Goal: Information Seeking & Learning: Check status

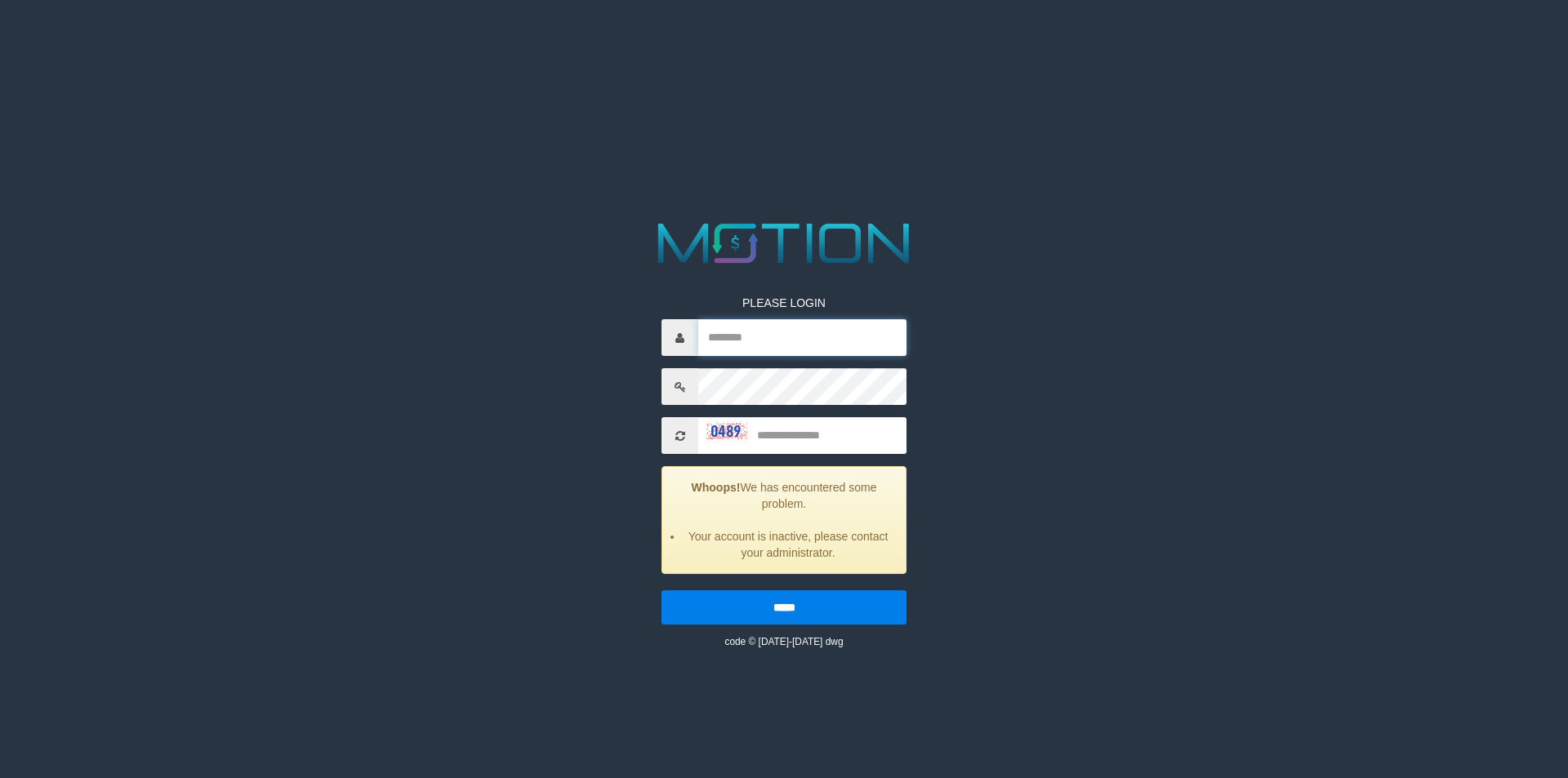
click at [733, 334] on input "text" at bounding box center [802, 337] width 208 height 37
paste input "*********"
type input "*********"
click at [823, 440] on input "text" at bounding box center [802, 435] width 208 height 37
type input "****"
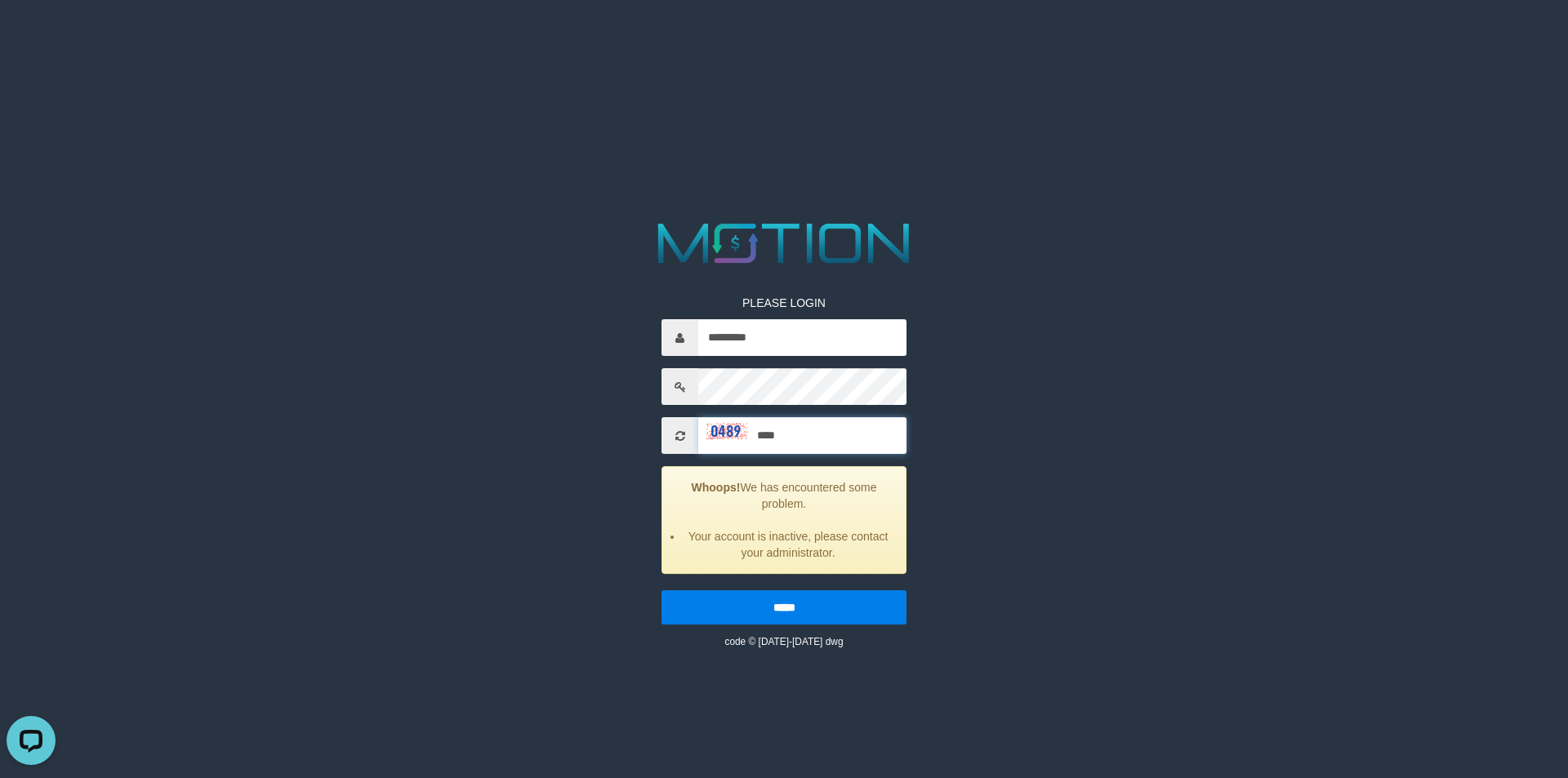
click at [661, 590] on input "*****" at bounding box center [784, 607] width 245 height 34
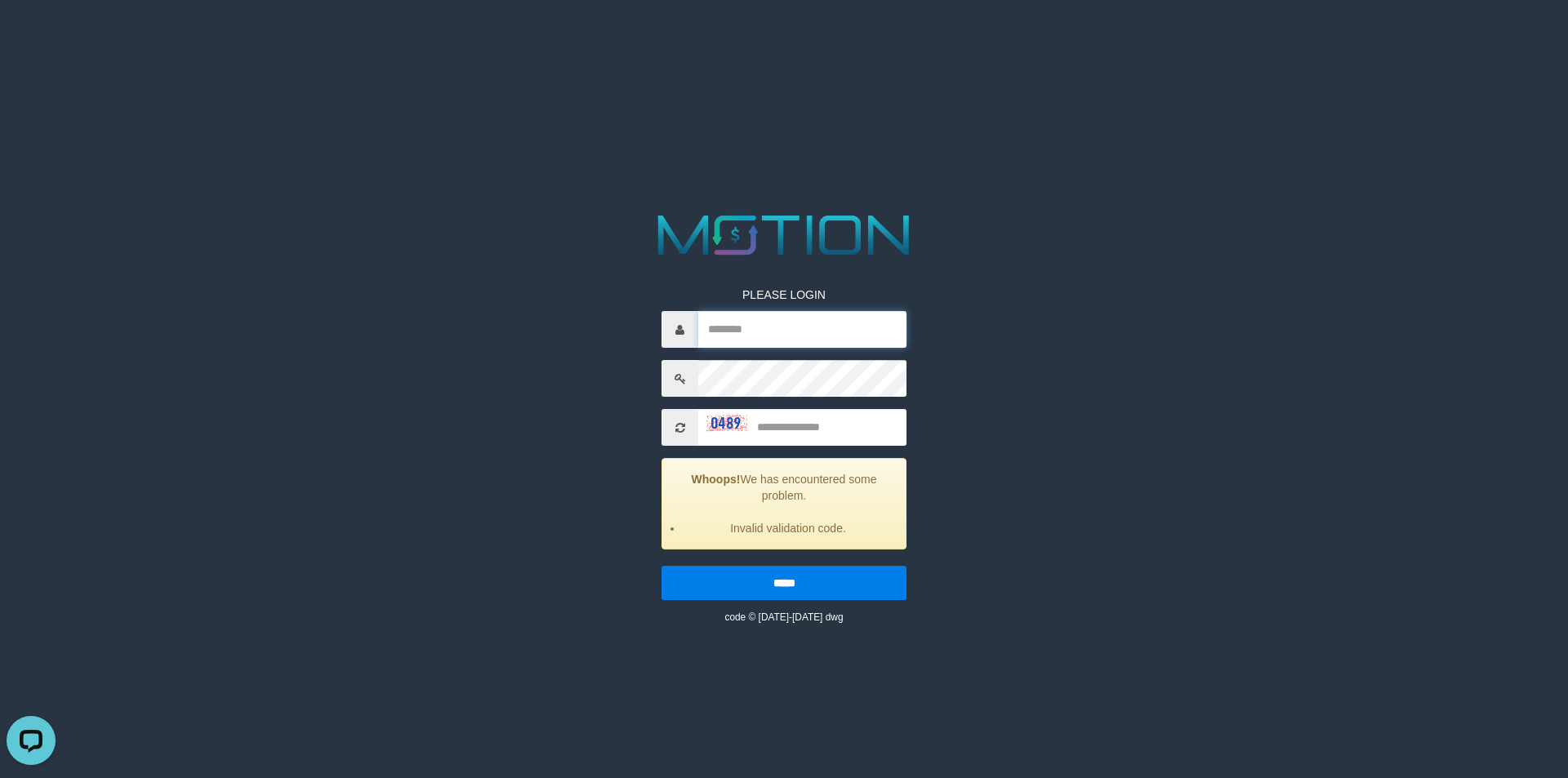
click at [761, 326] on input "text" at bounding box center [802, 330] width 208 height 37
click at [765, 334] on input "text" at bounding box center [802, 330] width 208 height 37
paste input "*********"
type input "*********"
click at [794, 431] on input "text" at bounding box center [802, 427] width 208 height 37
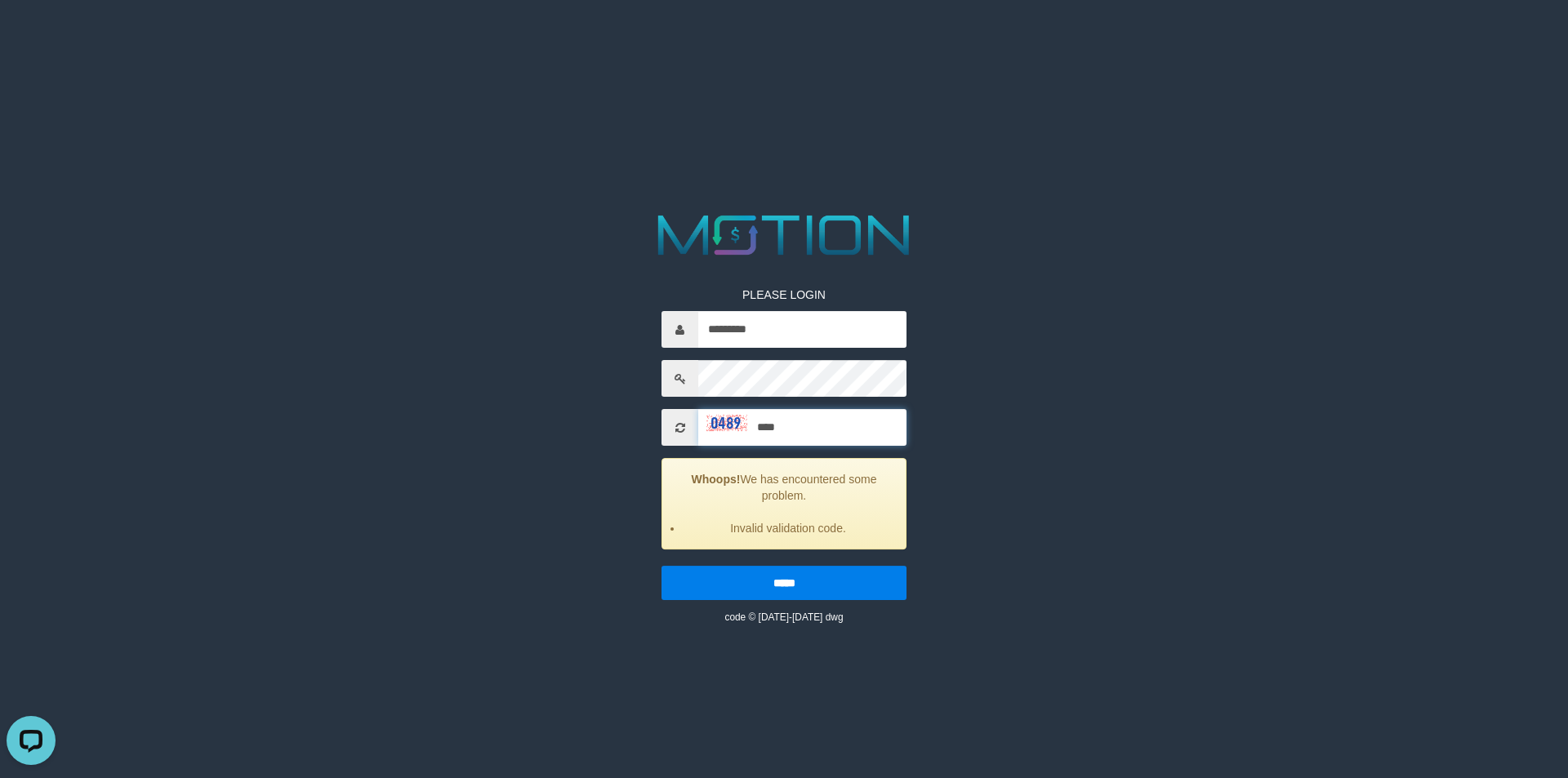
type input "****"
click at [661, 566] on input "*****" at bounding box center [784, 583] width 245 height 34
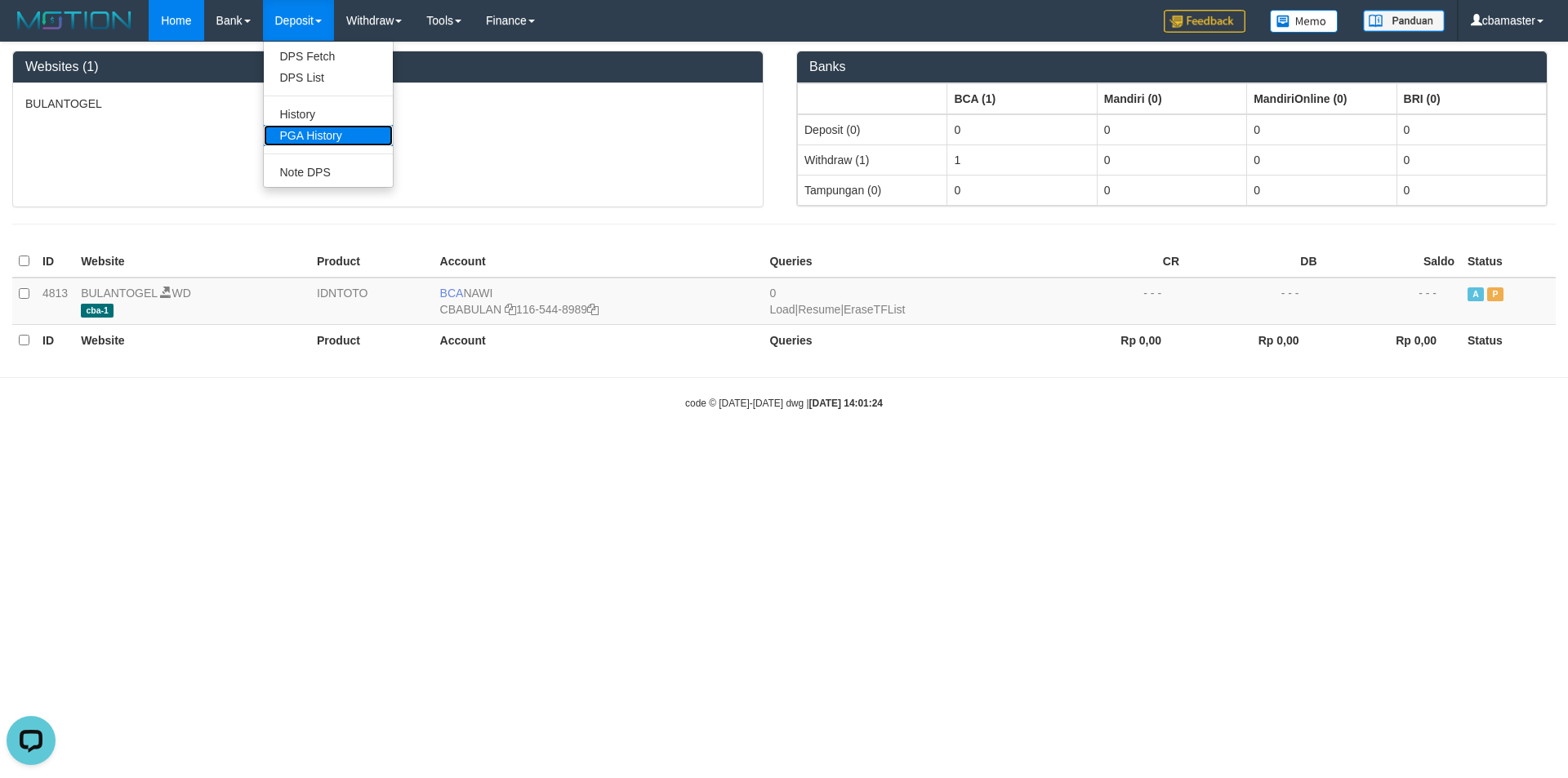
click at [324, 134] on link "PGA History" at bounding box center [328, 135] width 129 height 21
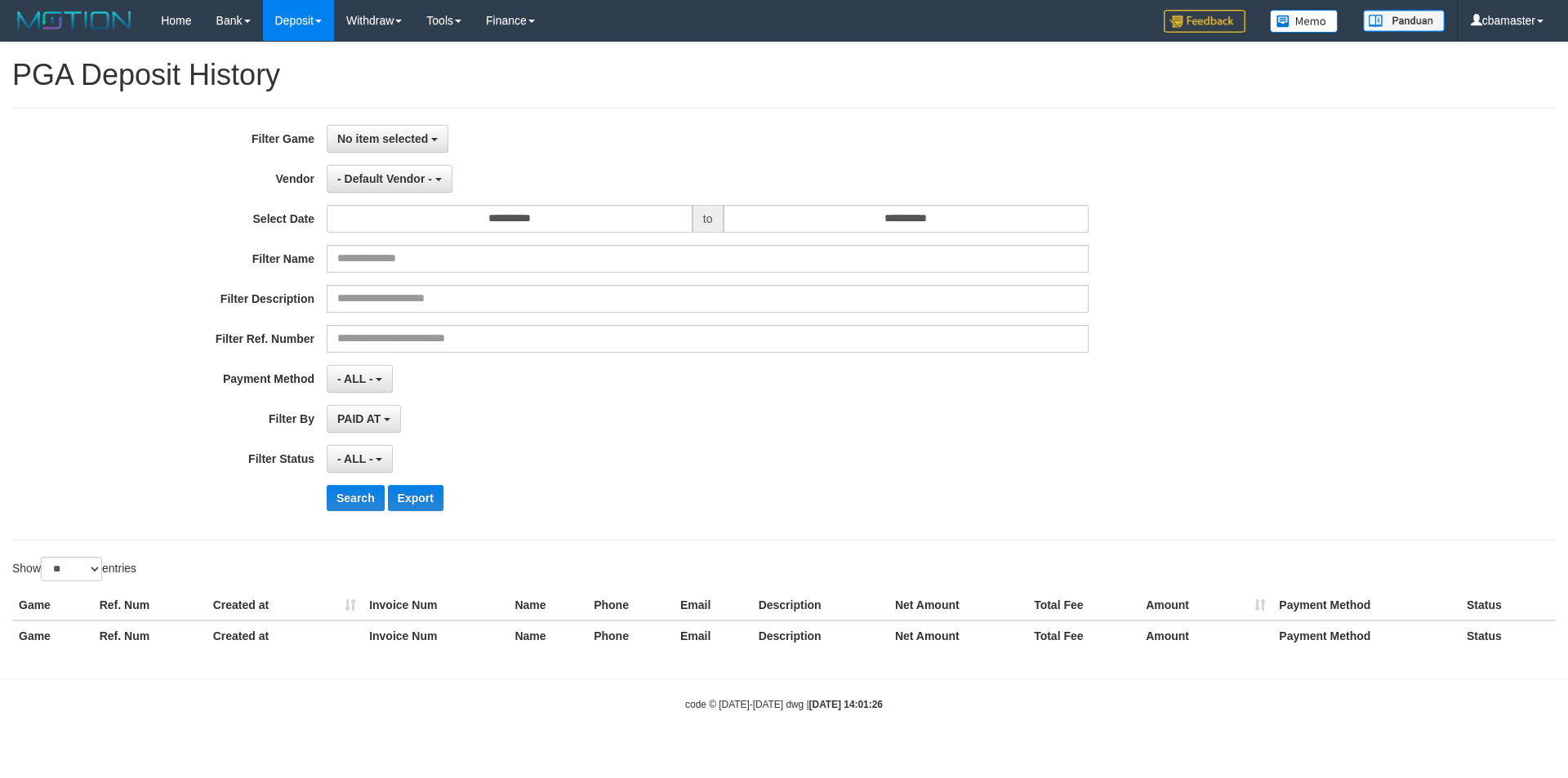
select select
select select "**"
click at [363, 144] on span "No item selected" at bounding box center [382, 139] width 91 height 13
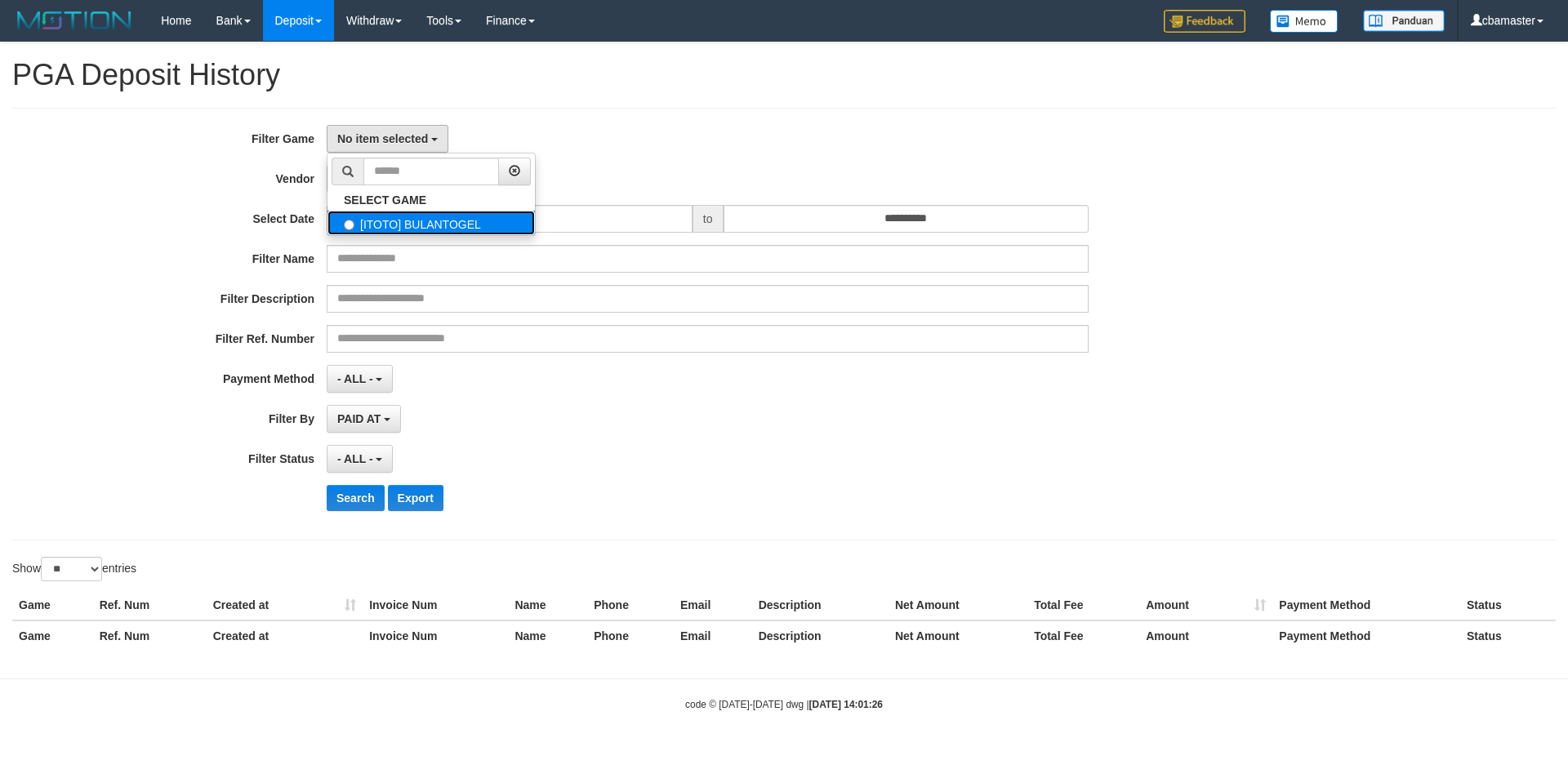
click at [375, 217] on label "[ITOTO] BULANTOGEL" at bounding box center [430, 223] width 207 height 25
select select "****"
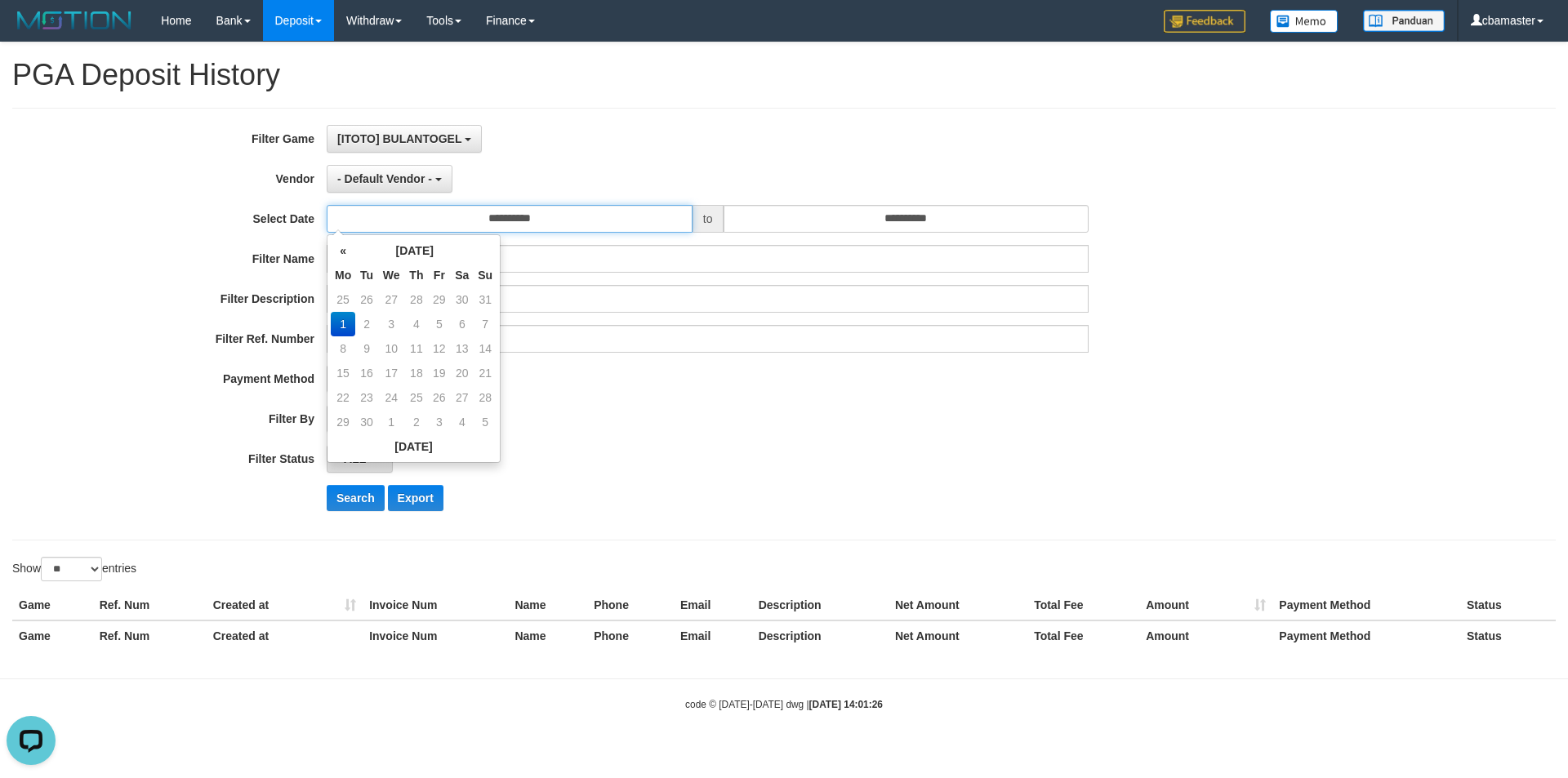
click at [461, 211] on input "**********" at bounding box center [509, 219] width 366 height 28
click at [347, 251] on th "«" at bounding box center [343, 251] width 25 height 25
click at [343, 395] on td "25" at bounding box center [343, 398] width 25 height 25
type input "**********"
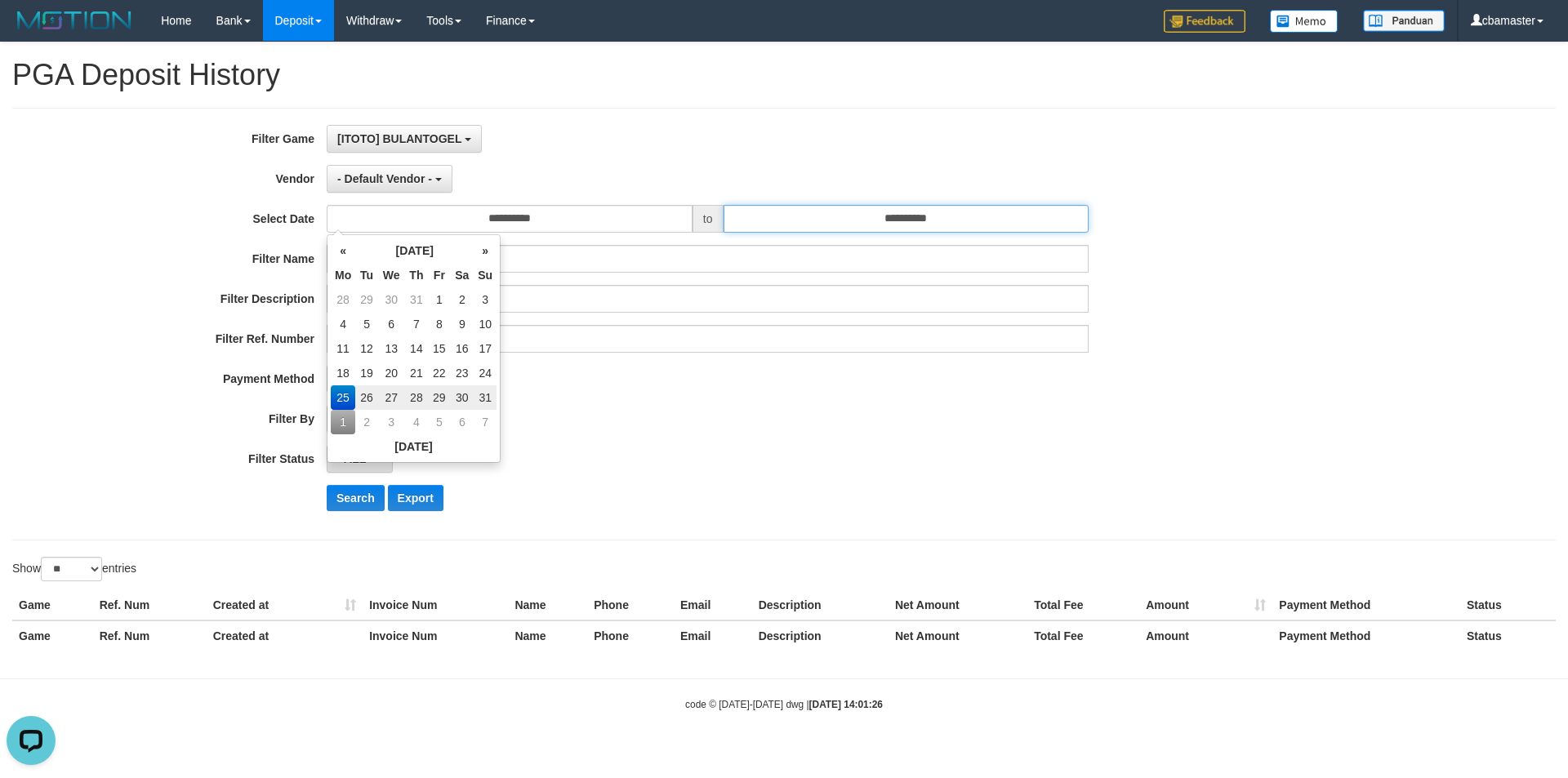
click at [848, 225] on input "**********" at bounding box center [907, 219] width 366 height 28
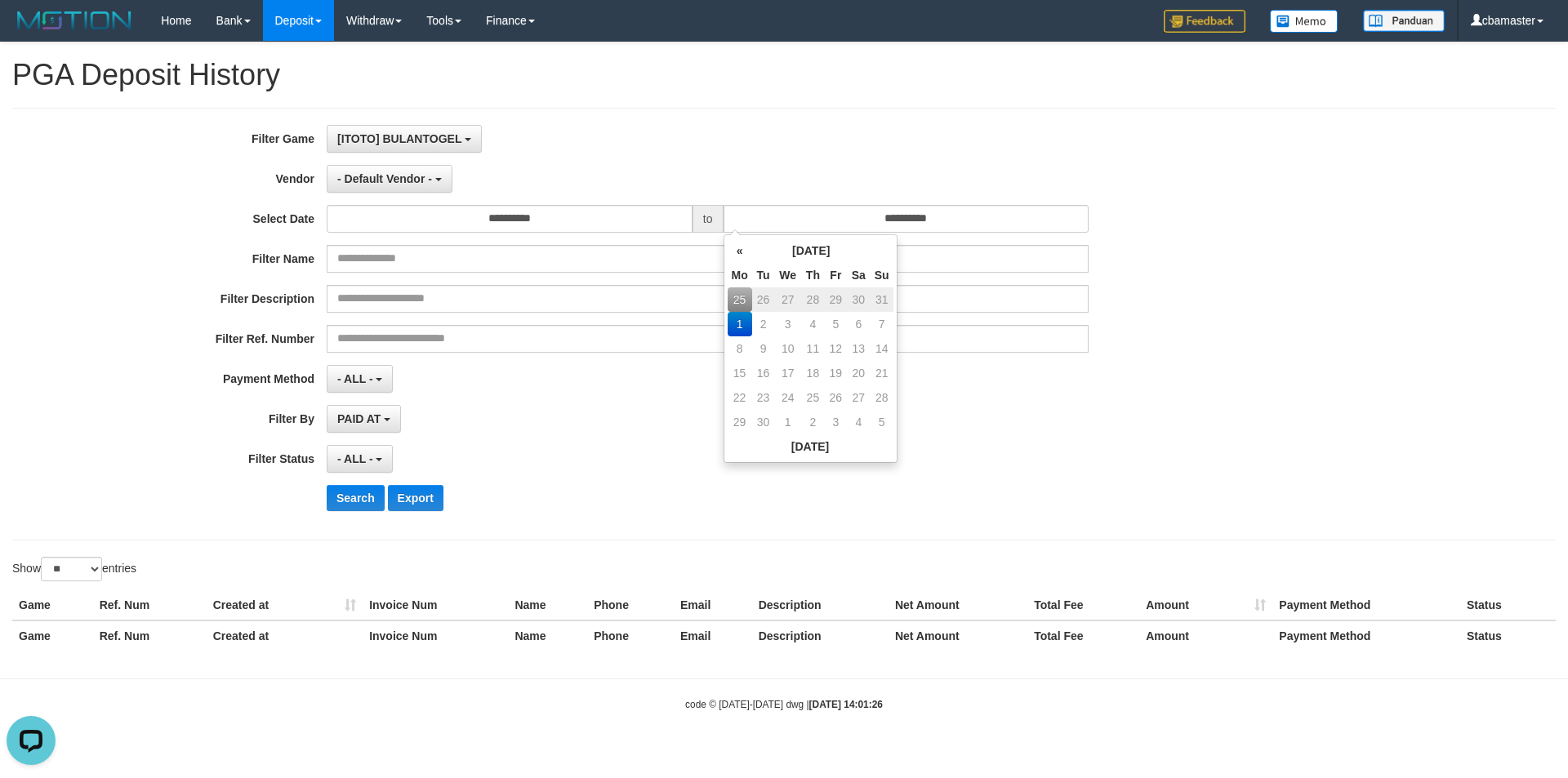
click at [877, 296] on td "31" at bounding box center [882, 300] width 23 height 25
type input "**********"
click at [604, 416] on div "PAID AT PAID AT CREATED AT" at bounding box center [707, 419] width 761 height 28
click at [328, 503] on button "Search" at bounding box center [355, 498] width 58 height 26
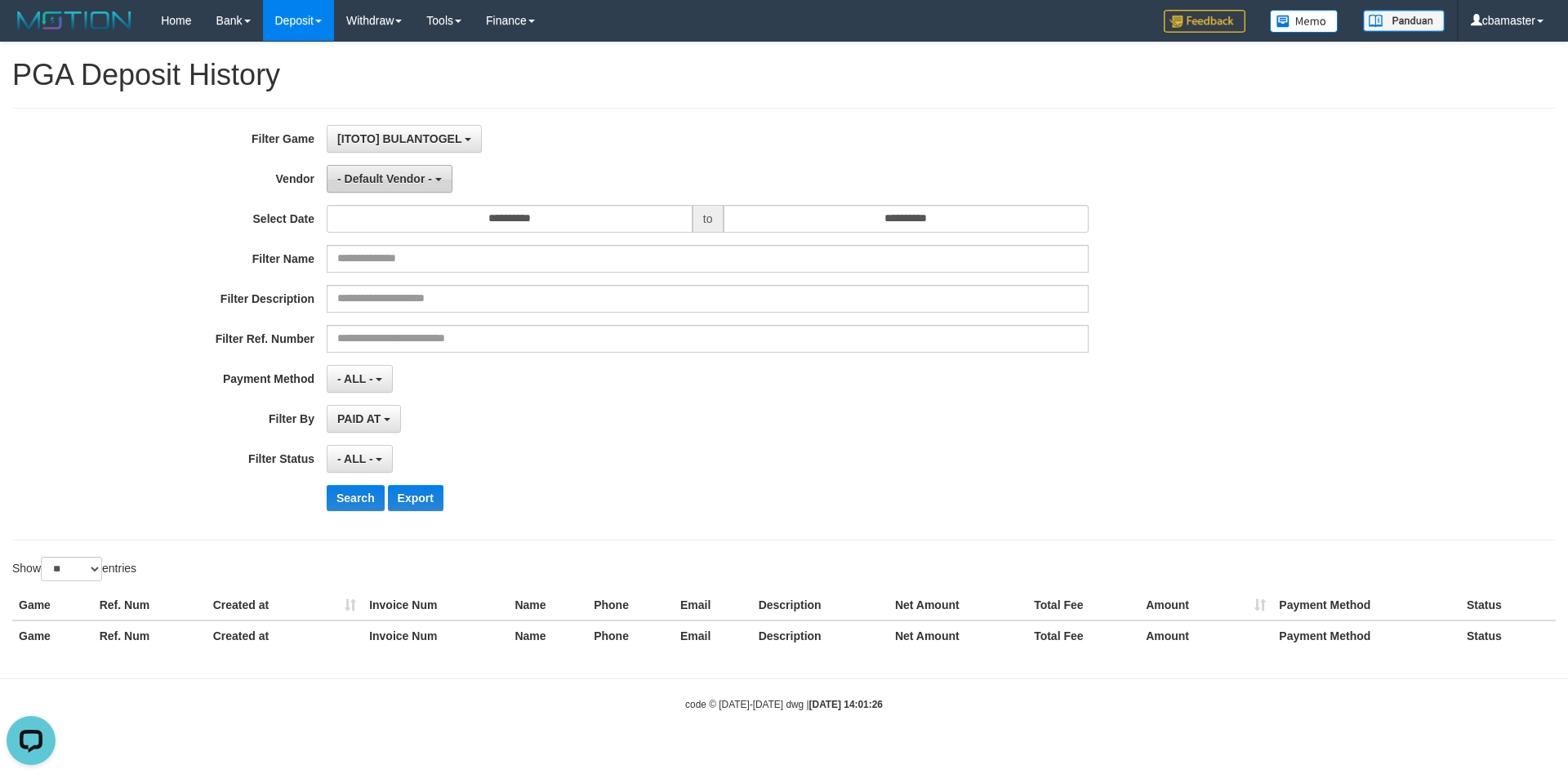
click at [417, 172] on span "- Default Vendor -" at bounding box center [384, 179] width 95 height 13
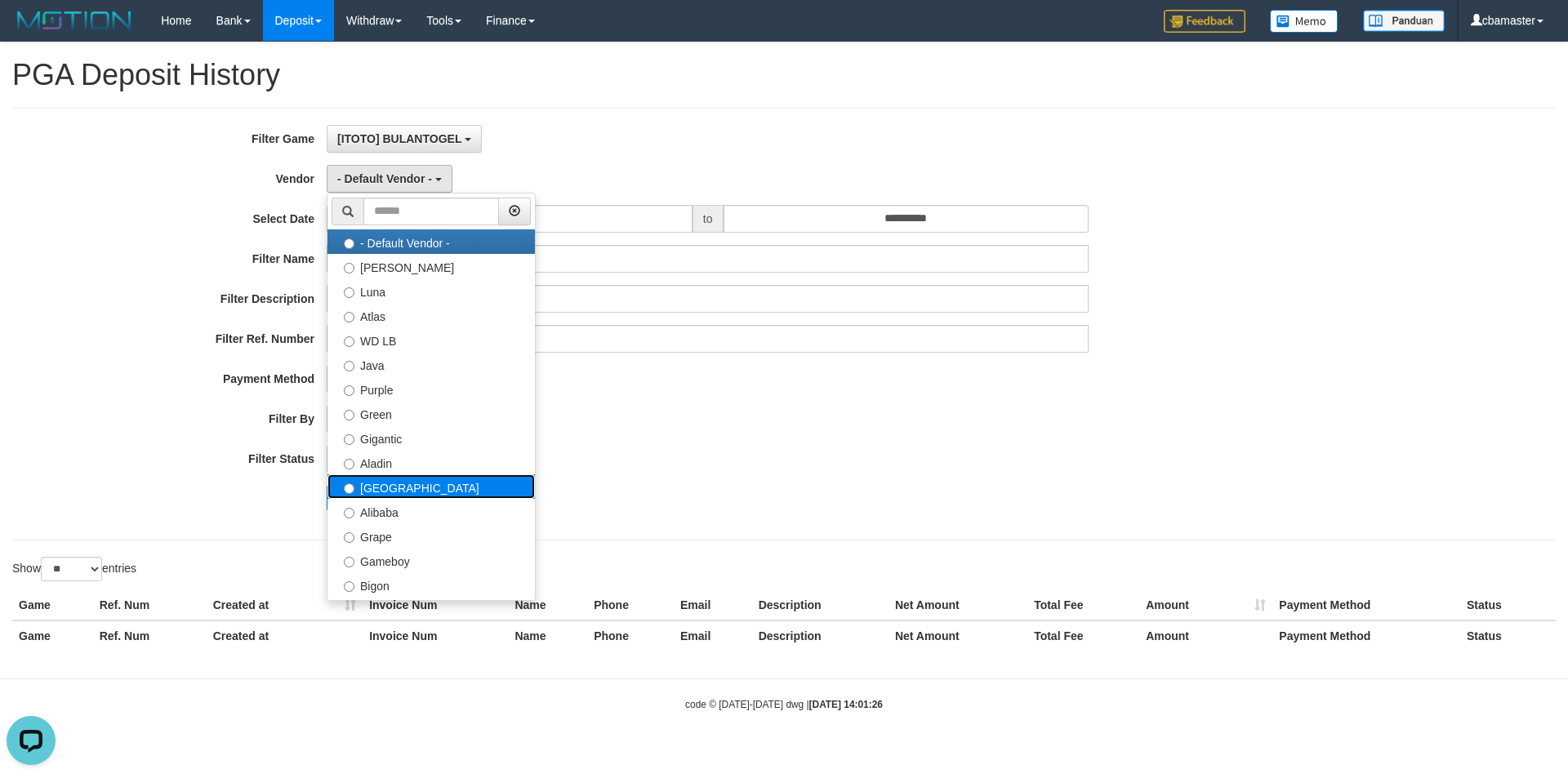
click at [409, 489] on label "[GEOGRAPHIC_DATA]" at bounding box center [430, 487] width 207 height 25
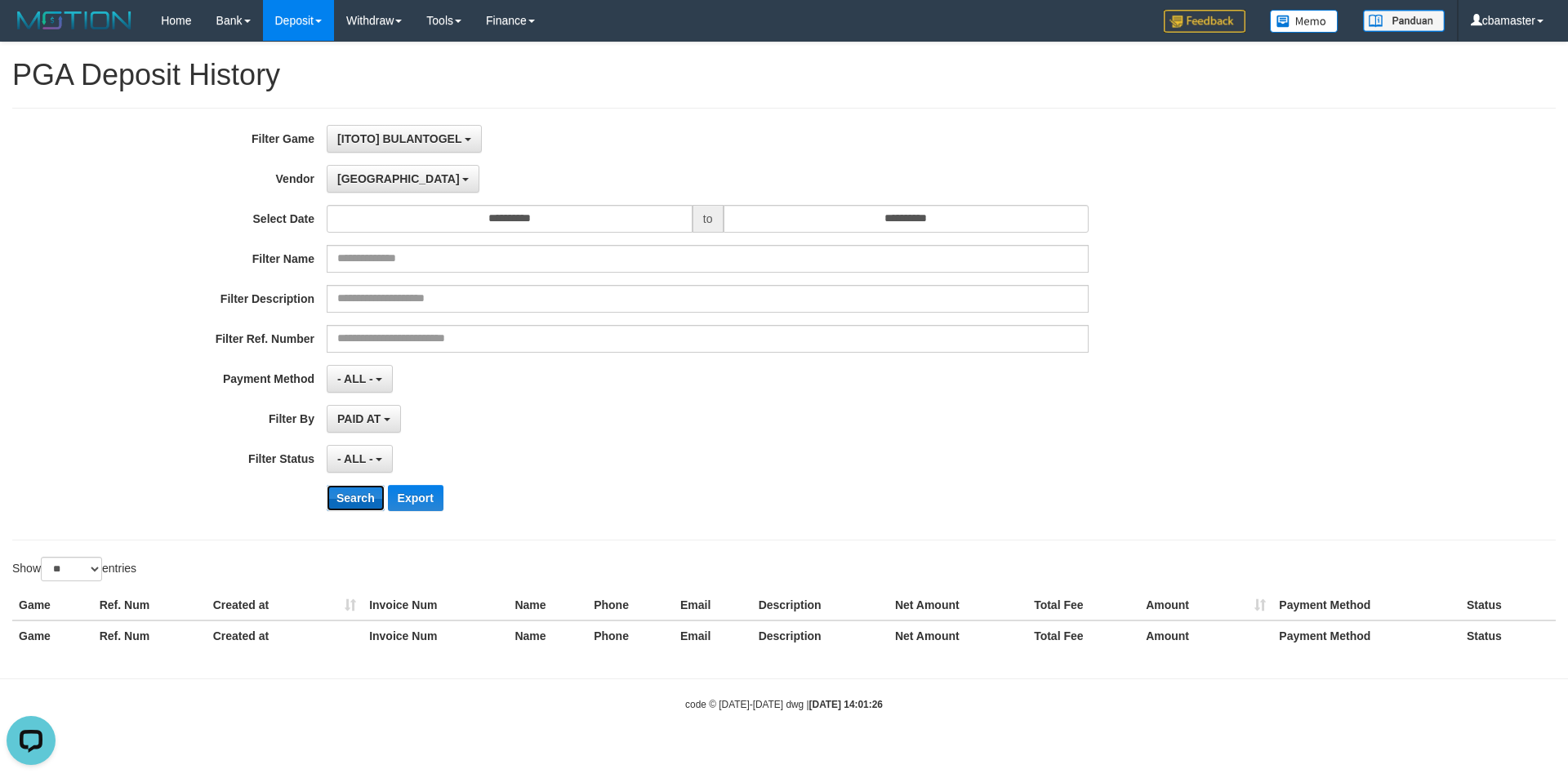
click at [361, 502] on button "Search" at bounding box center [355, 498] width 58 height 26
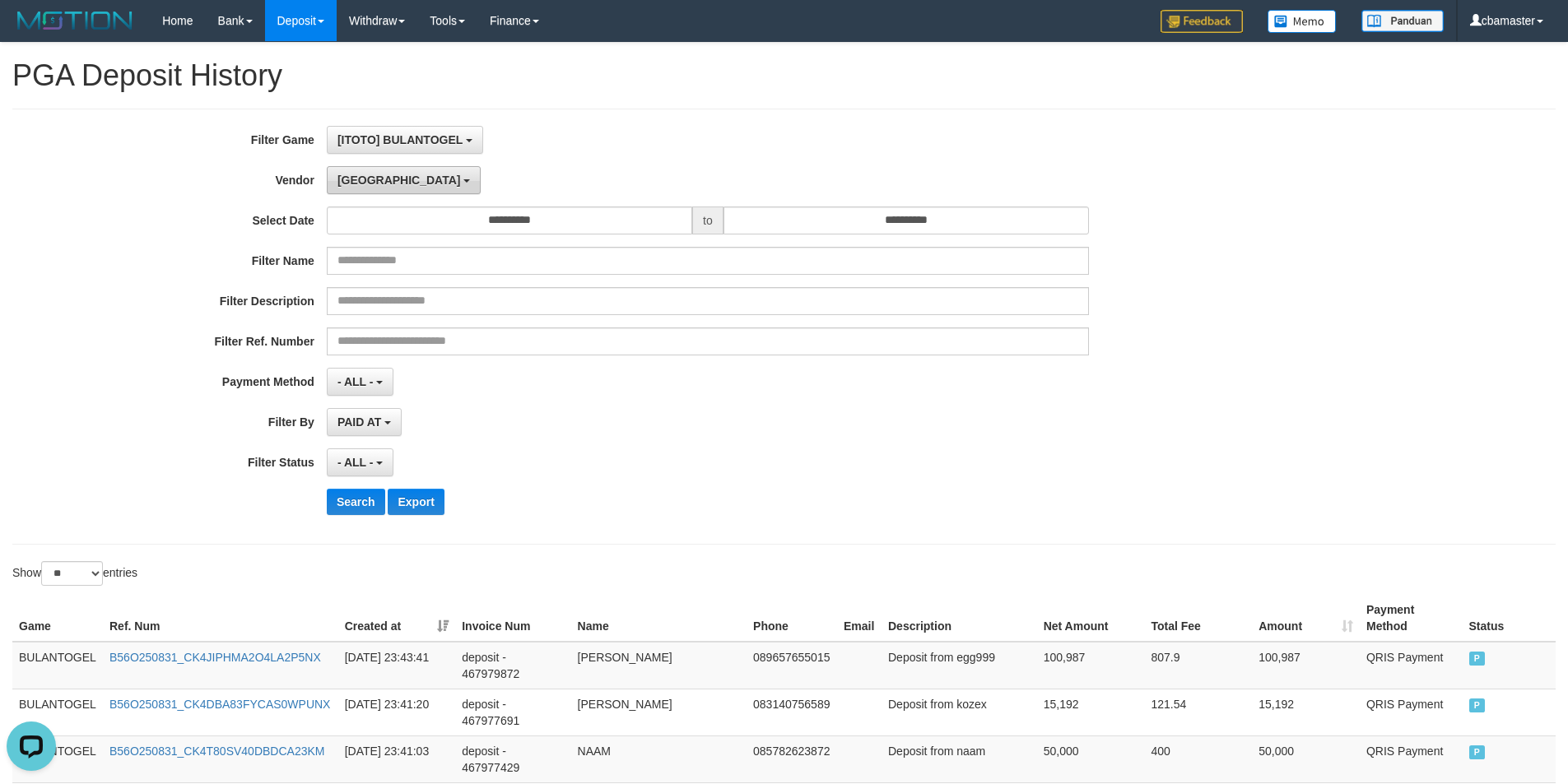
click at [369, 171] on button "[GEOGRAPHIC_DATA]" at bounding box center [403, 180] width 154 height 28
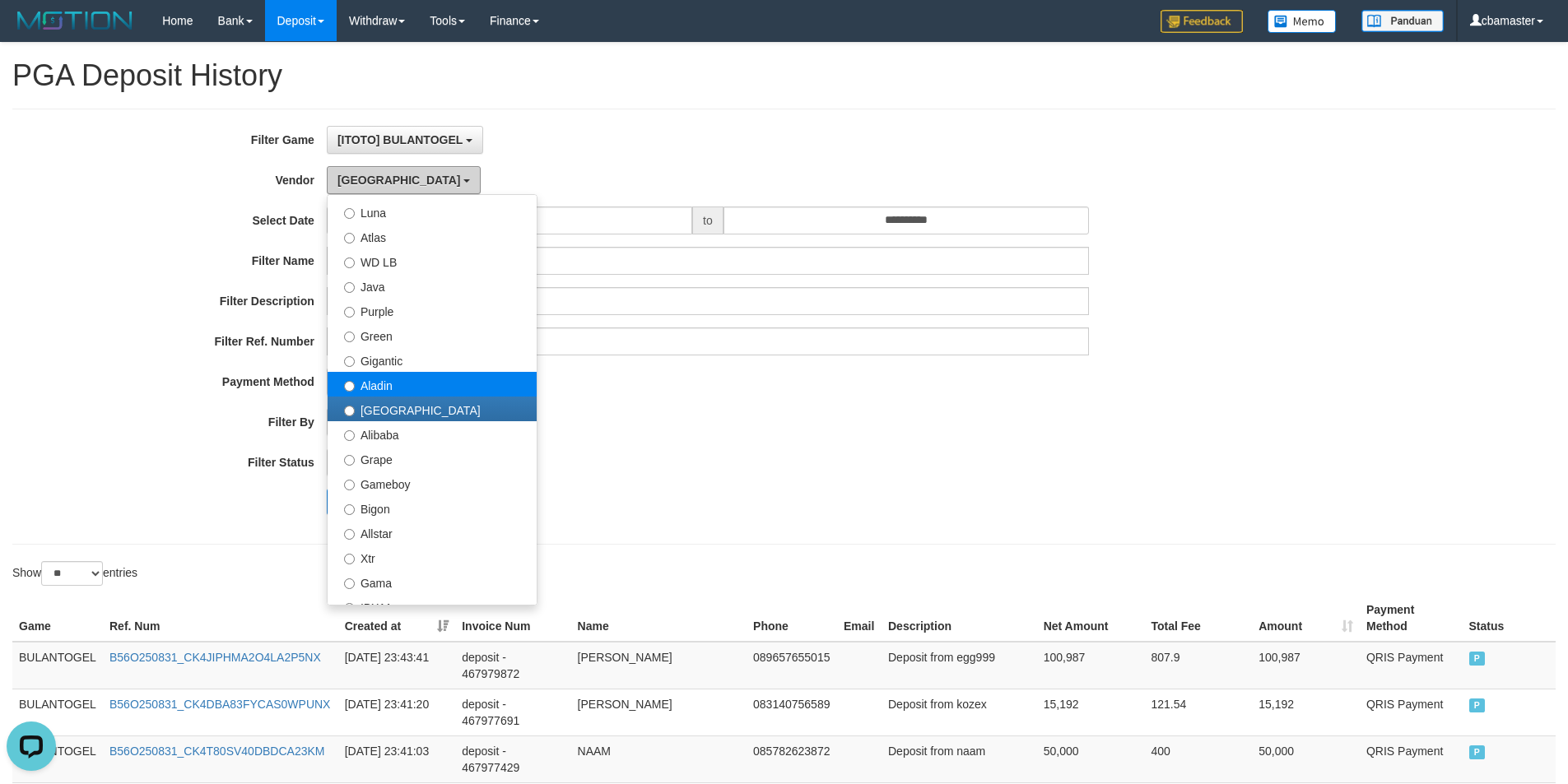
scroll to position [137, 0]
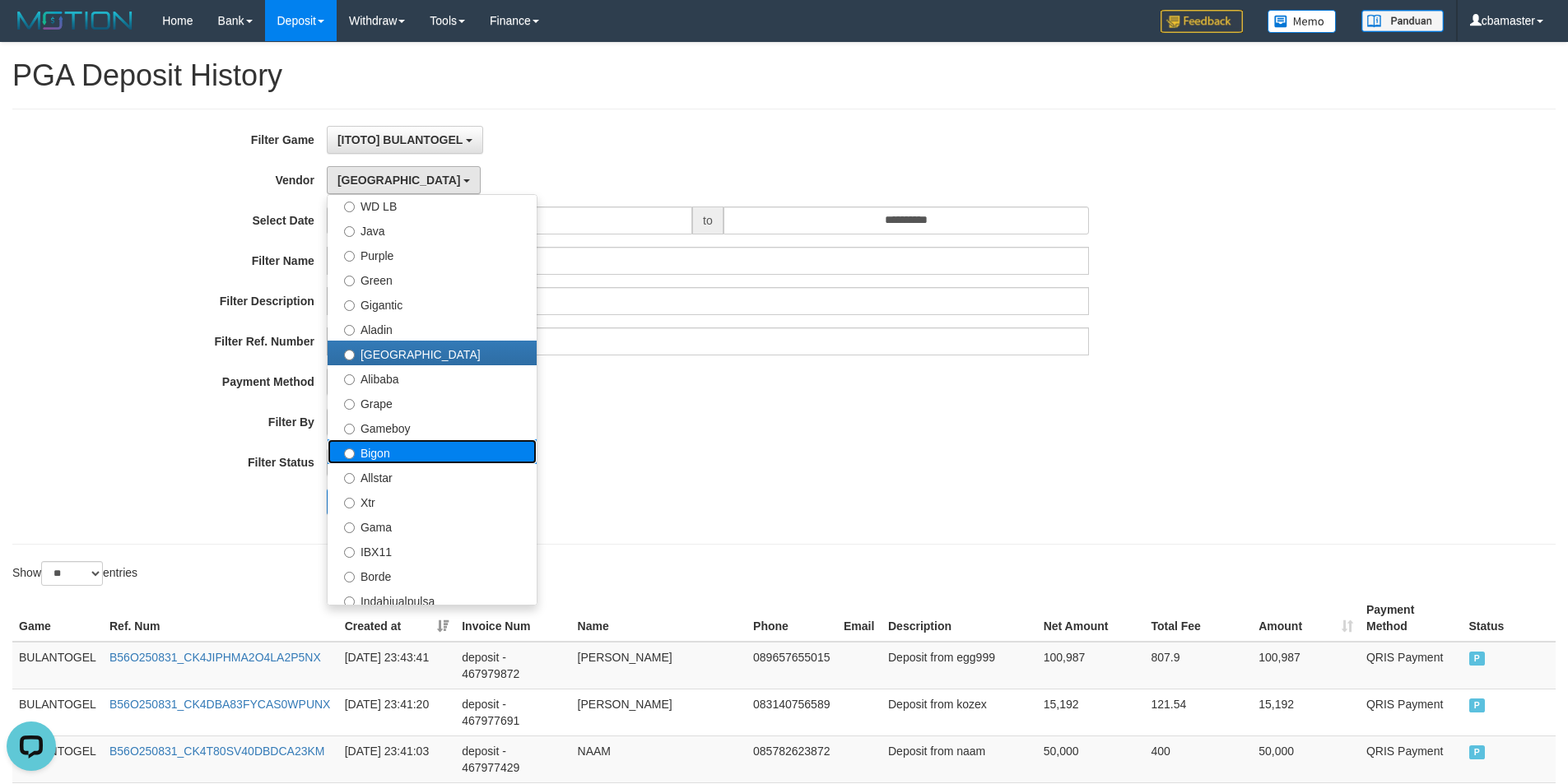
click at [373, 451] on label "Bigon" at bounding box center [431, 452] width 209 height 25
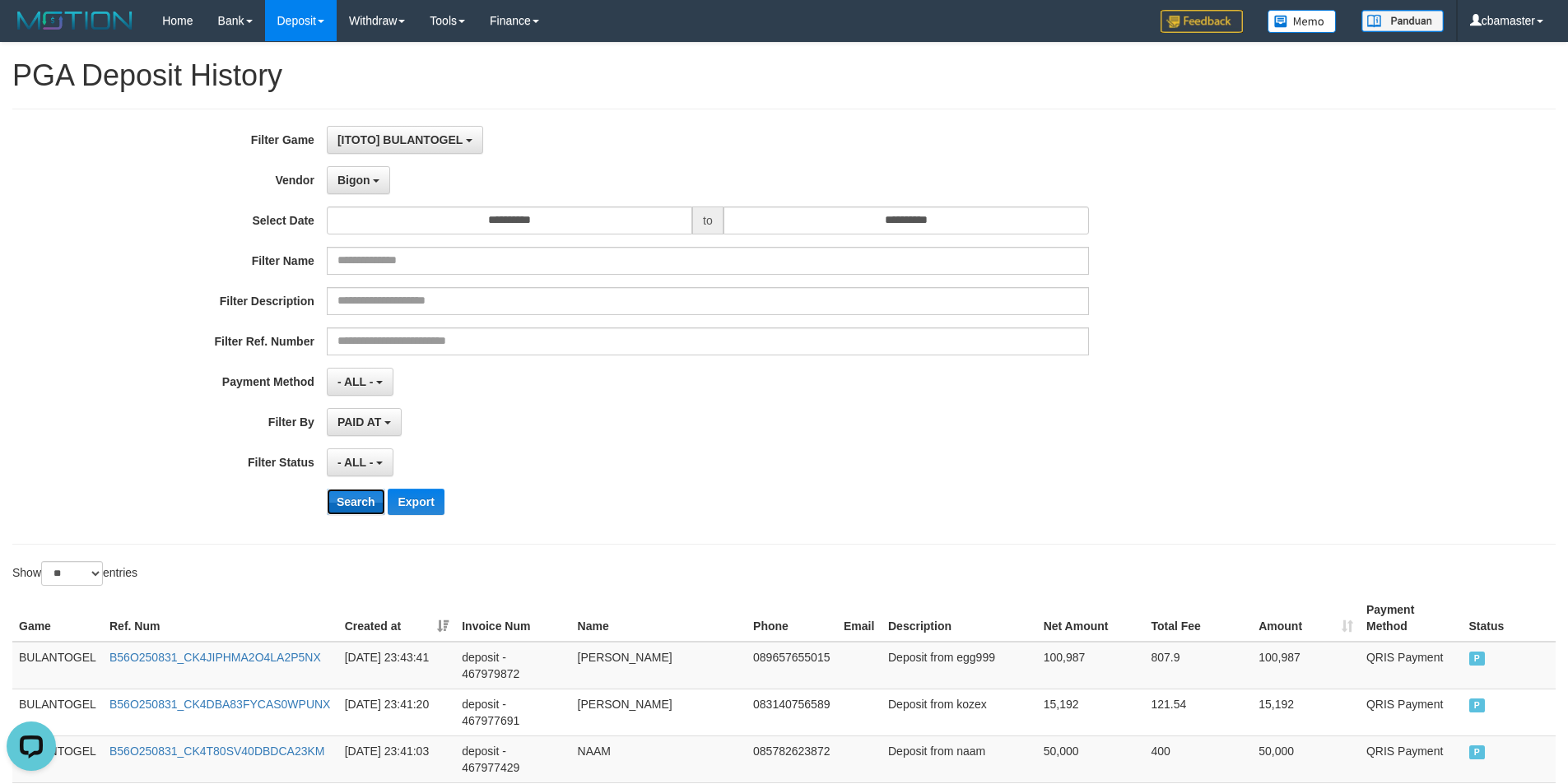
click at [346, 494] on button "Search" at bounding box center [355, 502] width 59 height 26
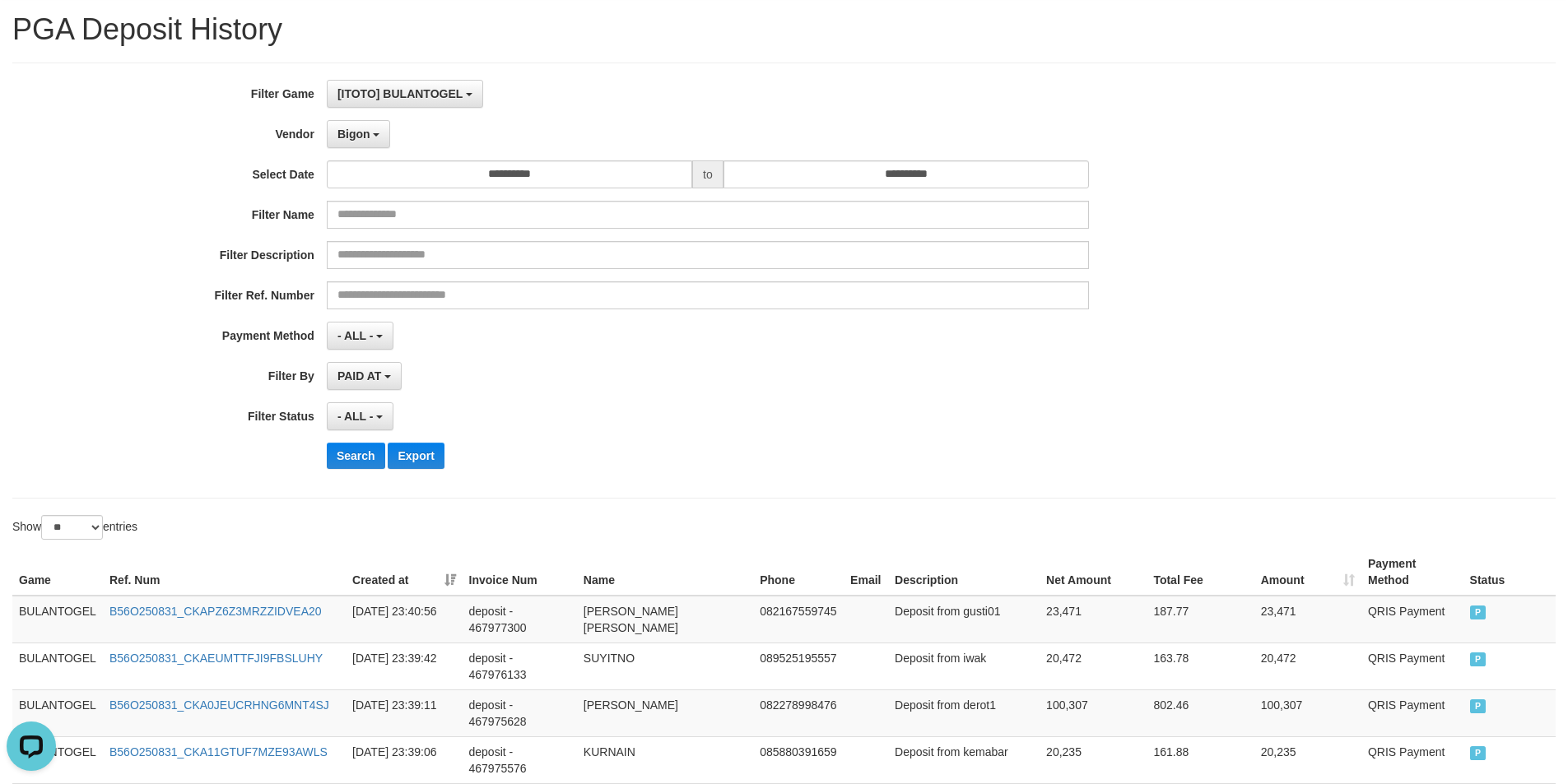
scroll to position [0, 0]
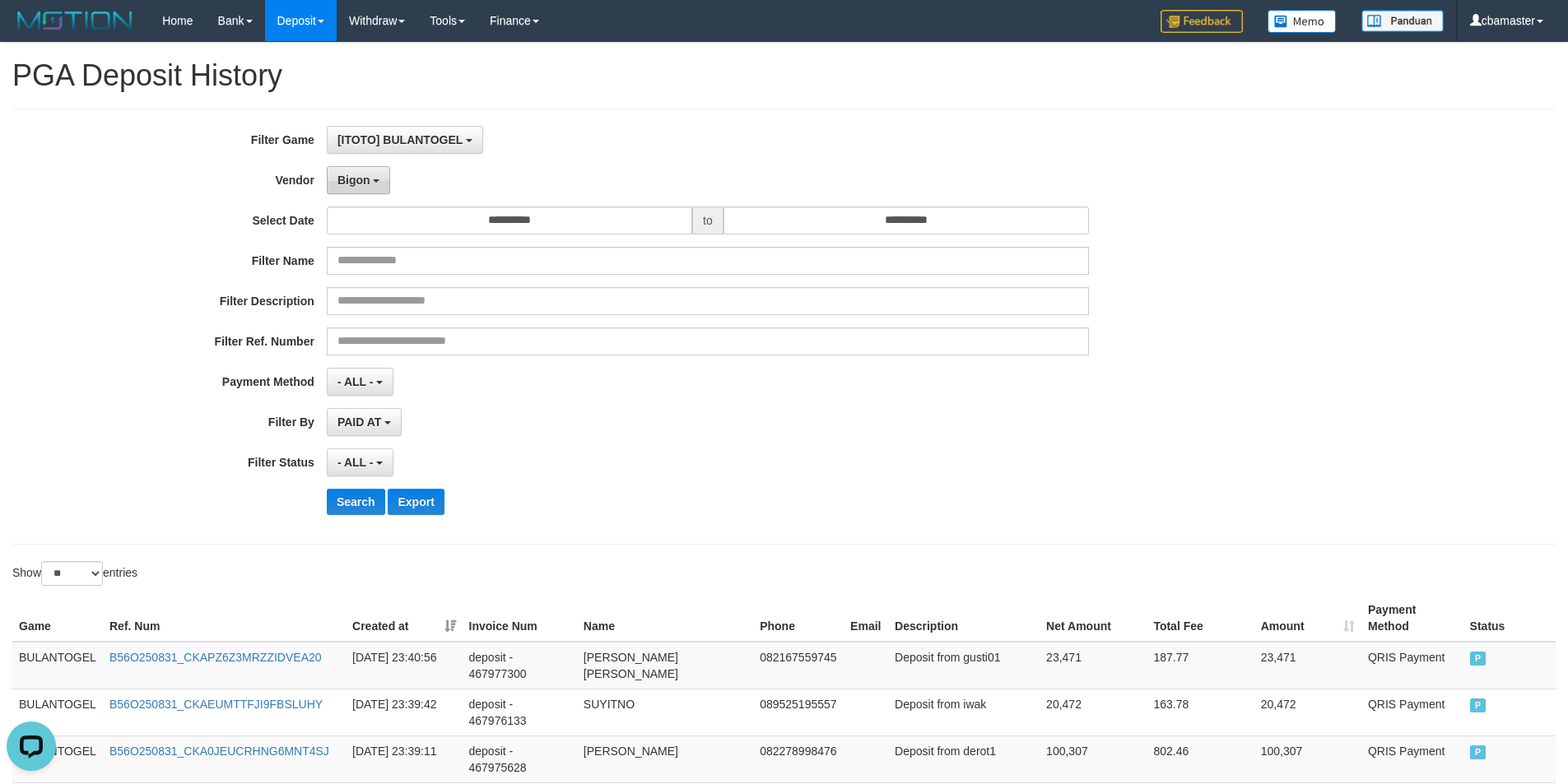
click at [330, 169] on button "Bigon" at bounding box center [359, 180] width 64 height 28
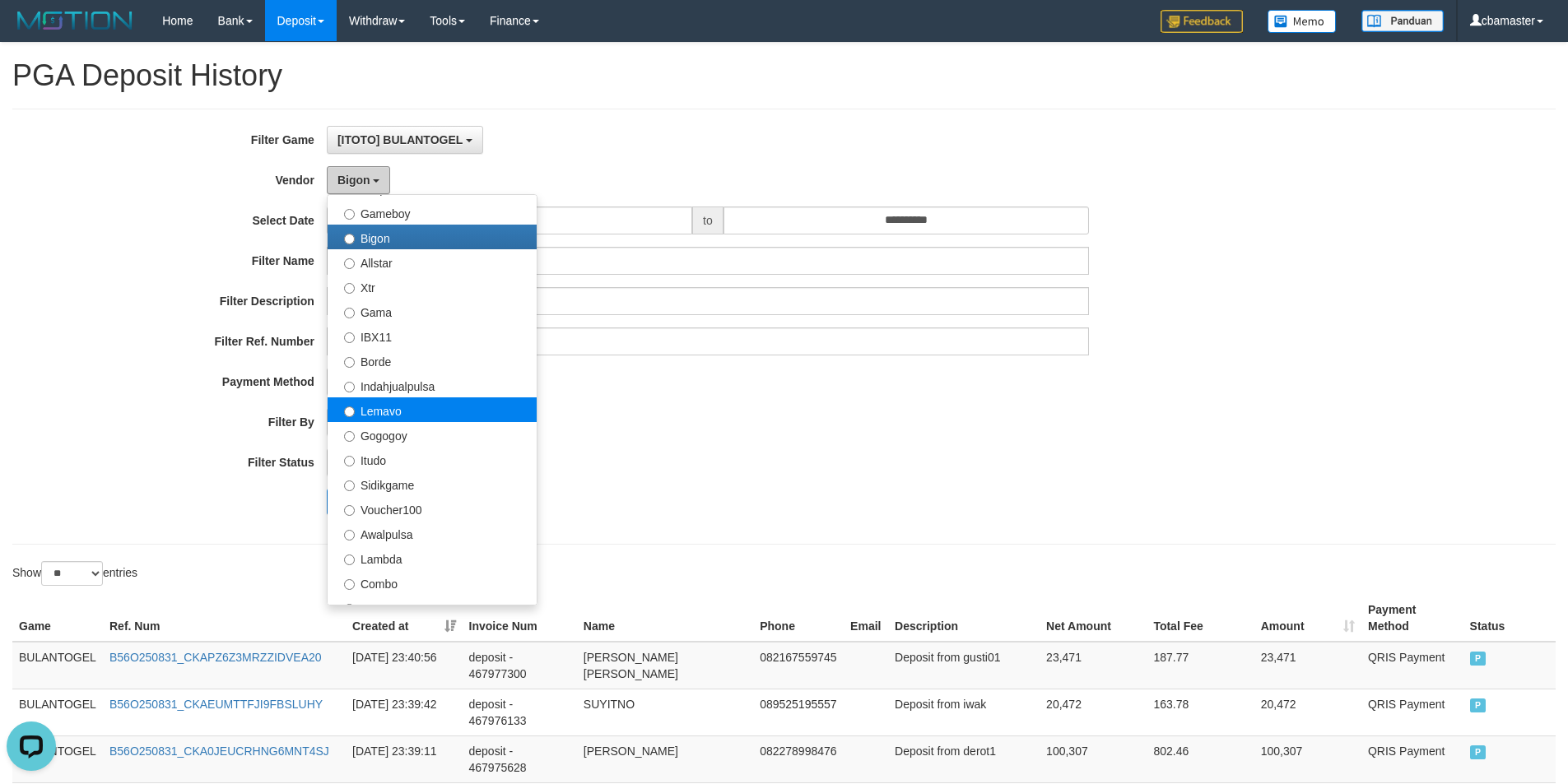
scroll to position [411, 0]
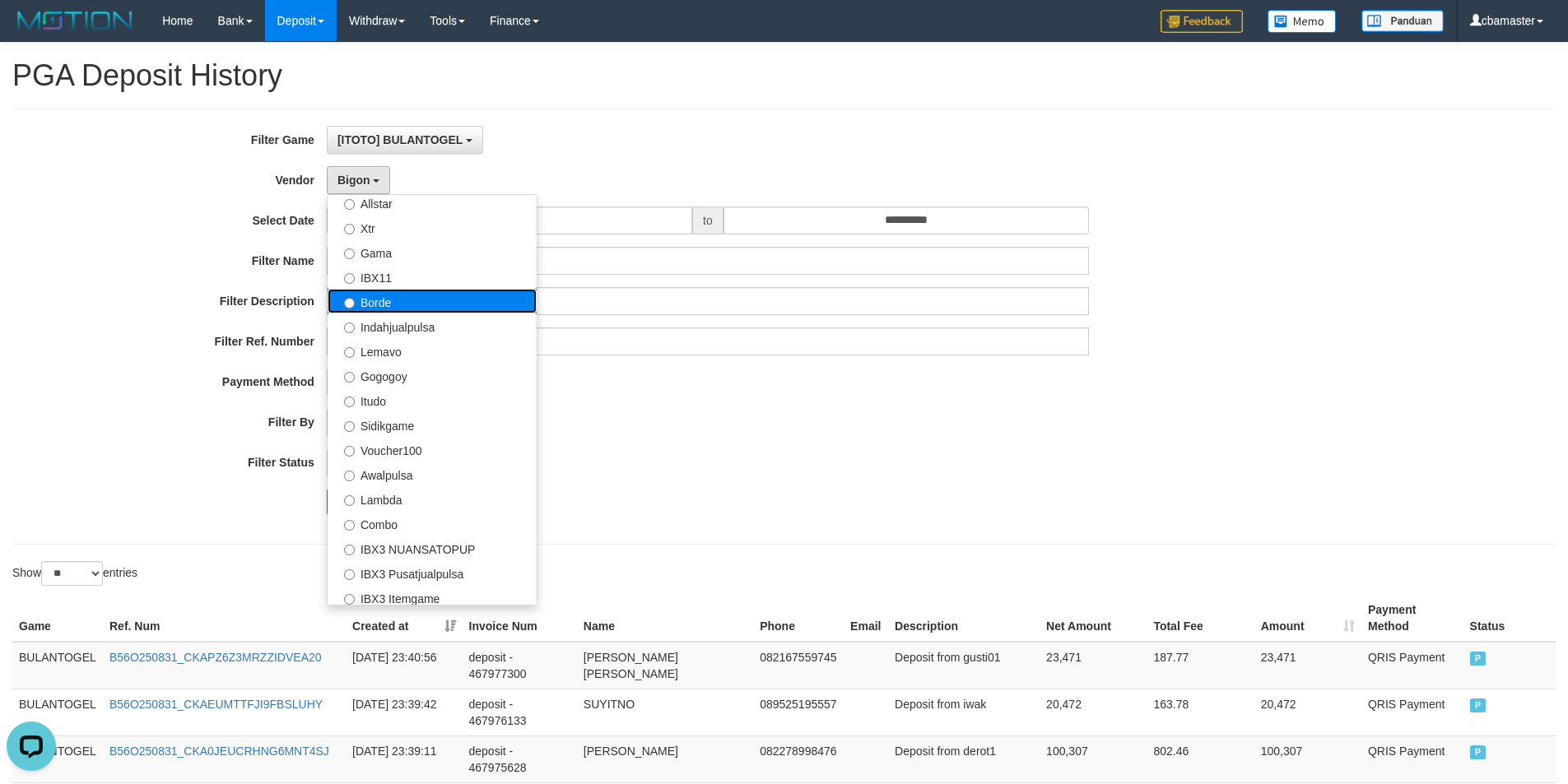
click at [391, 307] on label "Borde" at bounding box center [431, 302] width 209 height 25
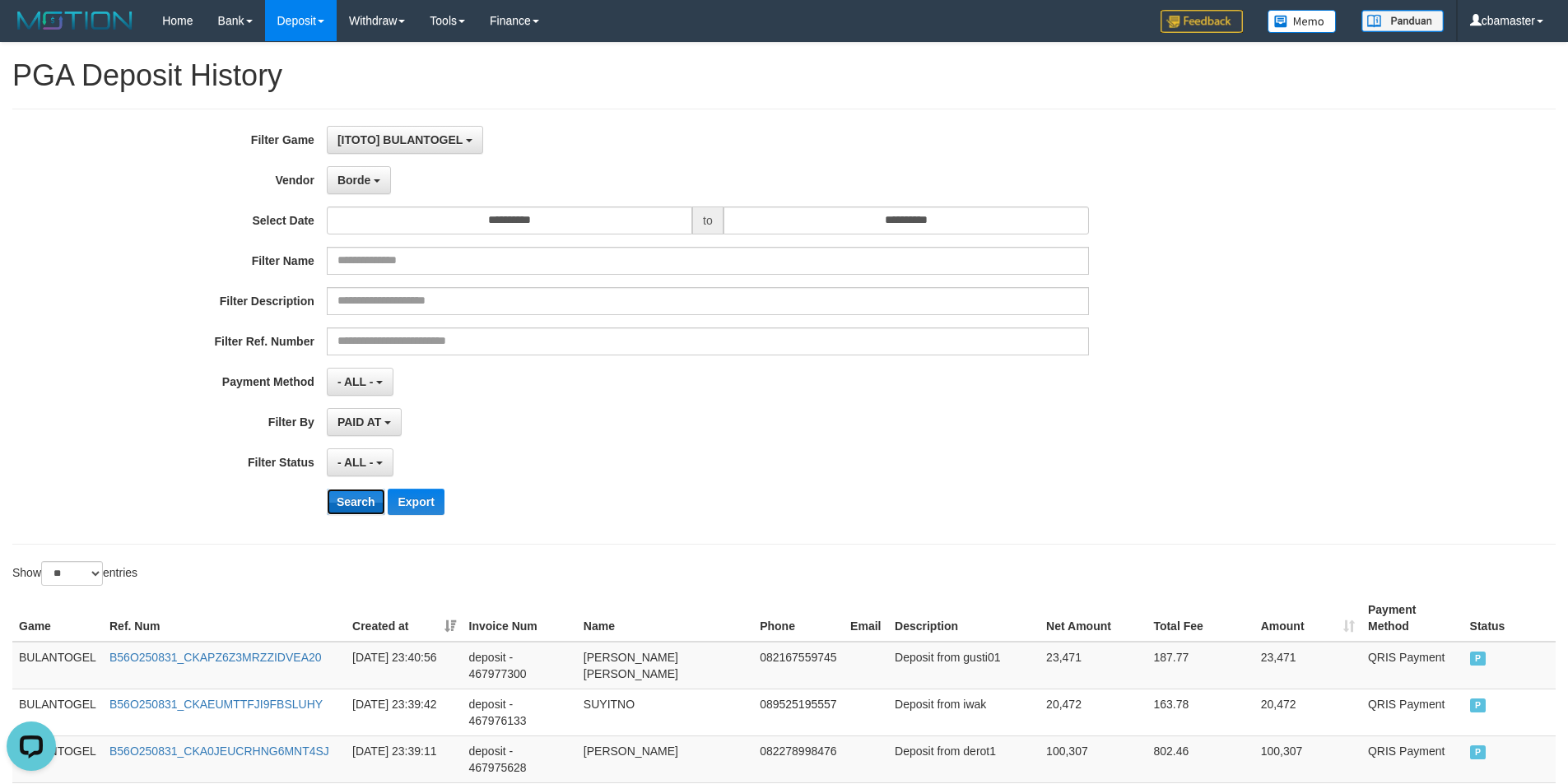
click at [363, 501] on button "Search" at bounding box center [355, 502] width 59 height 26
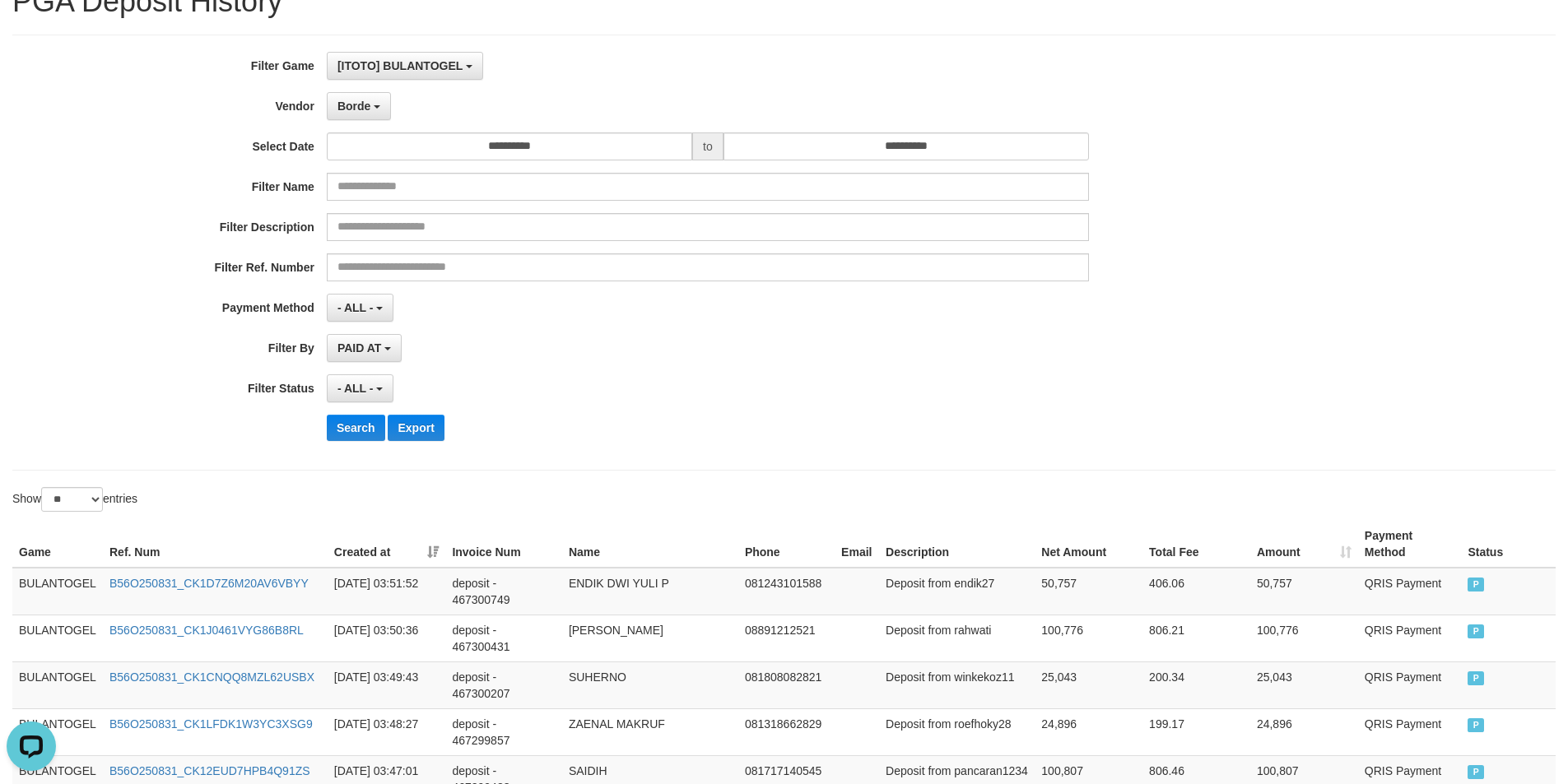
scroll to position [0, 0]
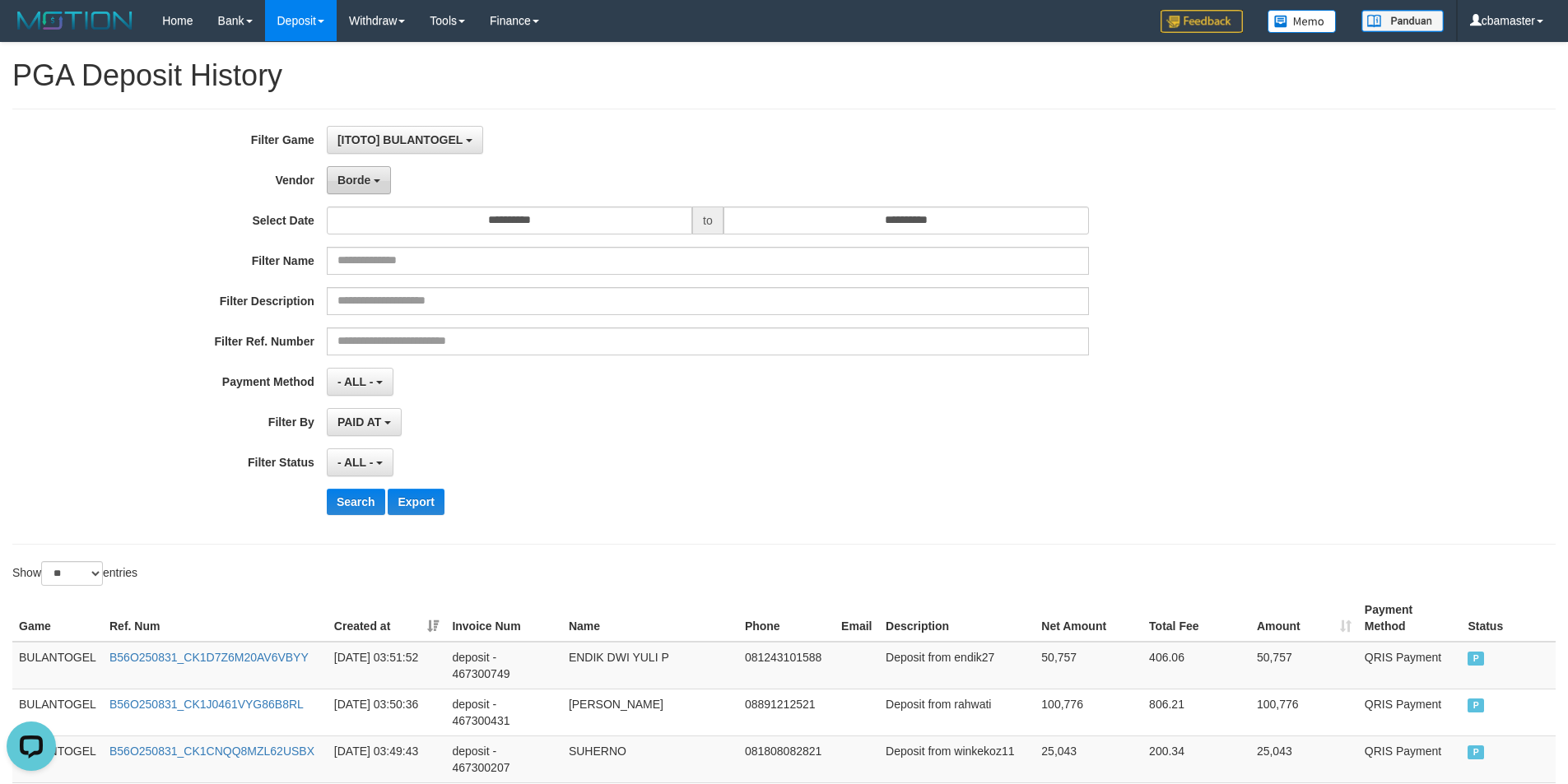
click at [355, 181] on span "Borde" at bounding box center [354, 180] width 33 height 13
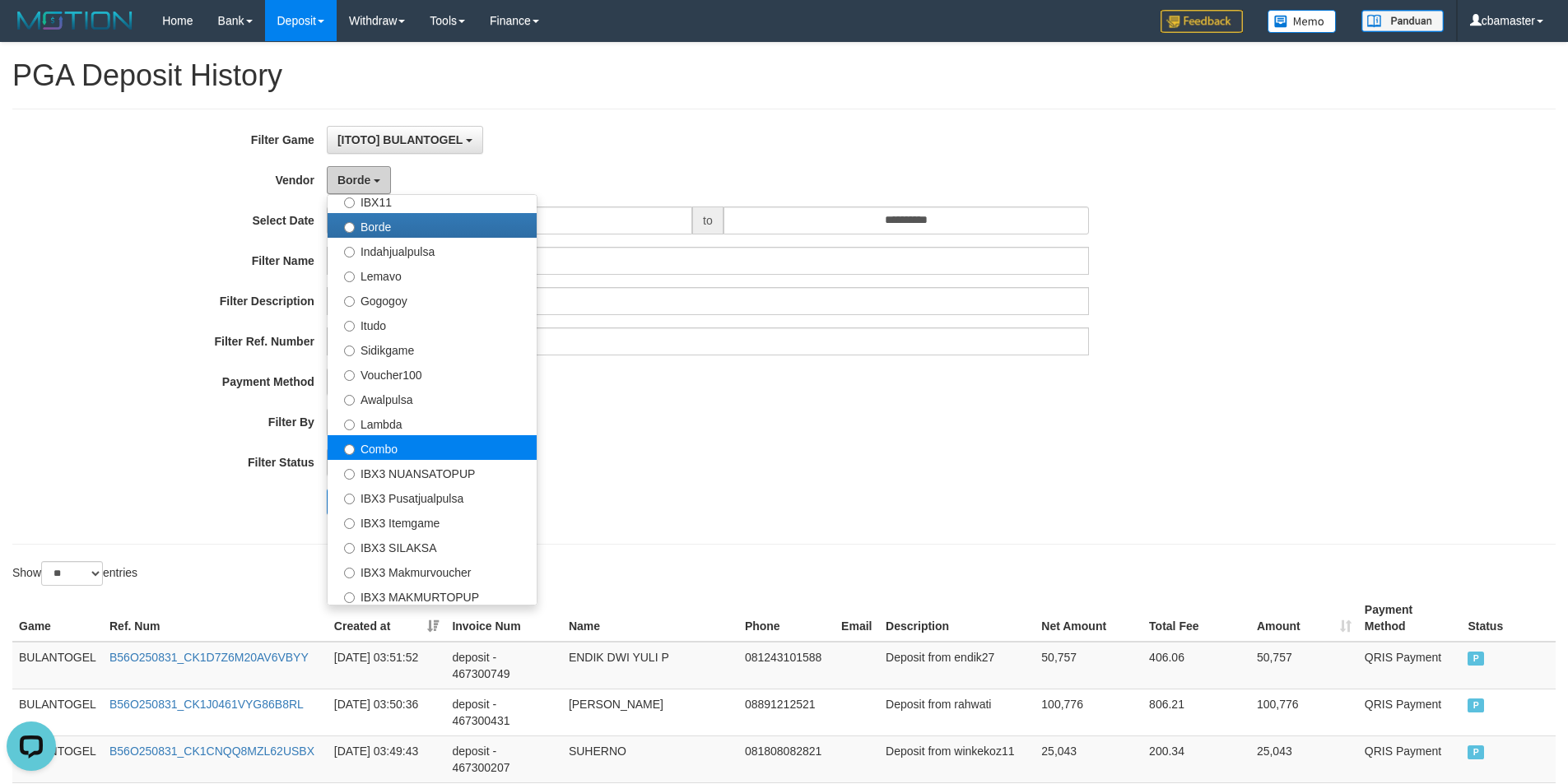
scroll to position [539, 0]
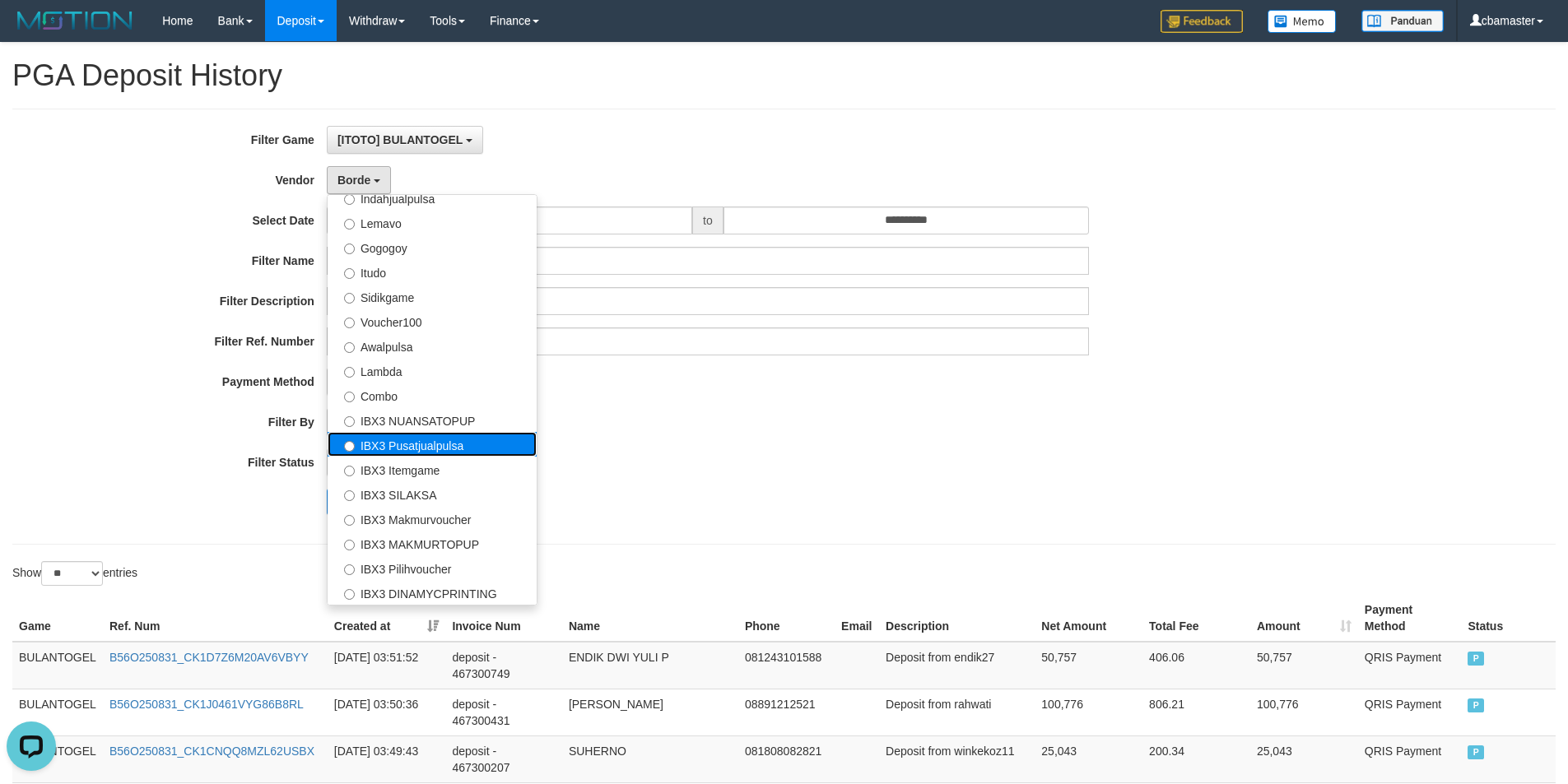
click at [416, 455] on label "IBX3 Pusatjualpulsa" at bounding box center [431, 444] width 209 height 25
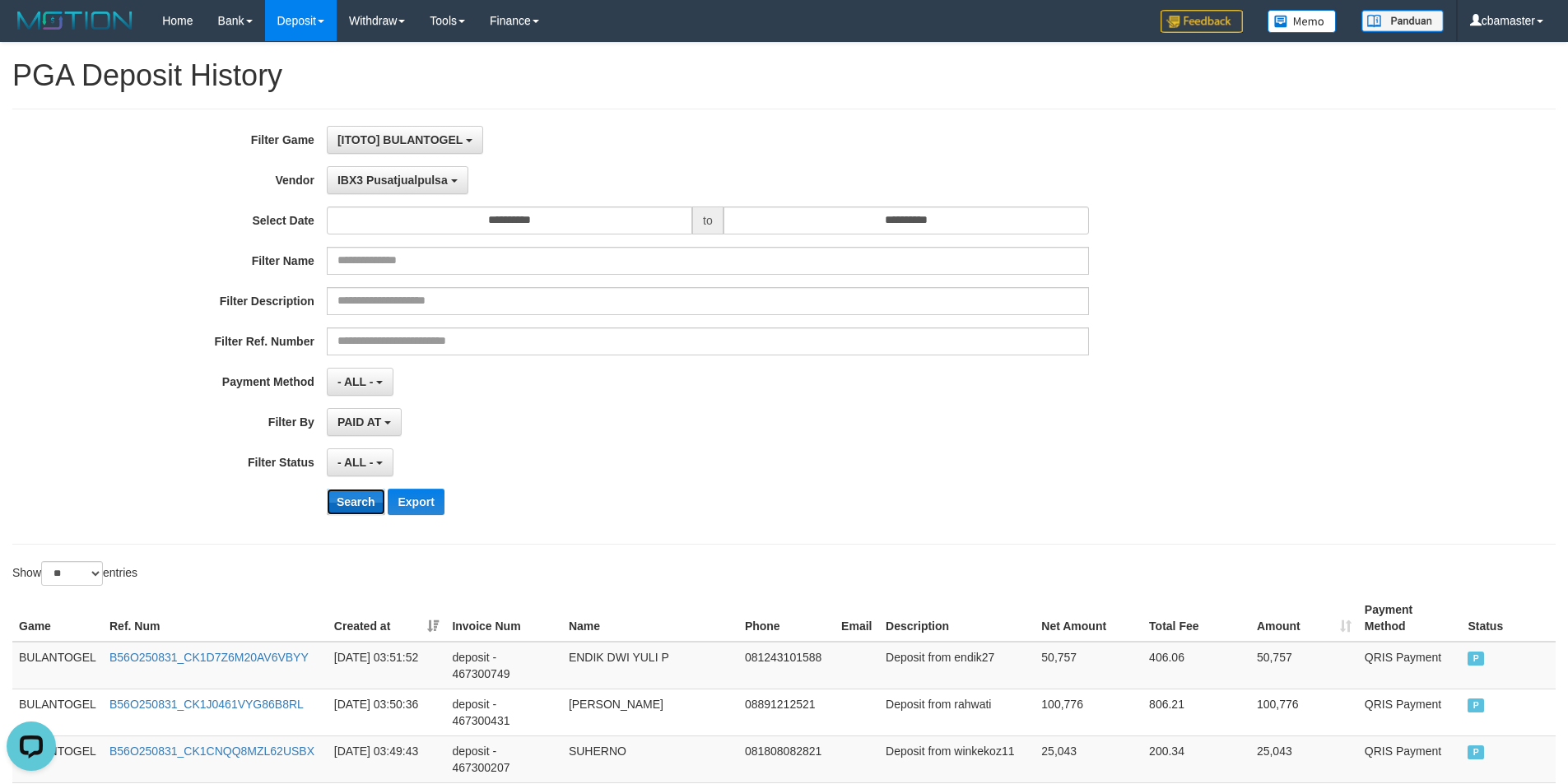
click at [342, 491] on button "Search" at bounding box center [355, 502] width 59 height 26
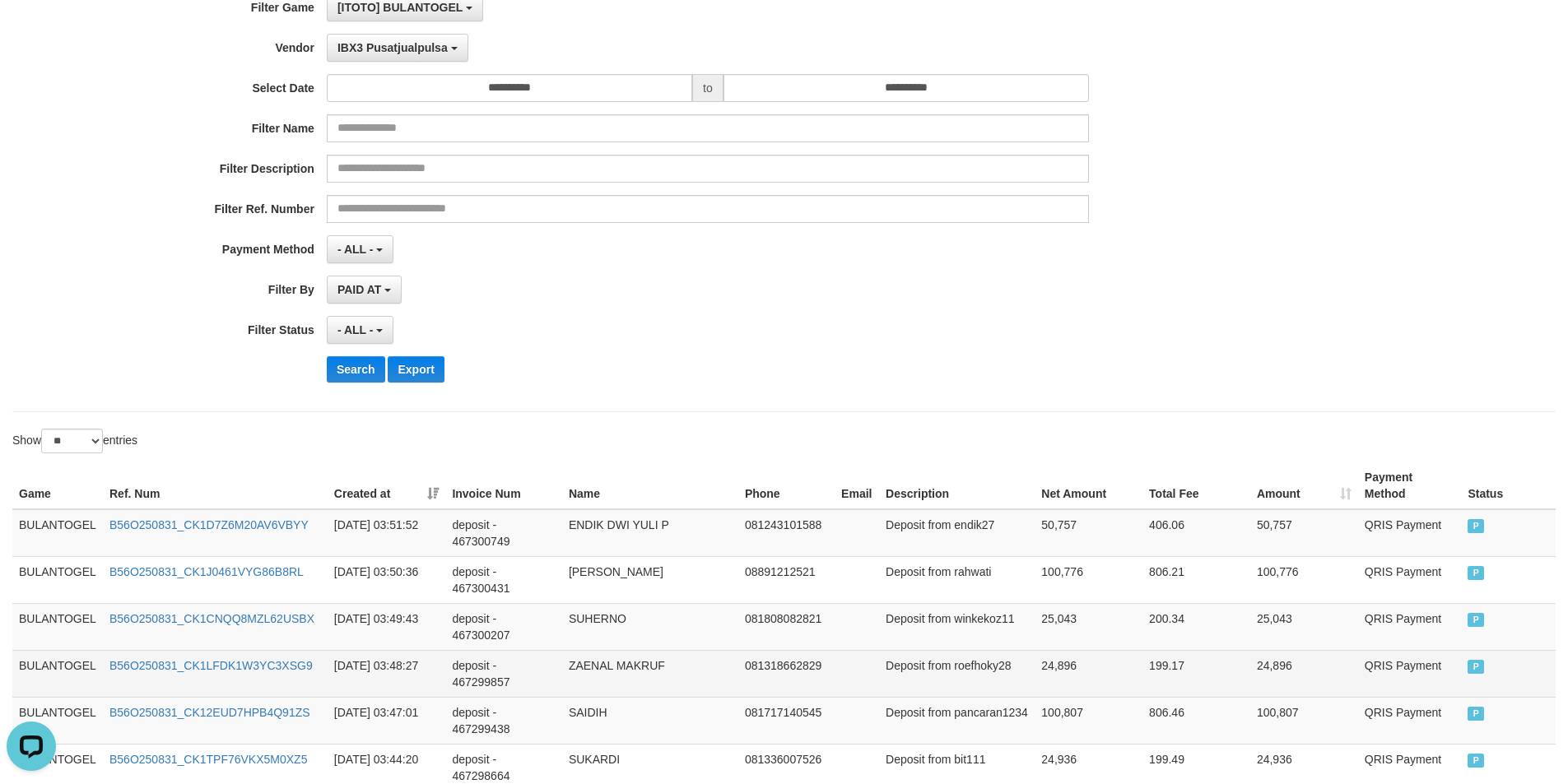
scroll to position [0, 0]
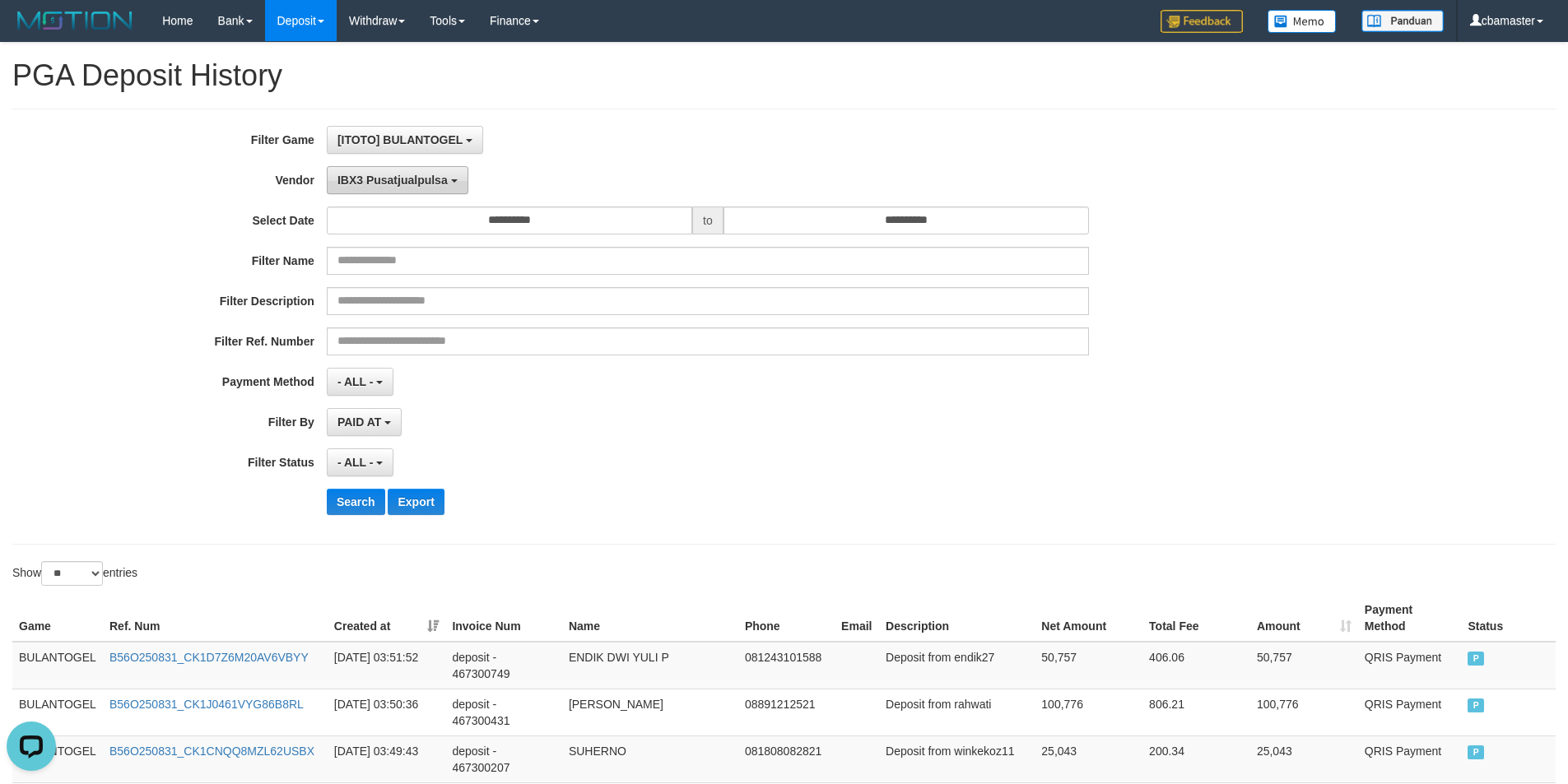
click at [412, 180] on span "IBX3 Pusatjualpulsa" at bounding box center [392, 180] width 110 height 13
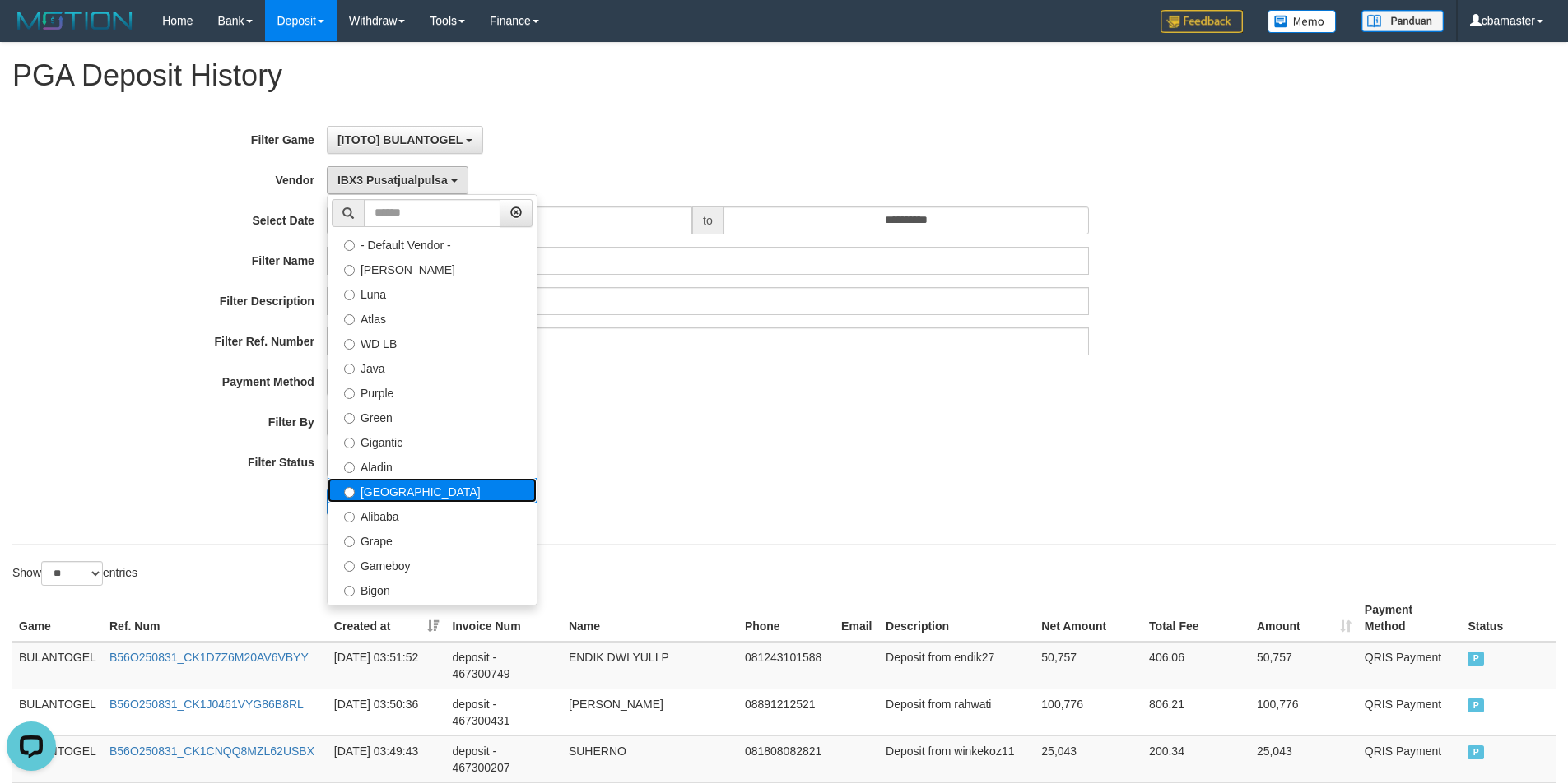
click at [410, 478] on label "[GEOGRAPHIC_DATA]" at bounding box center [431, 491] width 209 height 25
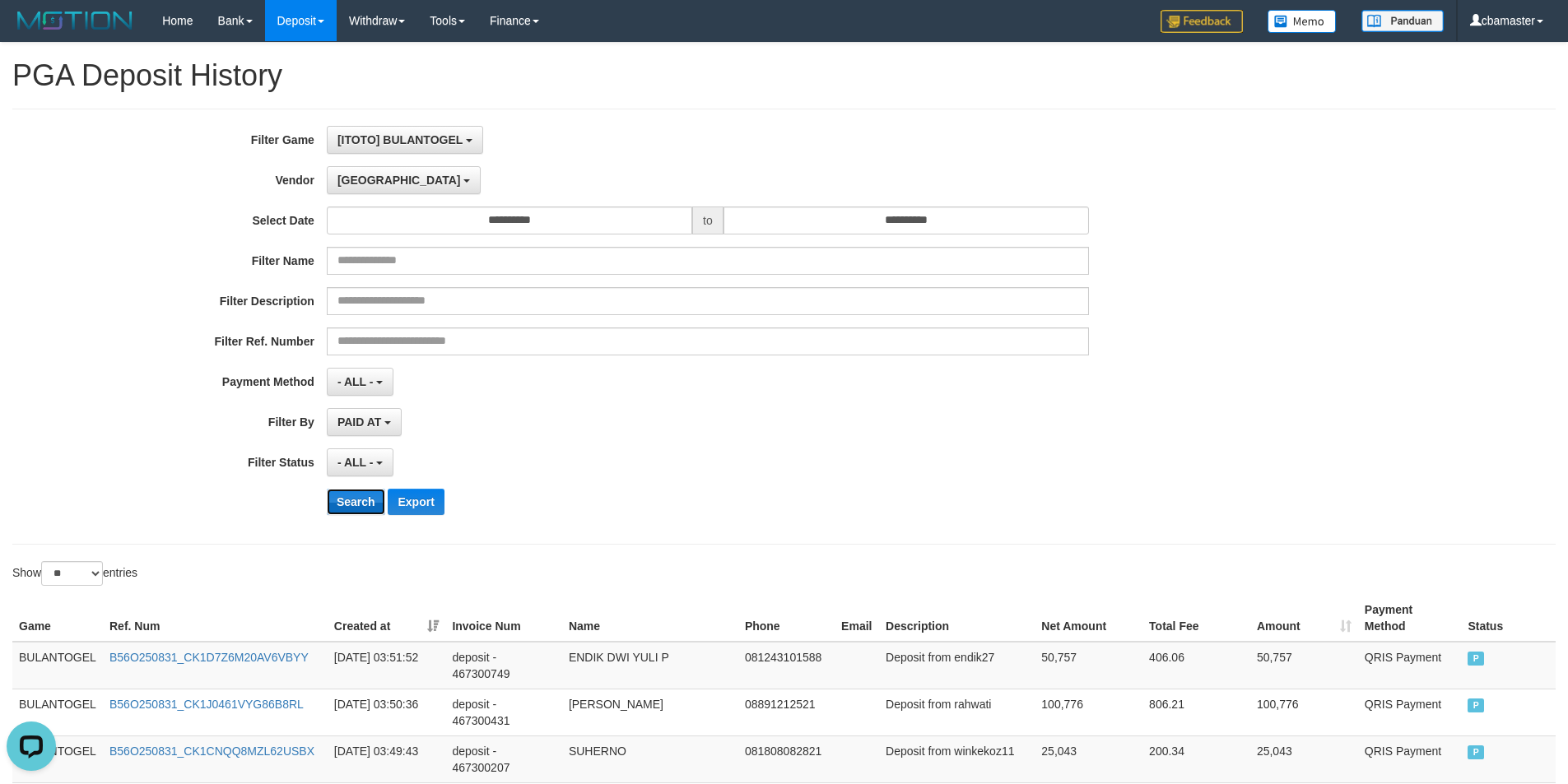
click at [356, 505] on button "Search" at bounding box center [355, 502] width 59 height 26
click at [372, 188] on button "[GEOGRAPHIC_DATA]" at bounding box center [403, 180] width 154 height 28
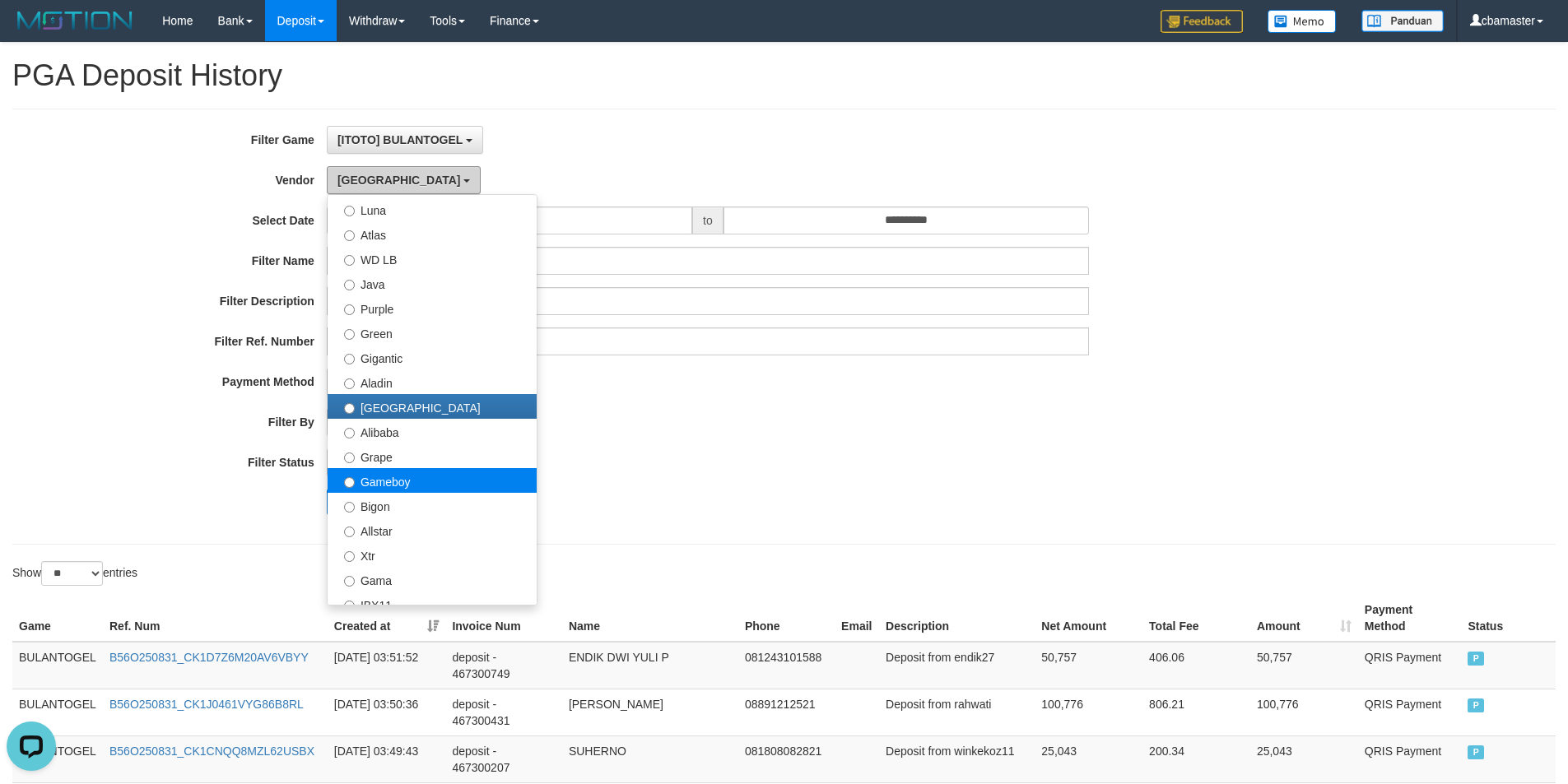
scroll to position [137, 0]
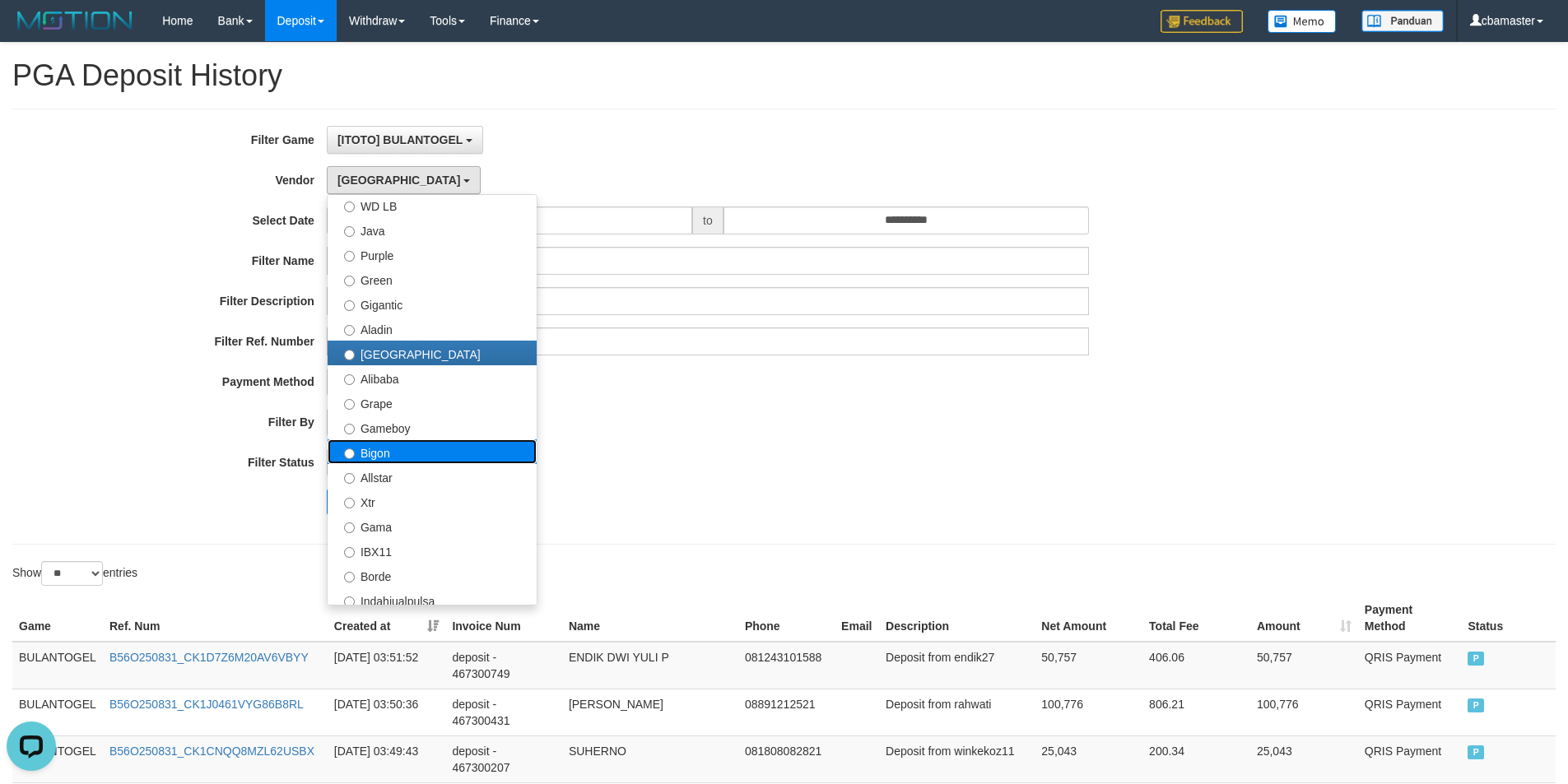
click at [394, 459] on label "Bigon" at bounding box center [431, 452] width 209 height 25
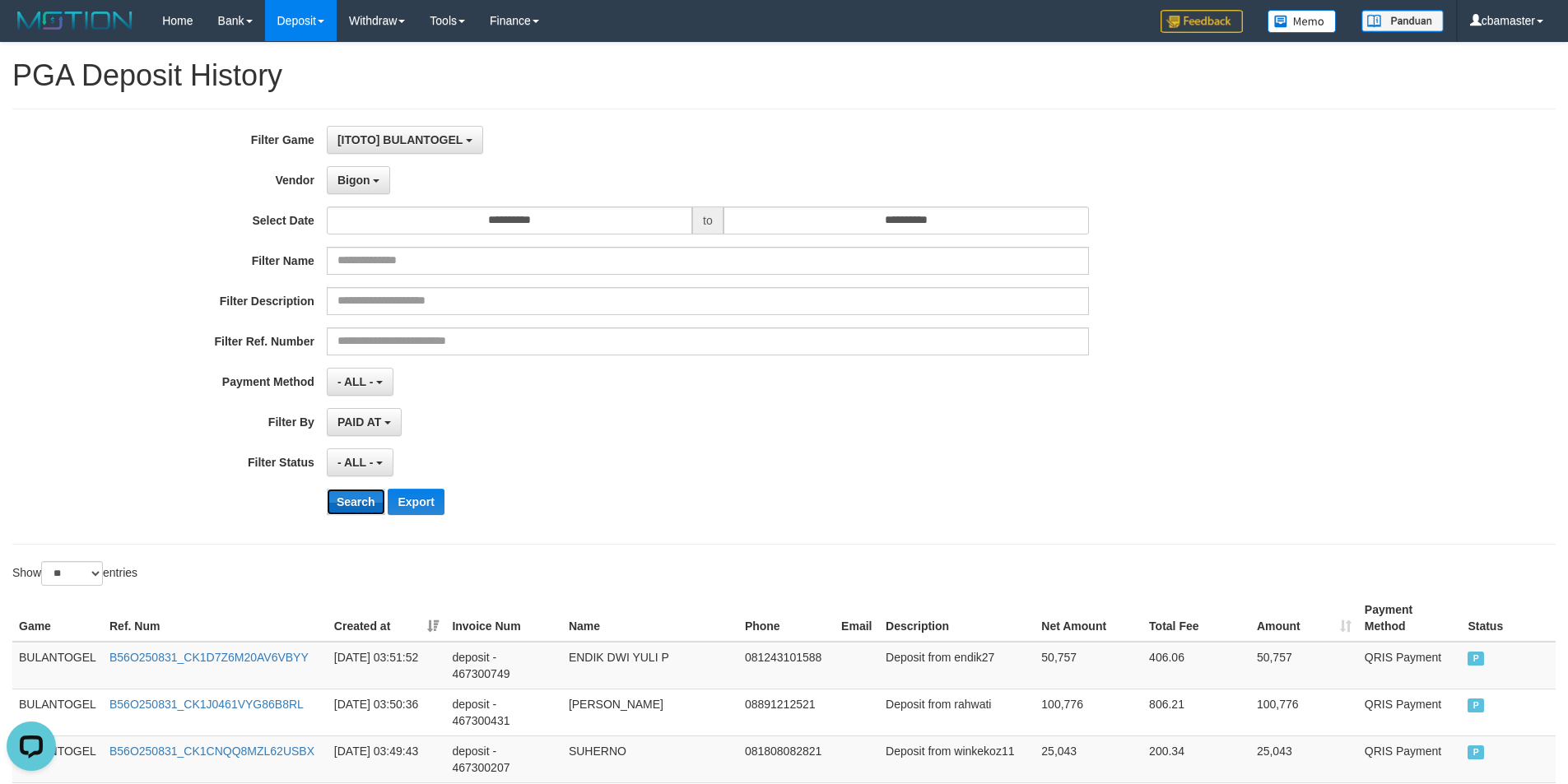
click at [348, 490] on button "Search" at bounding box center [355, 502] width 59 height 26
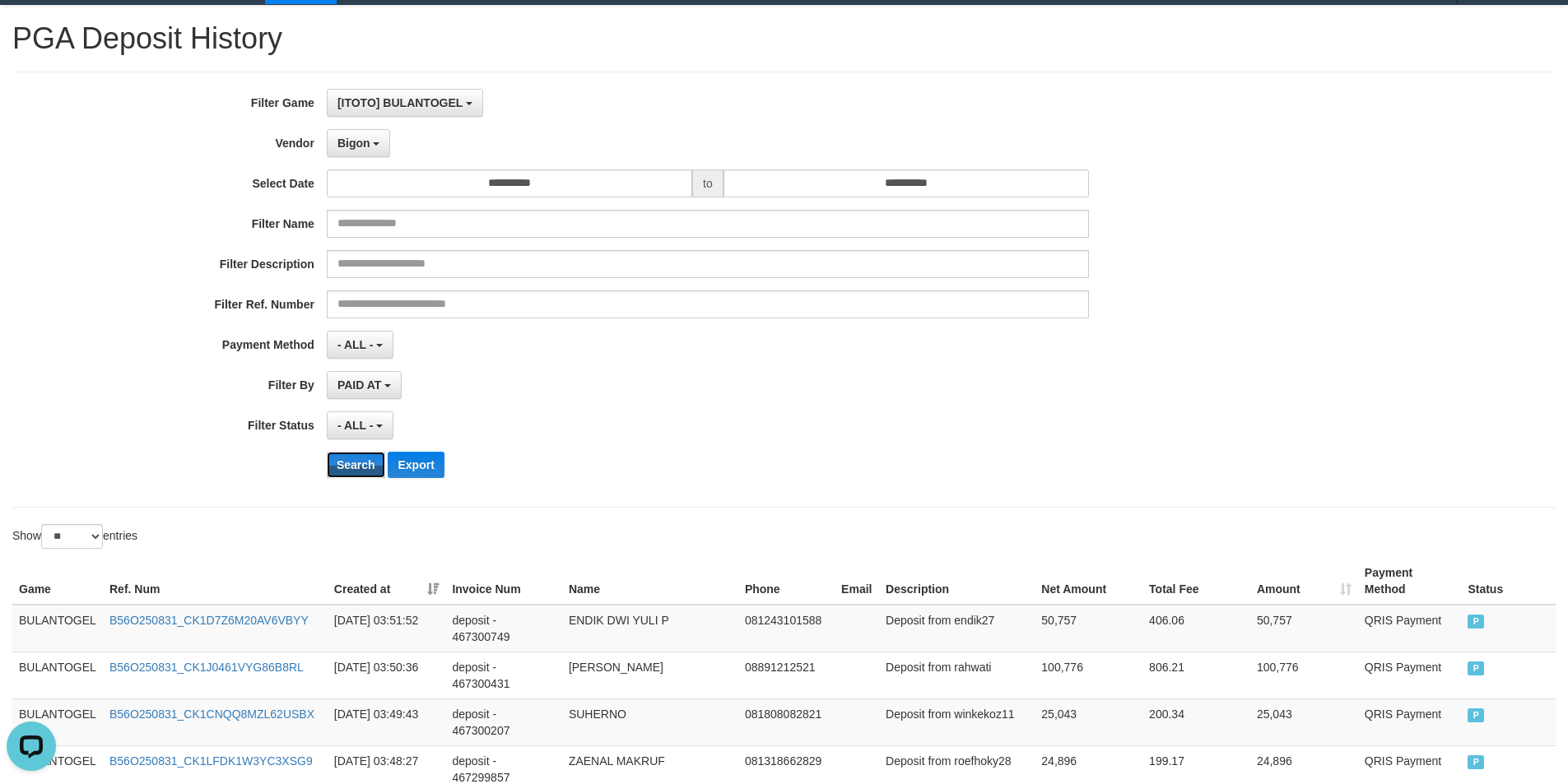
scroll to position [0, 0]
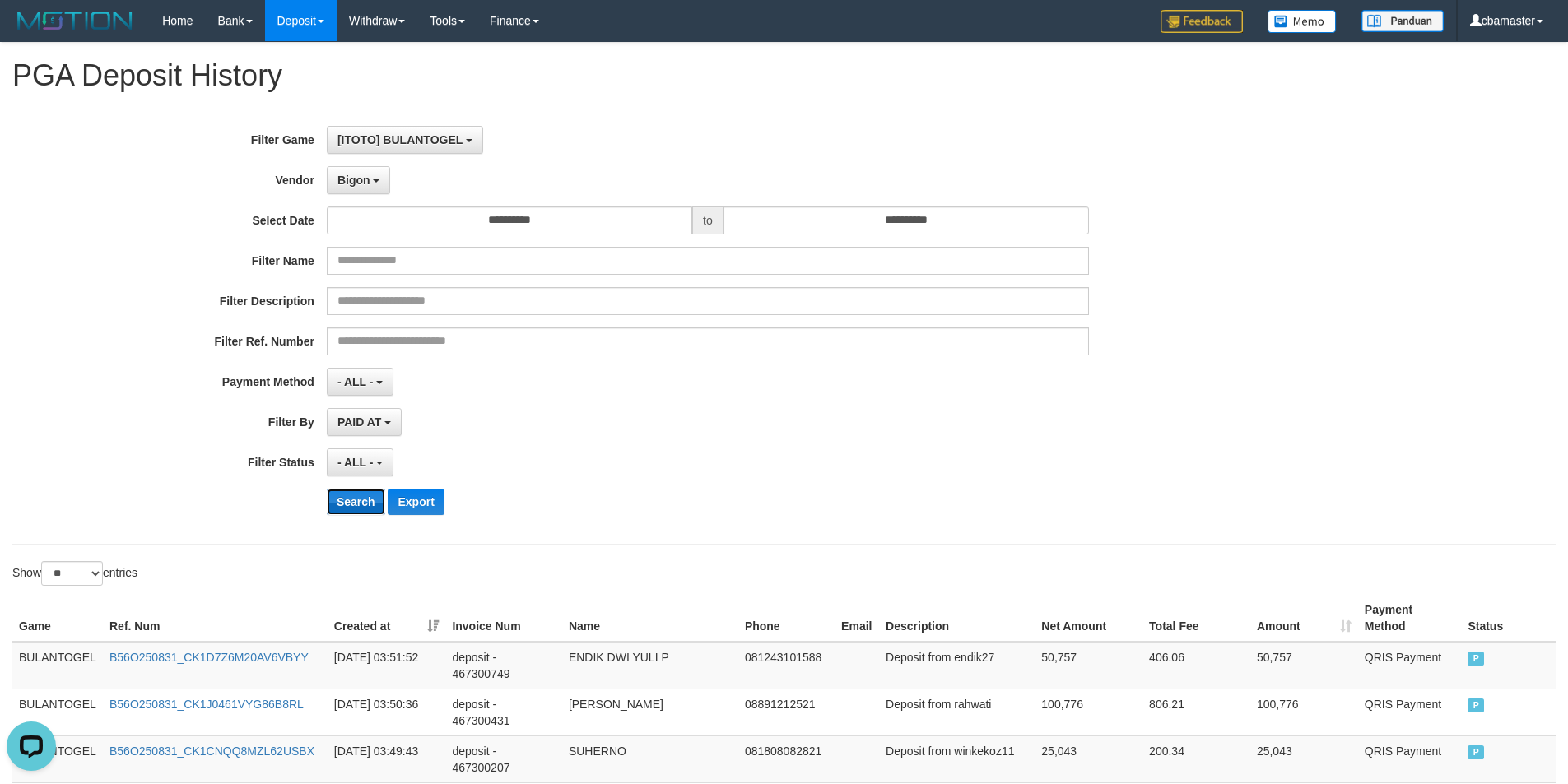
click at [344, 512] on button "Search" at bounding box center [355, 502] width 59 height 26
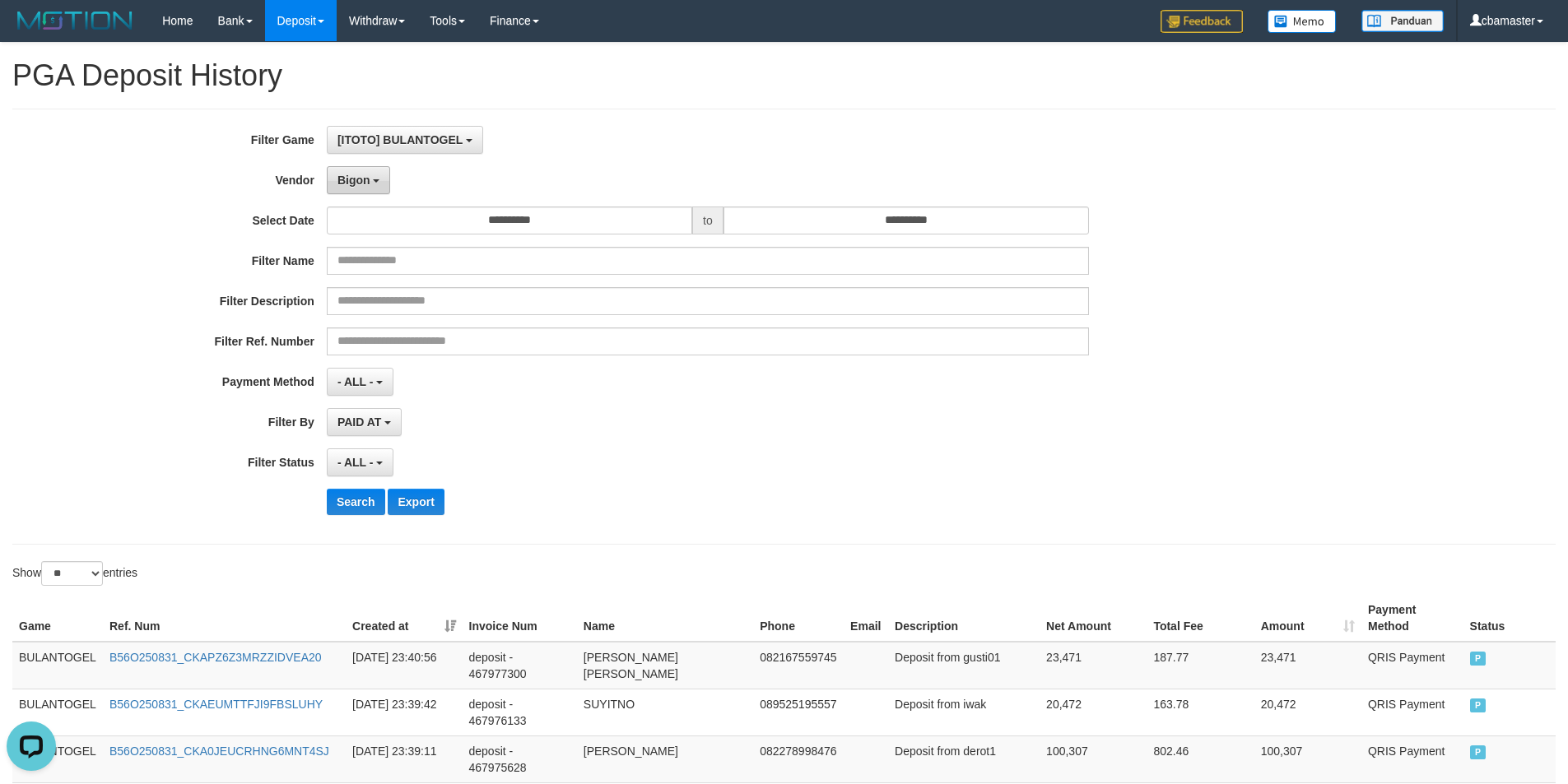
click at [351, 172] on button "Bigon" at bounding box center [359, 180] width 64 height 28
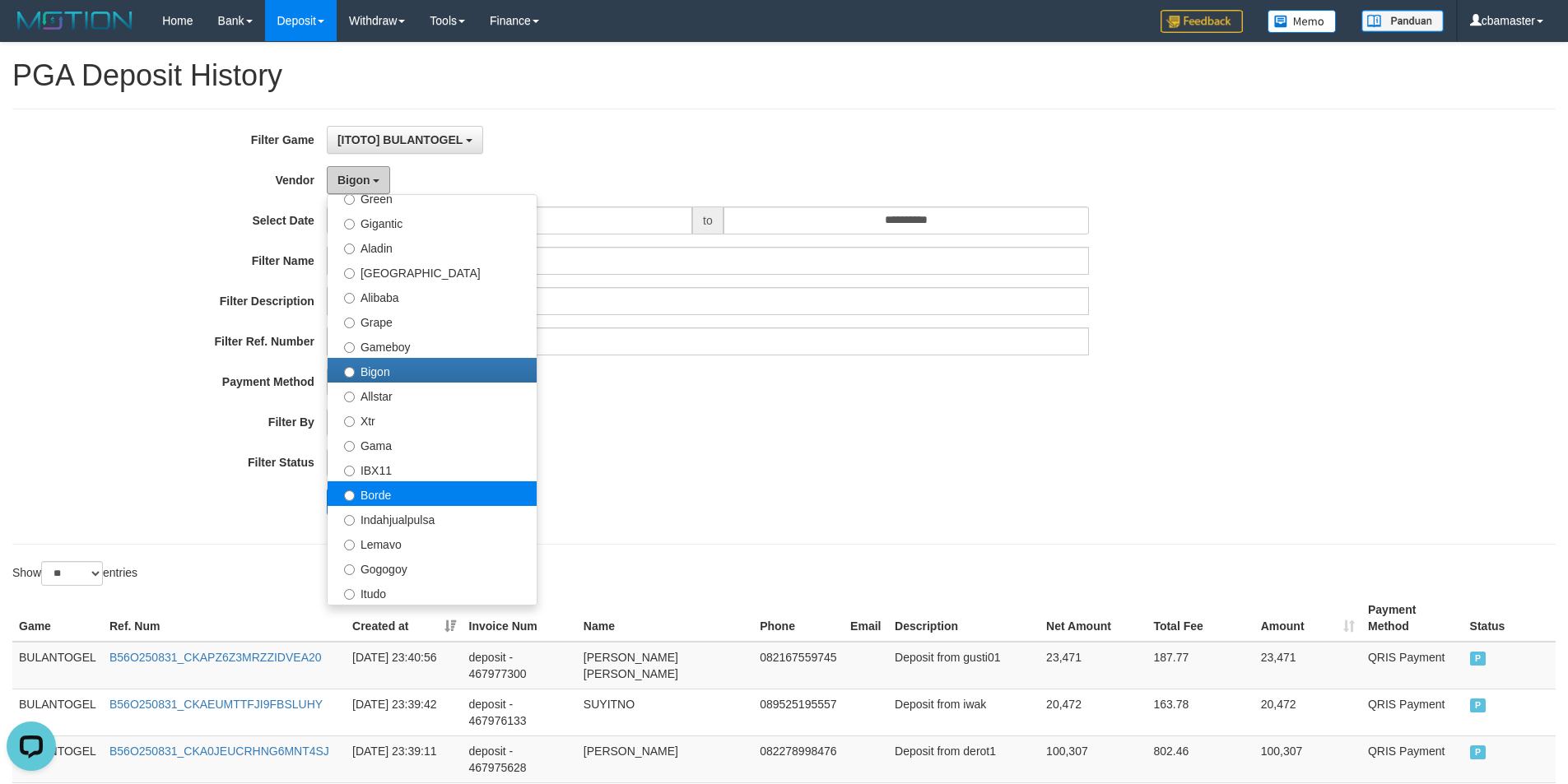
scroll to position [275, 0]
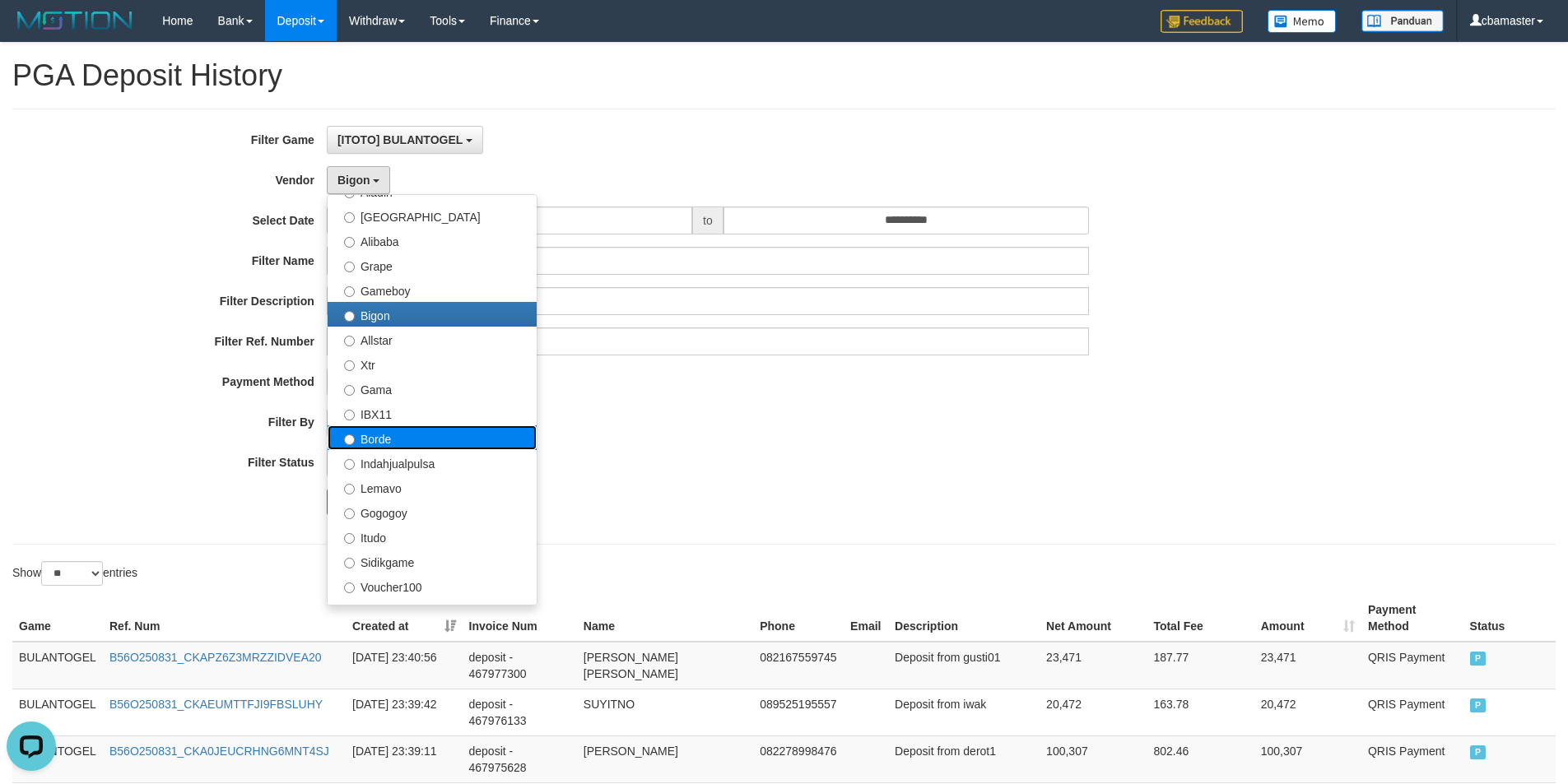
click at [394, 439] on label "Borde" at bounding box center [431, 438] width 209 height 25
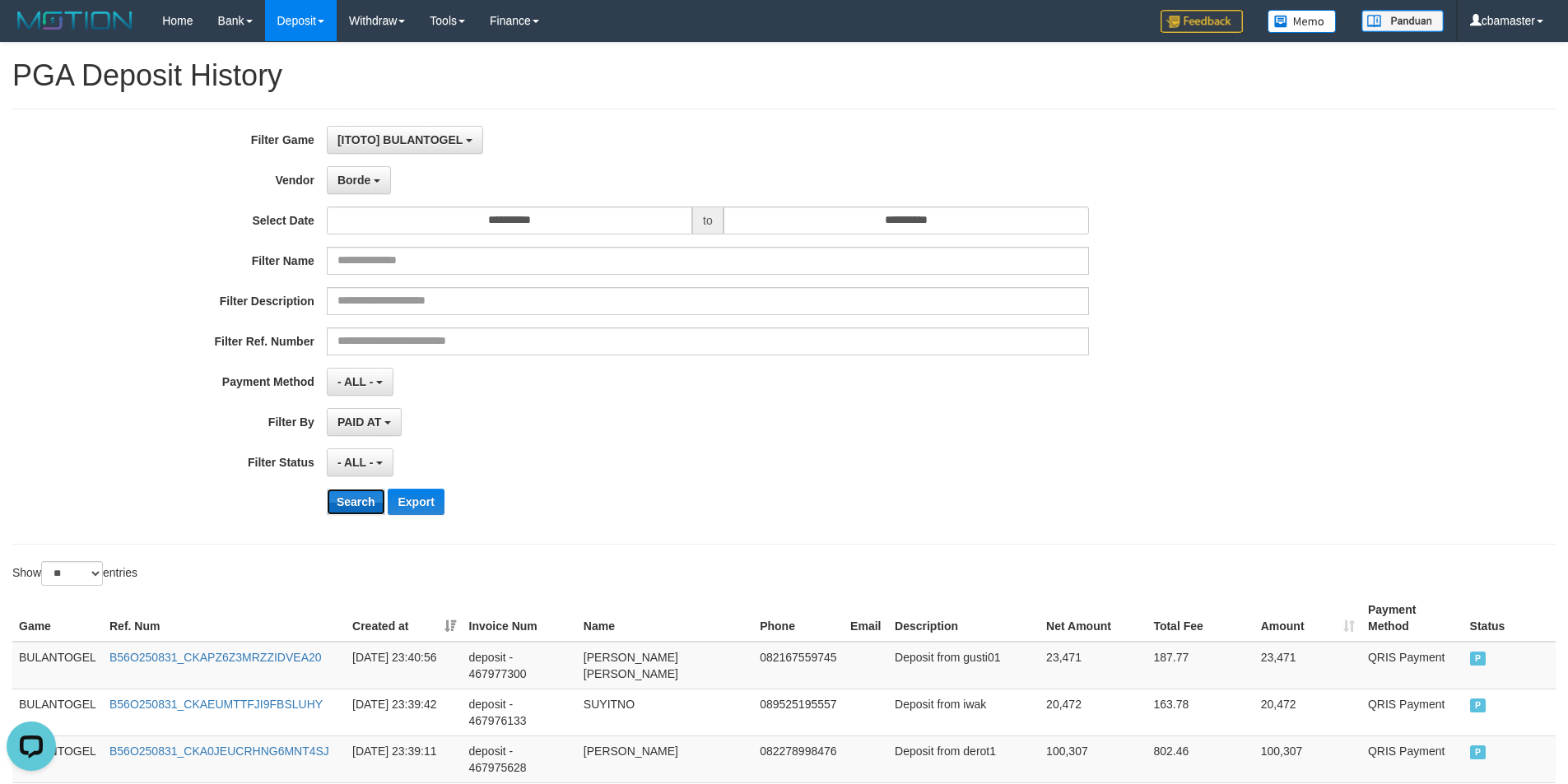
click at [349, 507] on button "Search" at bounding box center [355, 502] width 59 height 26
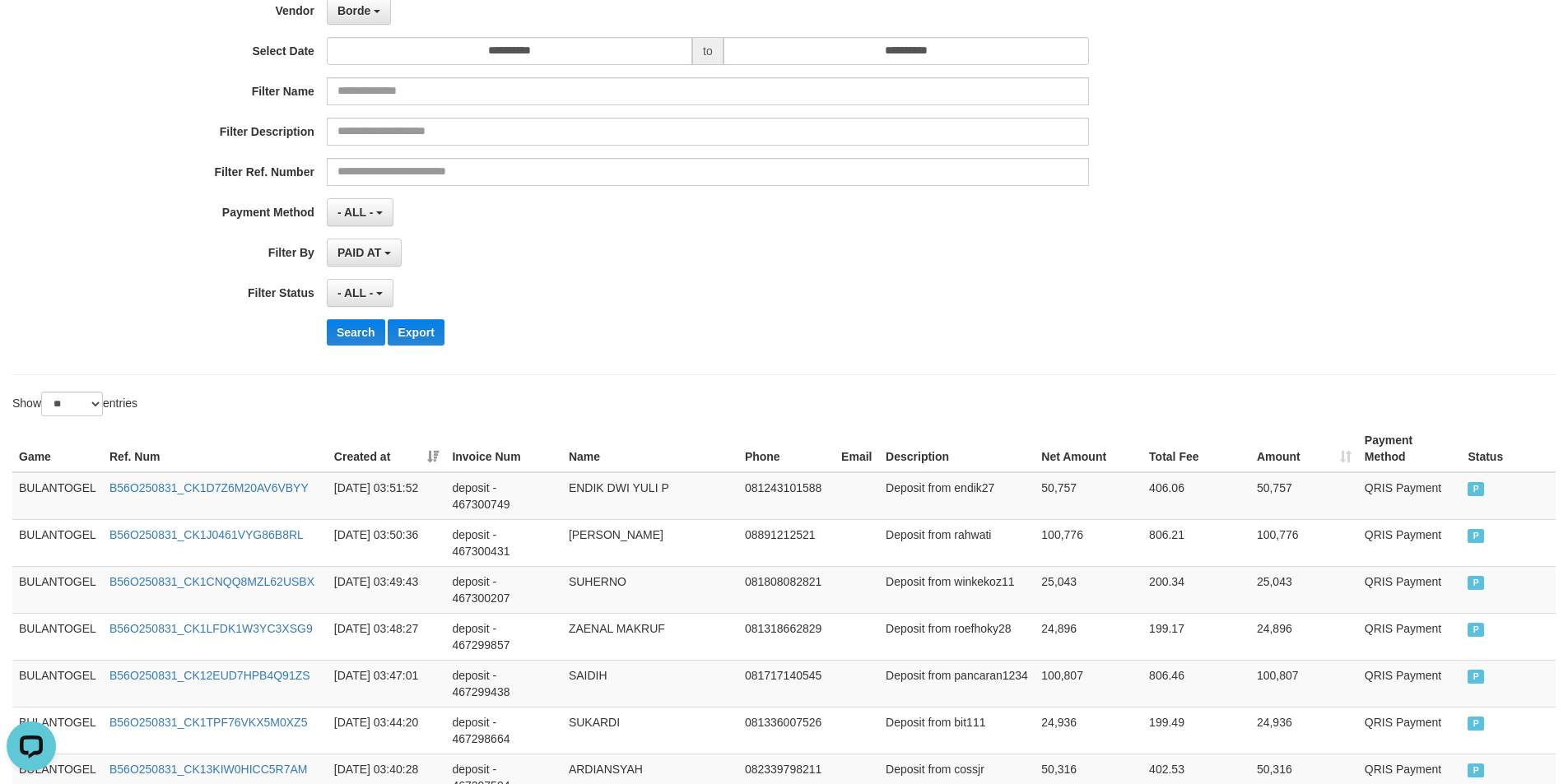
scroll to position [0, 0]
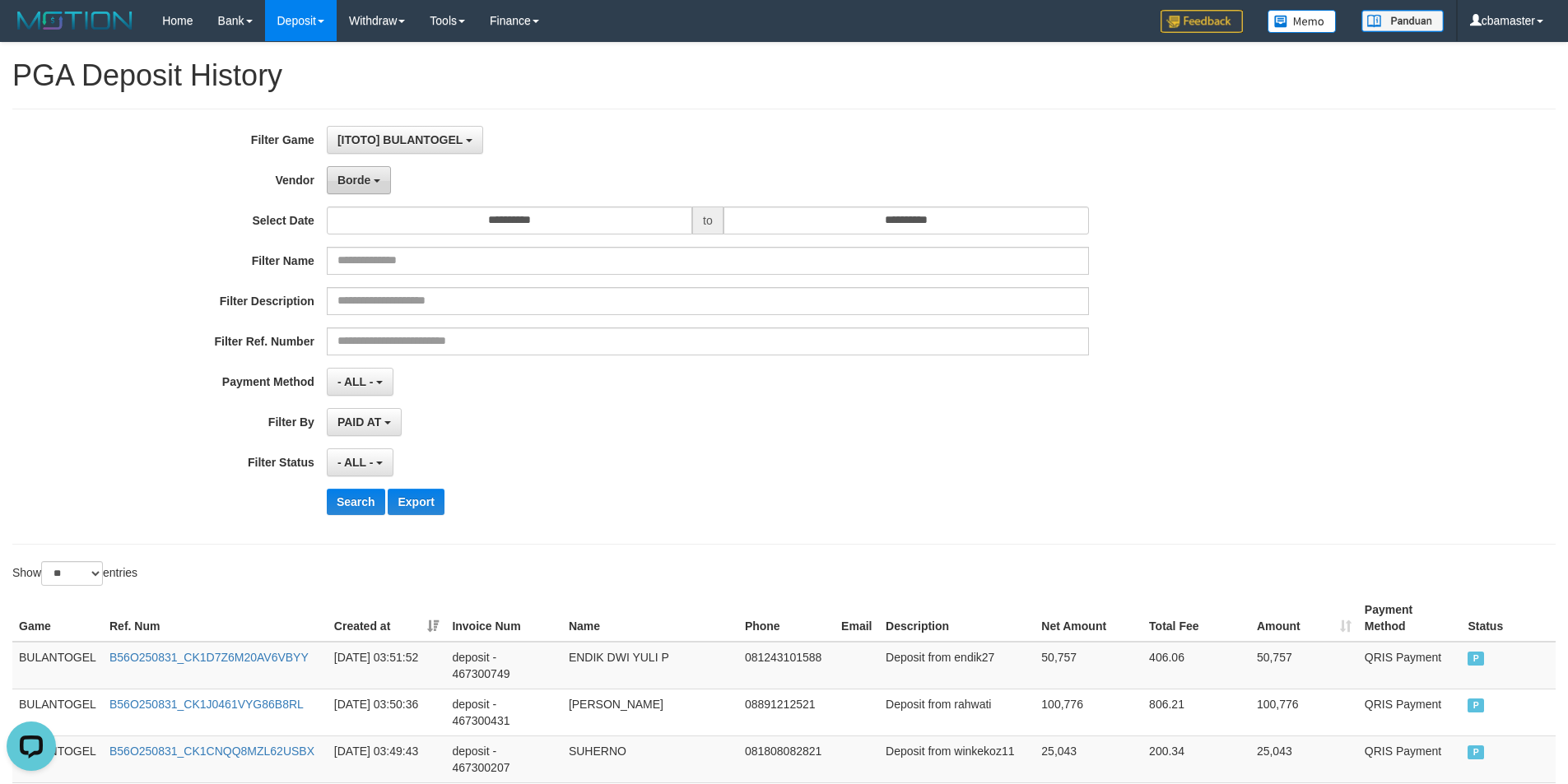
click at [363, 183] on span "Borde" at bounding box center [354, 180] width 33 height 13
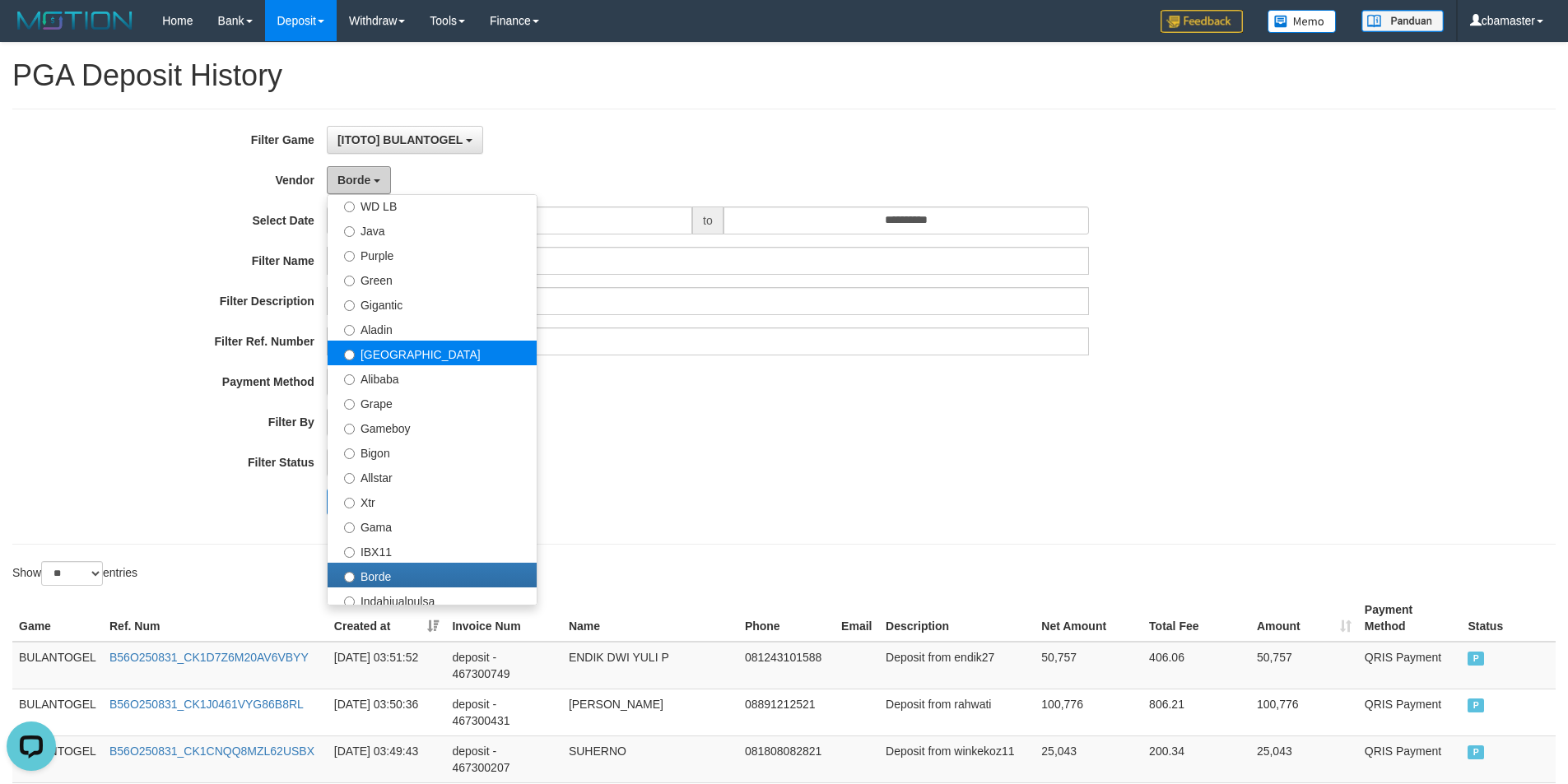
scroll to position [1, 0]
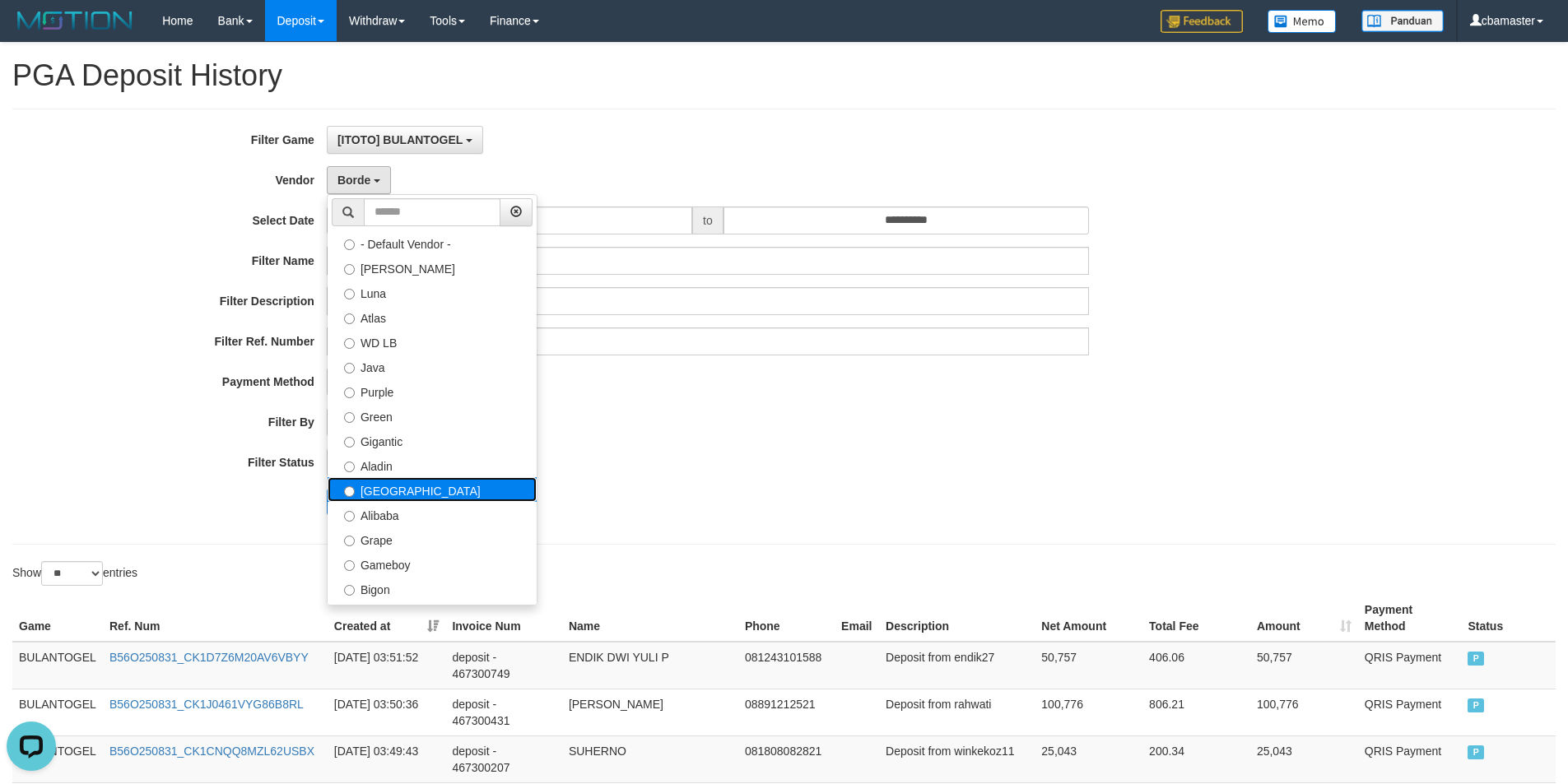
click at [408, 493] on label "[GEOGRAPHIC_DATA]" at bounding box center [431, 490] width 209 height 25
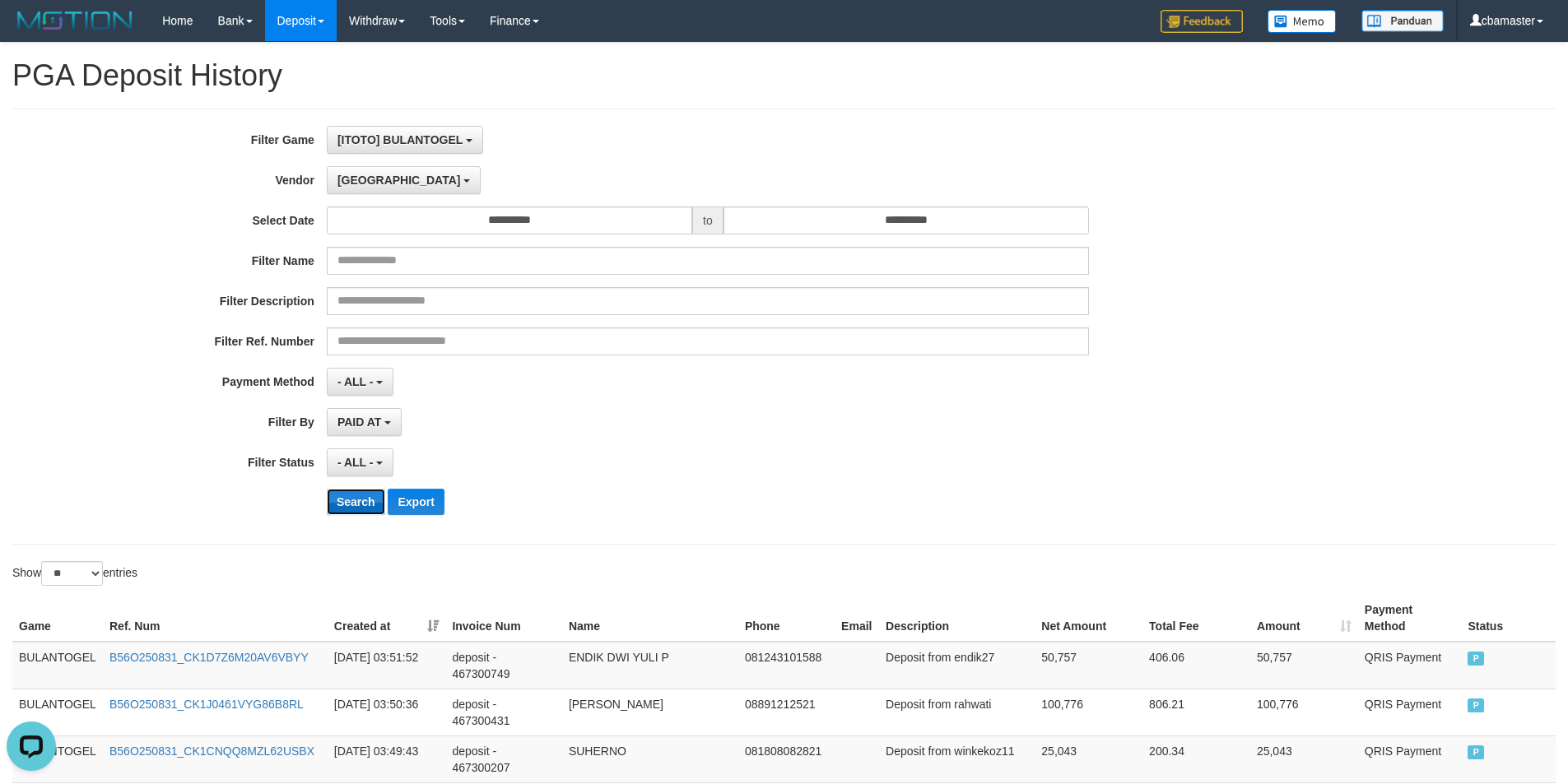
click at [356, 489] on button "Search" at bounding box center [355, 502] width 59 height 26
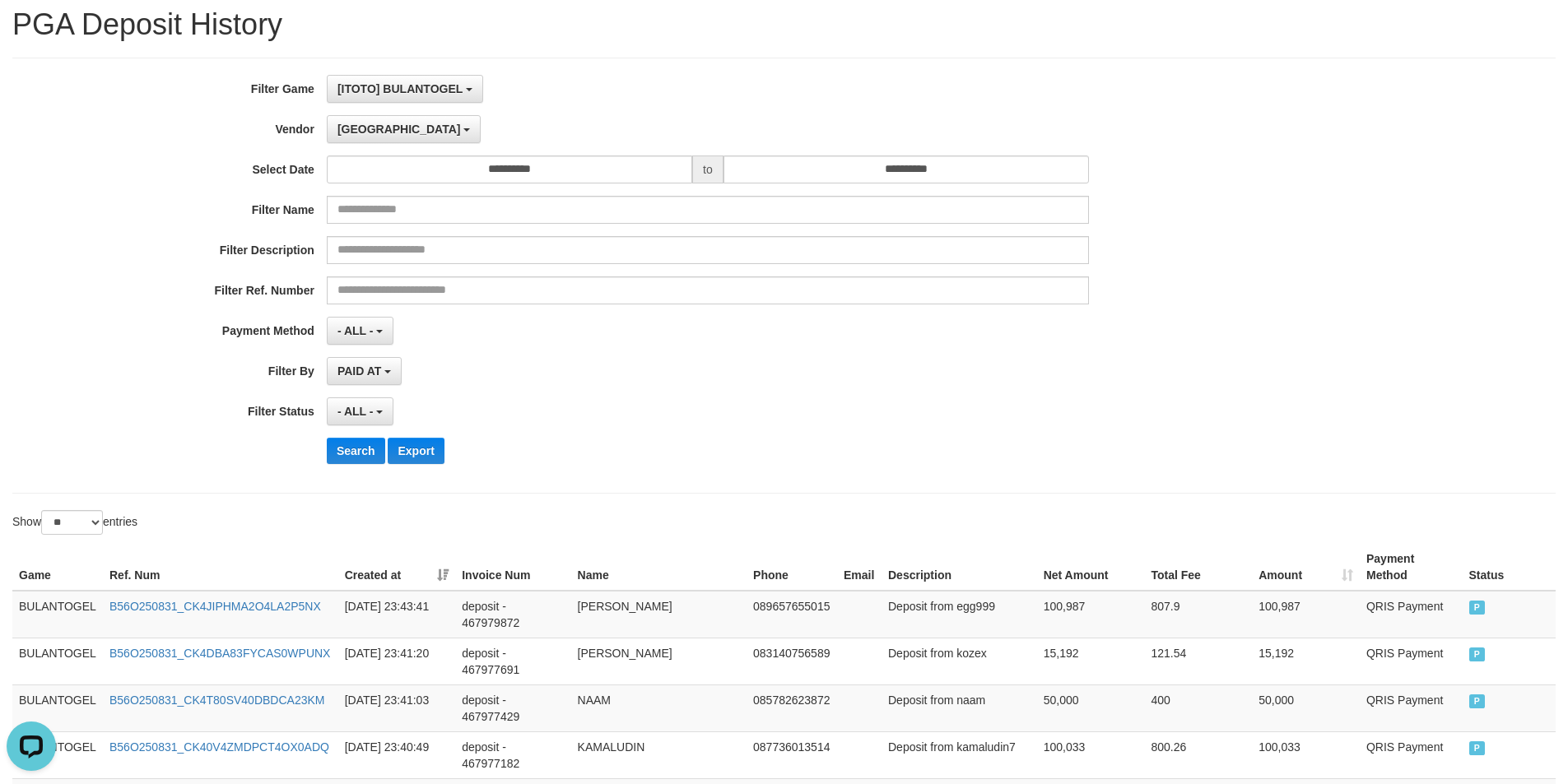
scroll to position [0, 0]
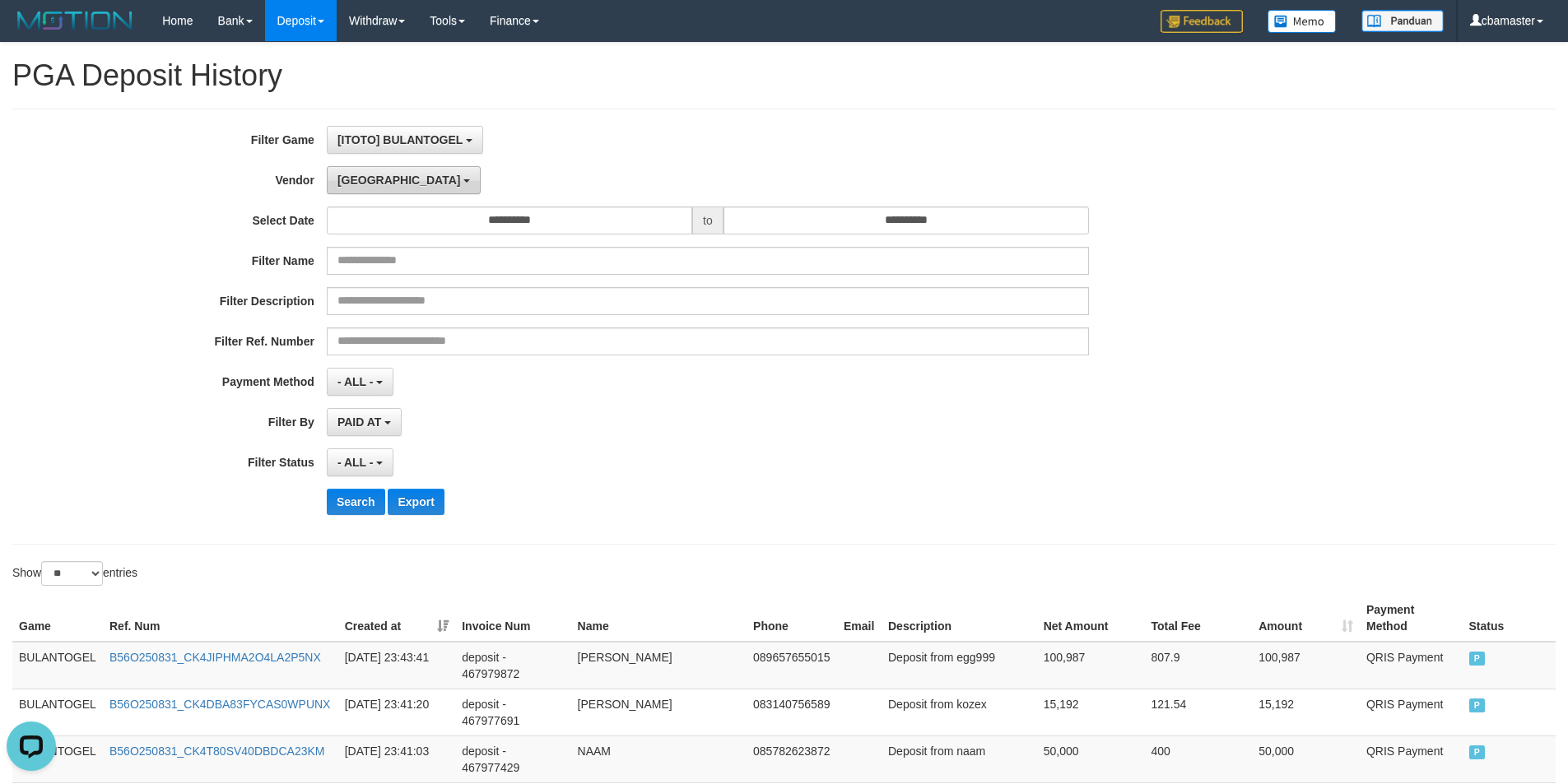
click at [350, 172] on button "[GEOGRAPHIC_DATA]" at bounding box center [403, 180] width 154 height 28
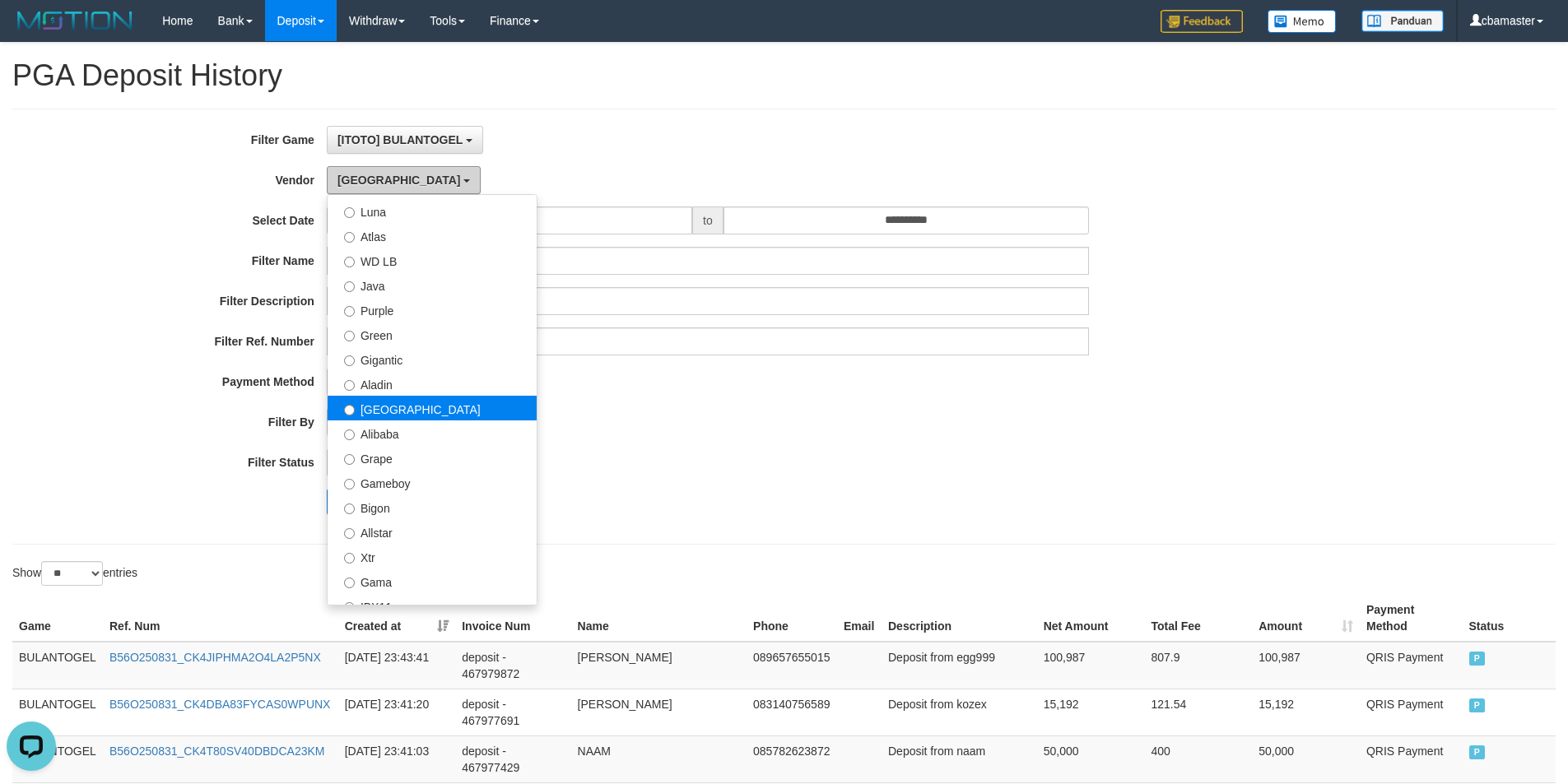
scroll to position [138, 0]
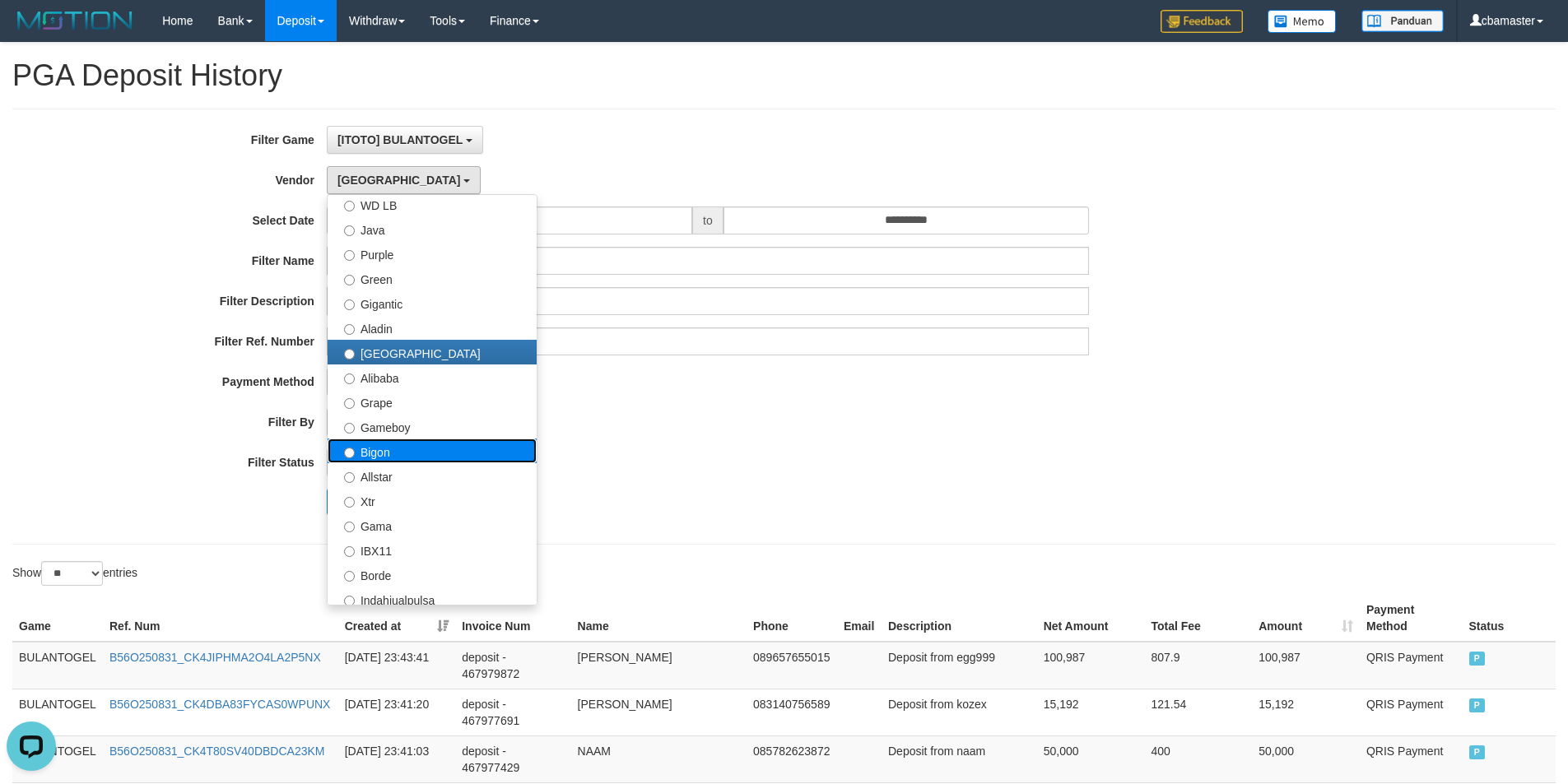
click at [382, 451] on label "Bigon" at bounding box center [431, 451] width 209 height 25
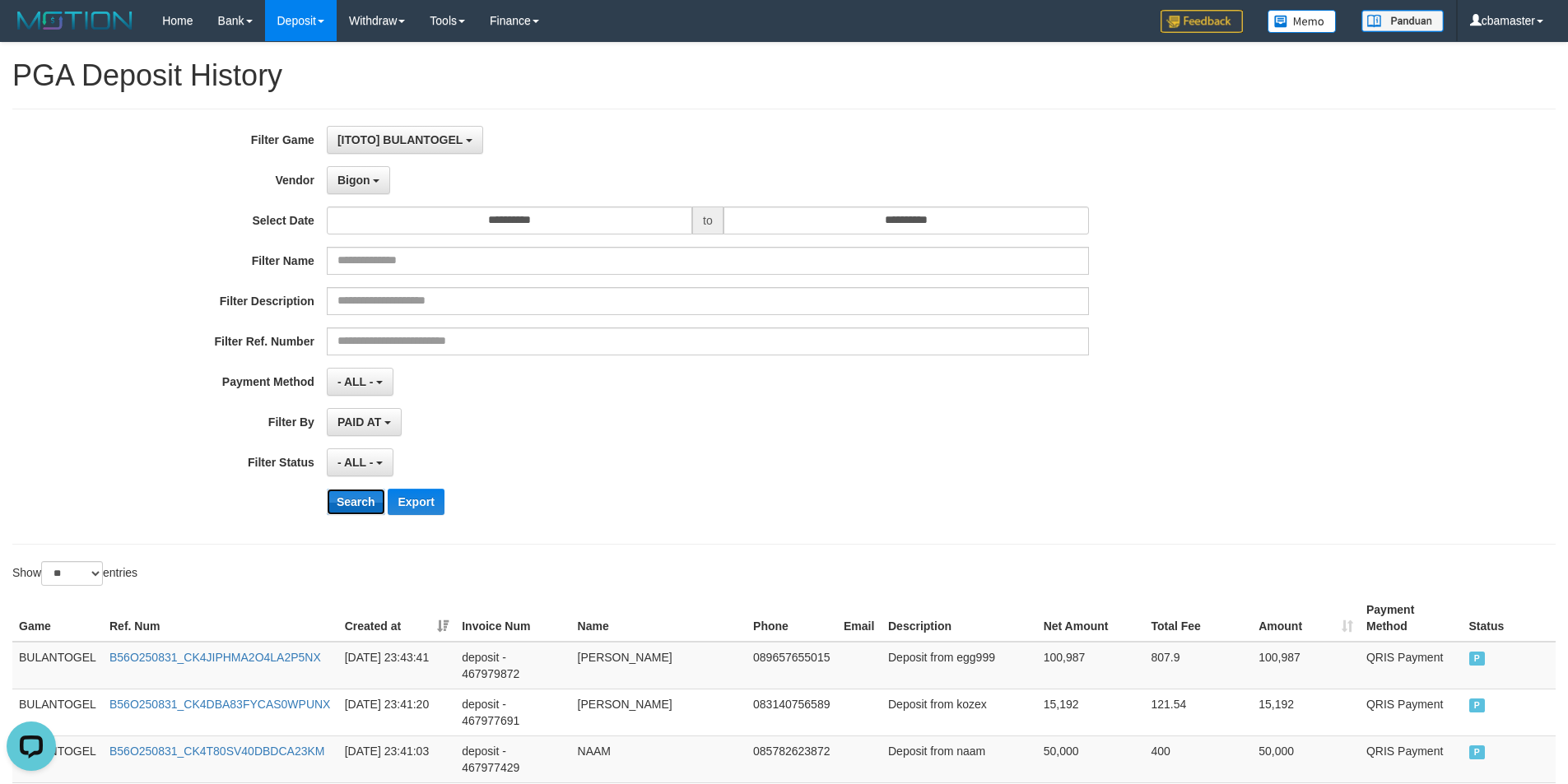
click at [354, 502] on button "Search" at bounding box center [355, 502] width 59 height 26
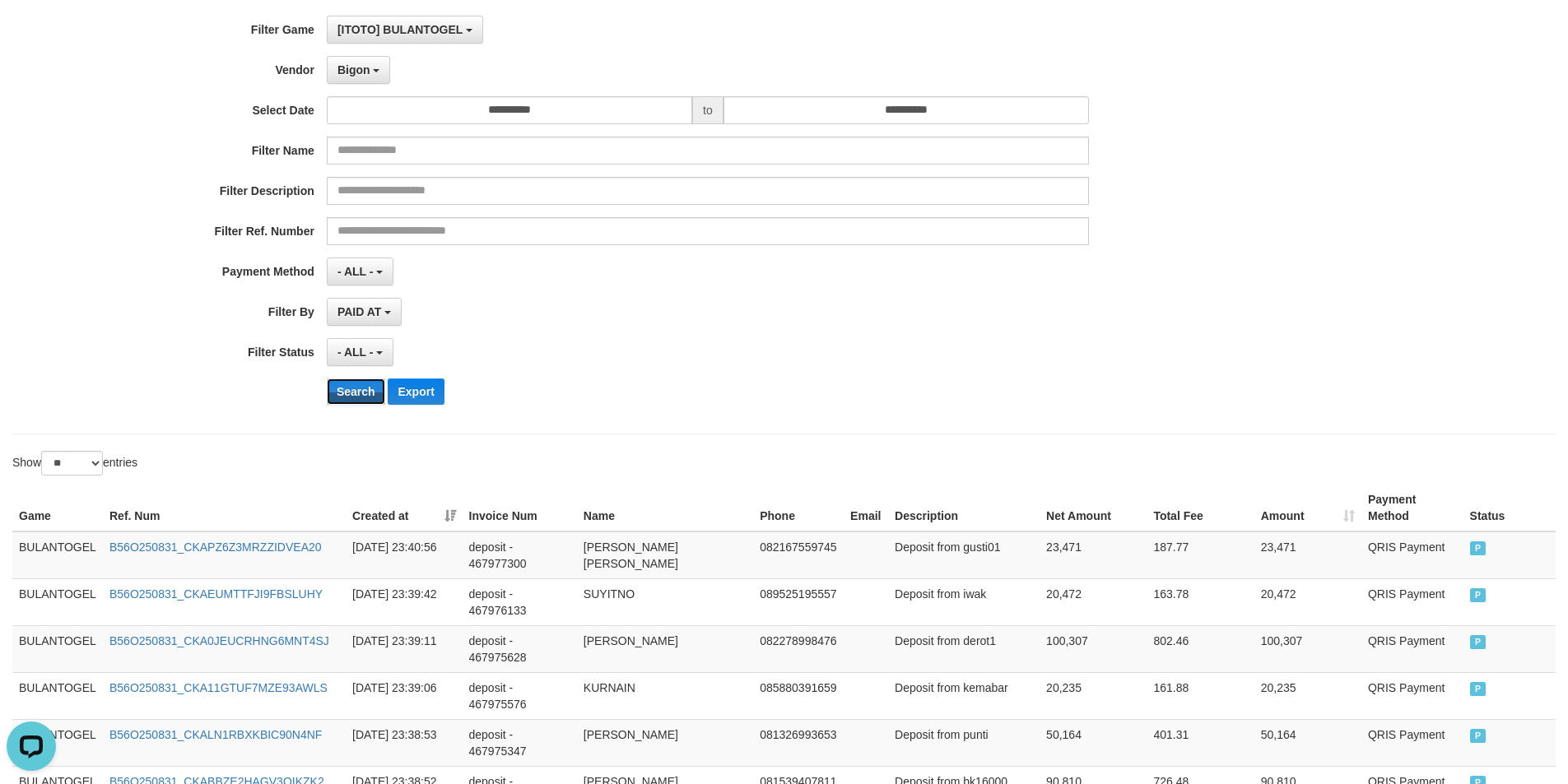
scroll to position [0, 0]
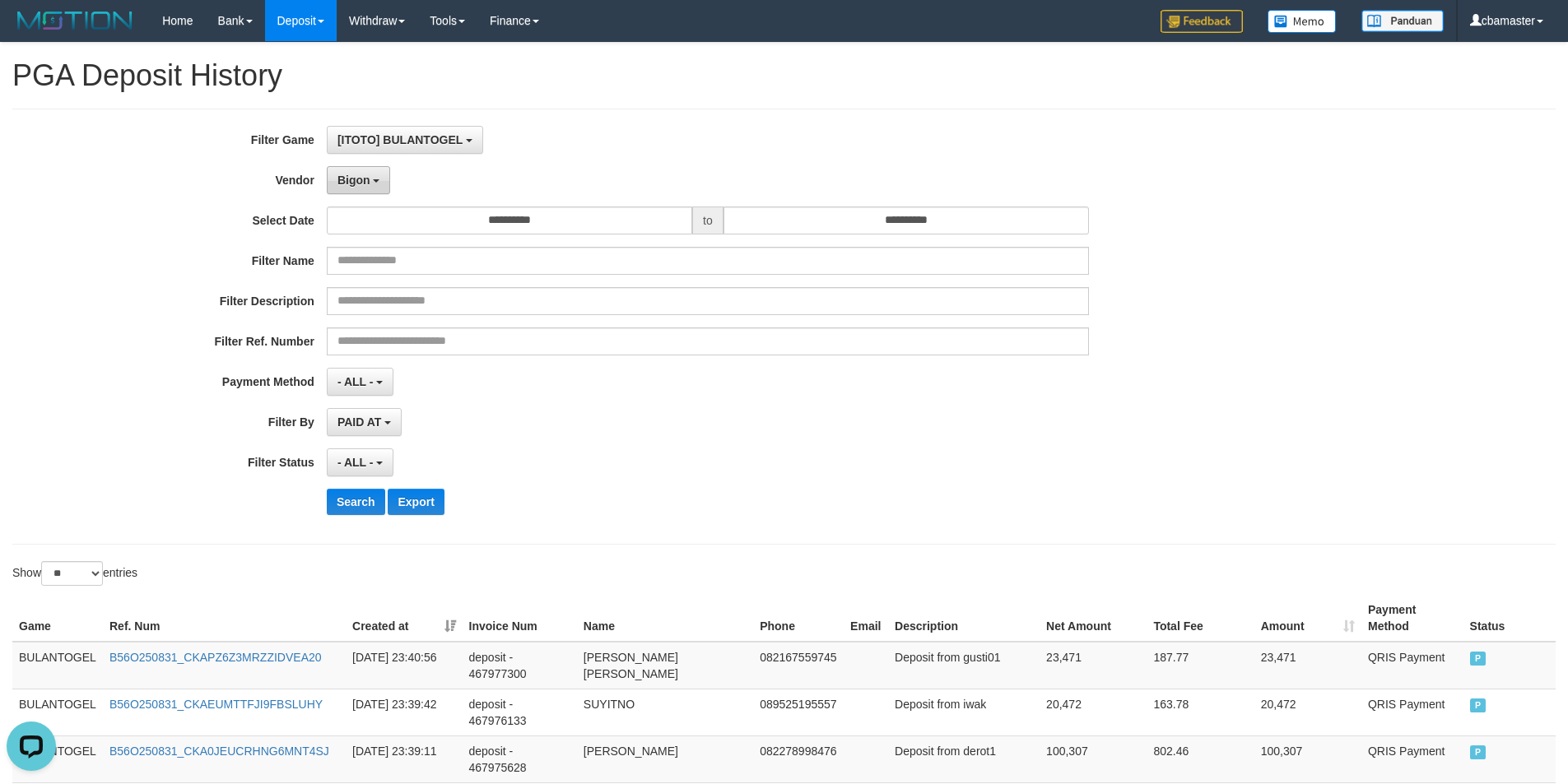
click at [357, 177] on span "Bigon" at bounding box center [354, 180] width 33 height 13
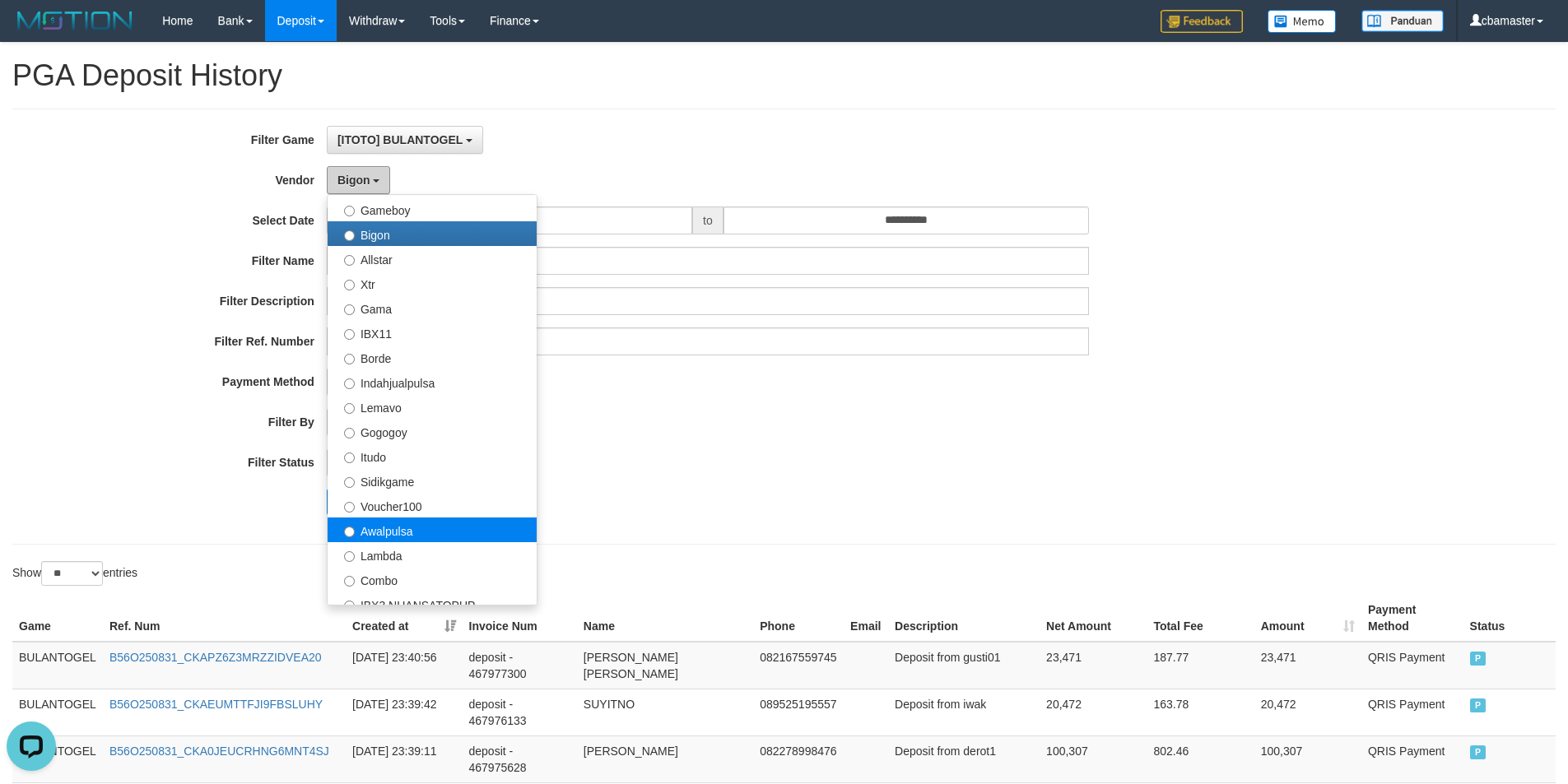
scroll to position [412, 0]
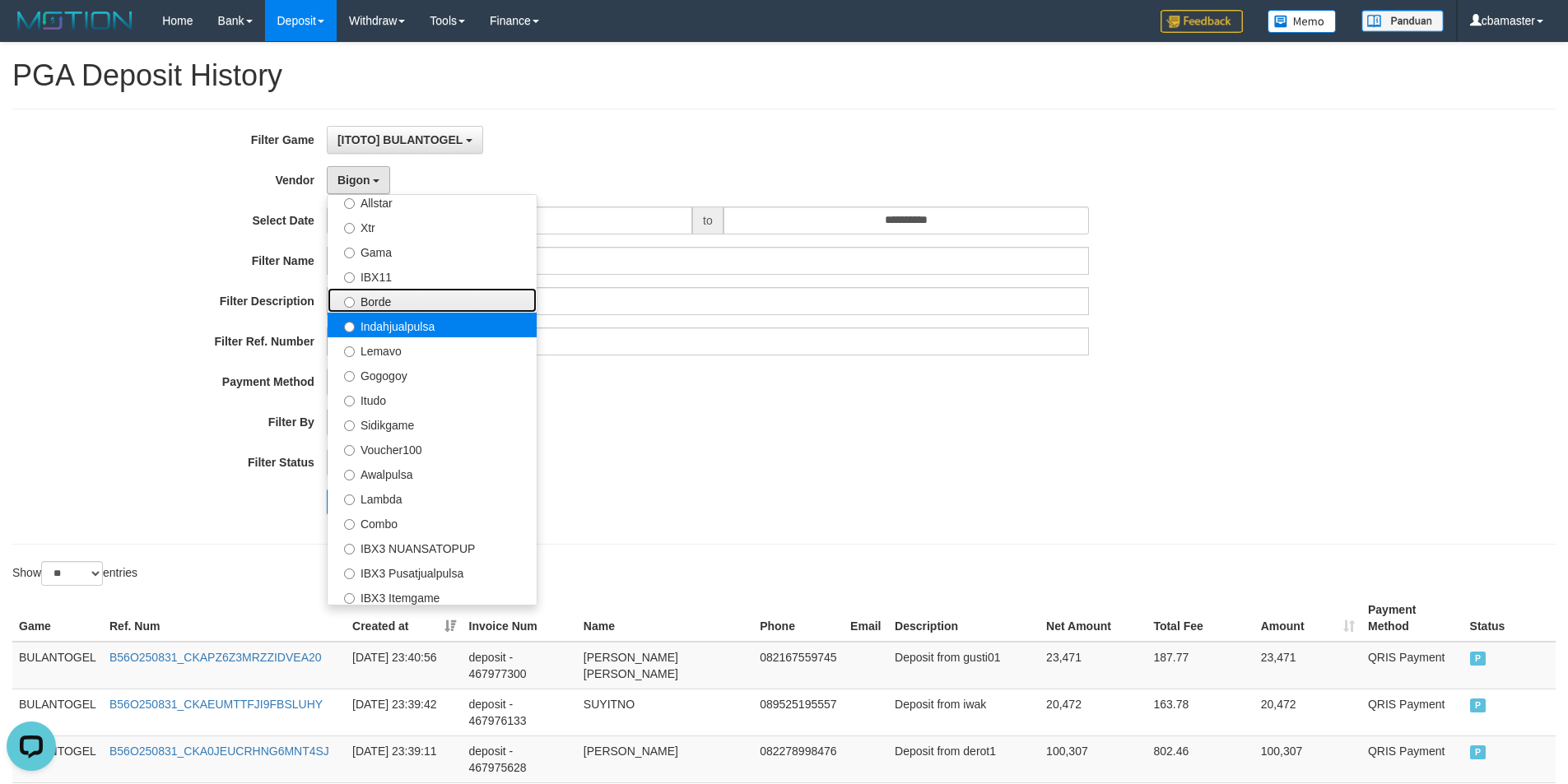
drag, startPoint x: 387, startPoint y: 302, endPoint x: 385, endPoint y: 331, distance: 29.1
click at [388, 301] on label "Borde" at bounding box center [431, 301] width 209 height 25
click at [340, 306] on label "Borde" at bounding box center [431, 301] width 209 height 25
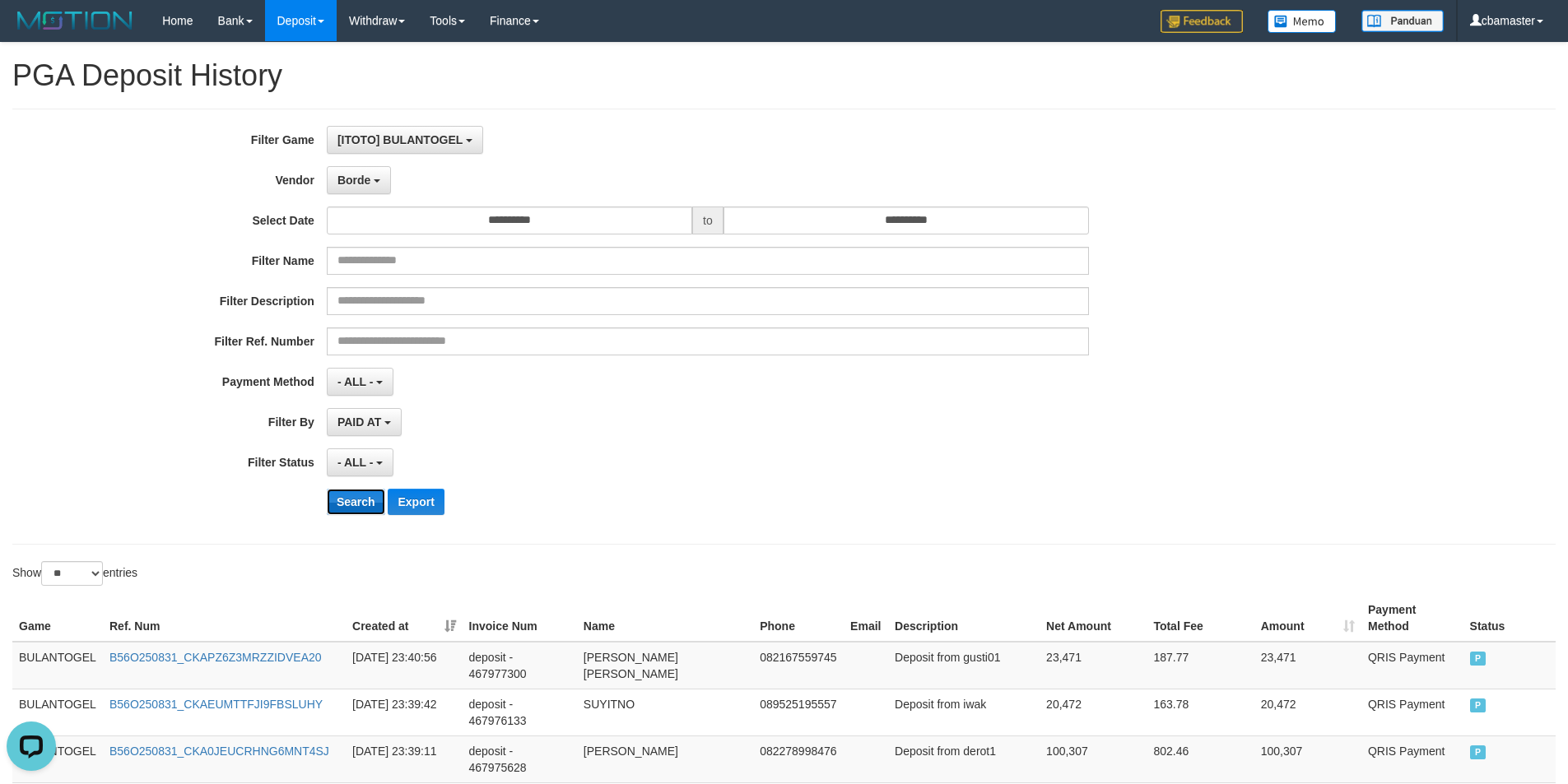
click at [340, 501] on button "Search" at bounding box center [355, 502] width 59 height 26
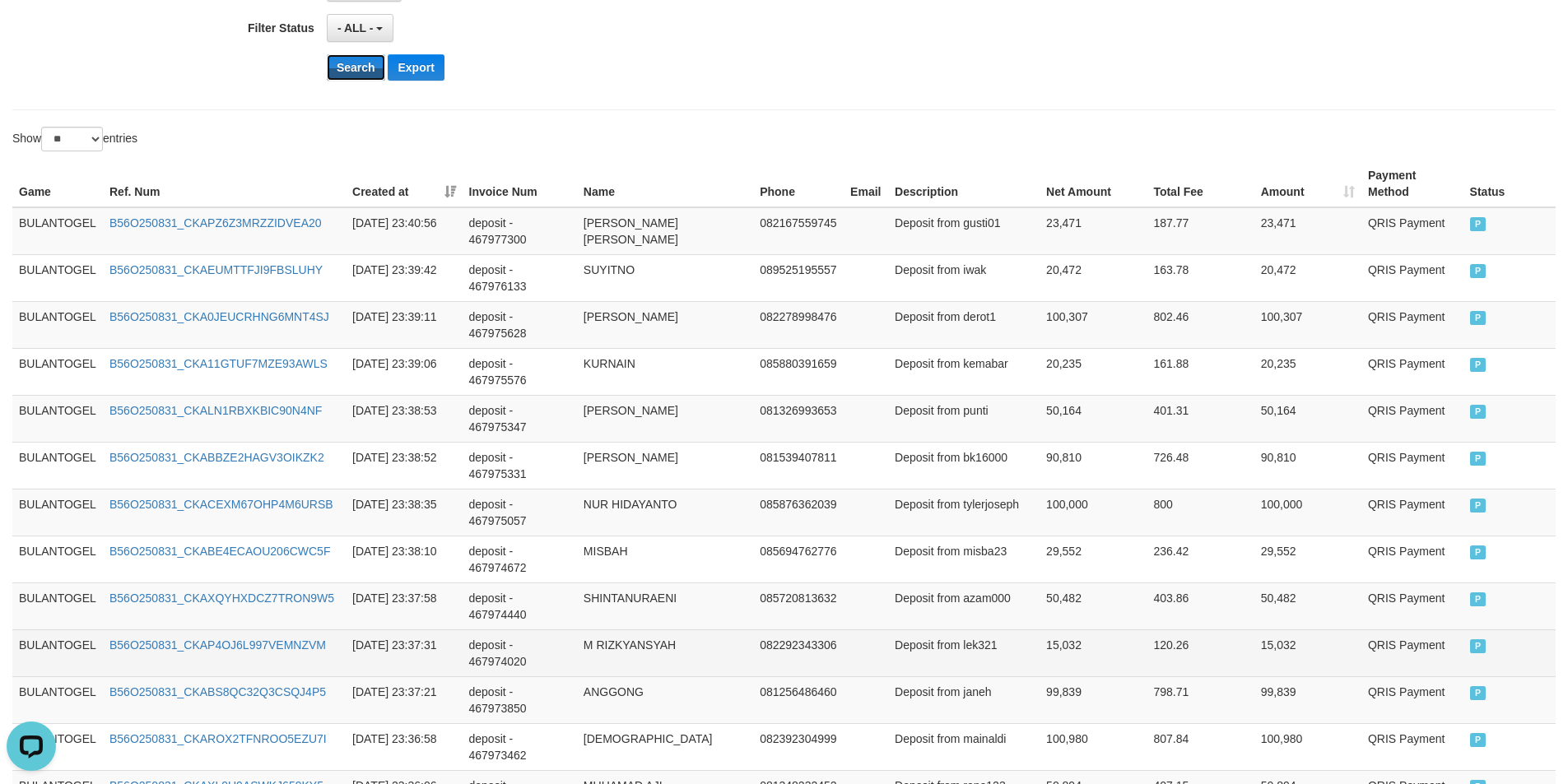
scroll to position [112, 0]
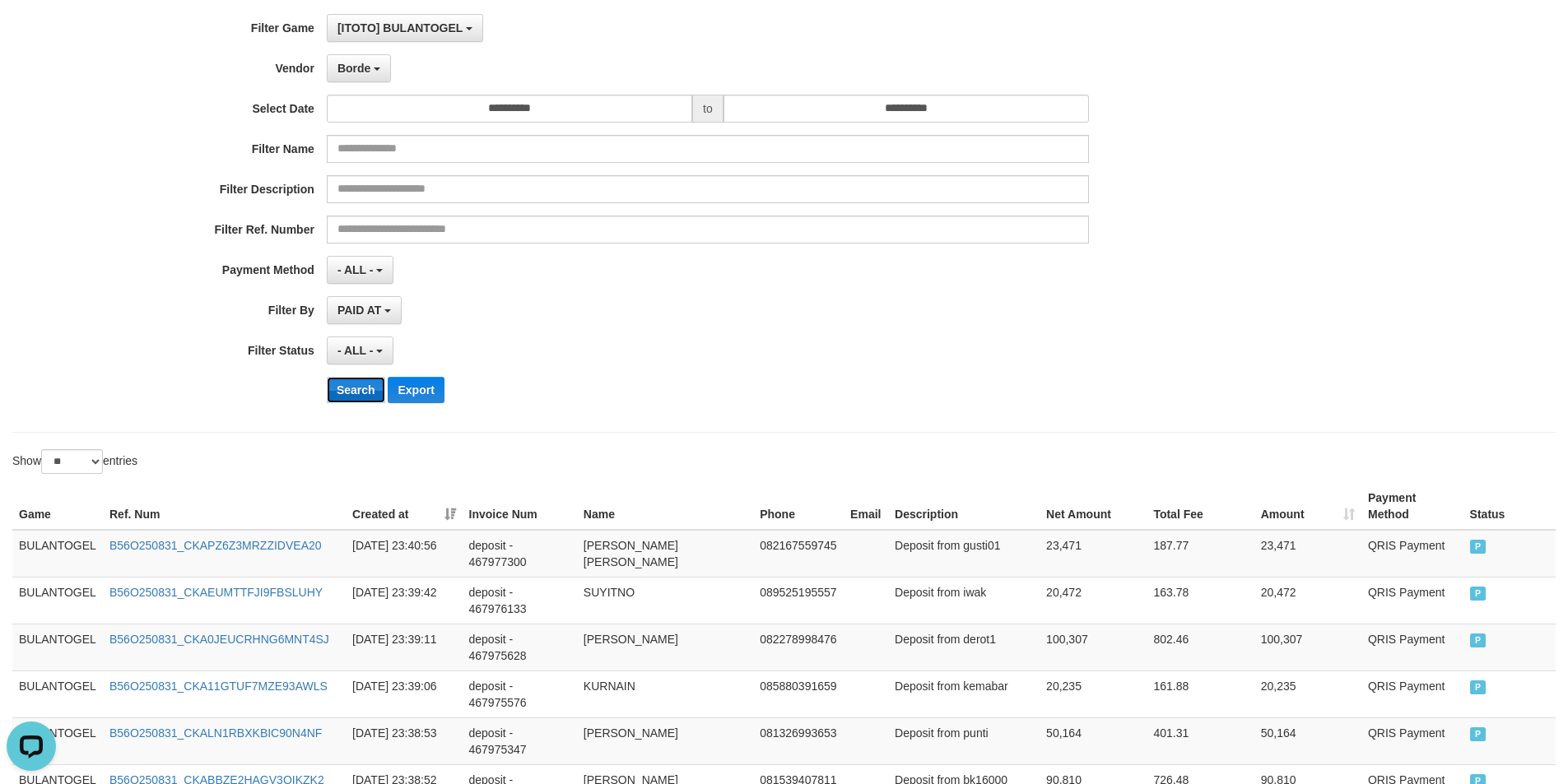
click at [344, 398] on button "Search" at bounding box center [355, 390] width 59 height 26
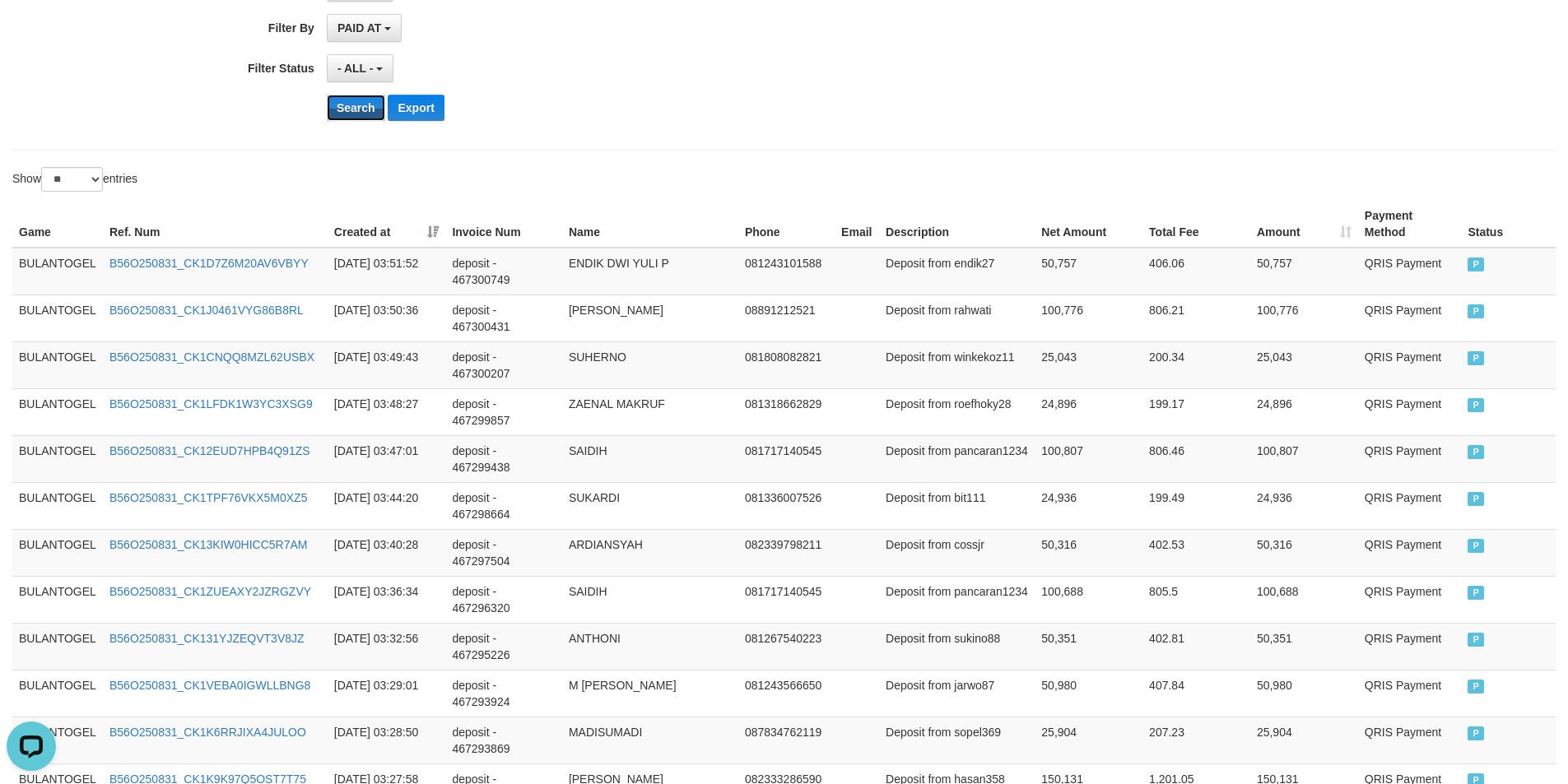
scroll to position [0, 0]
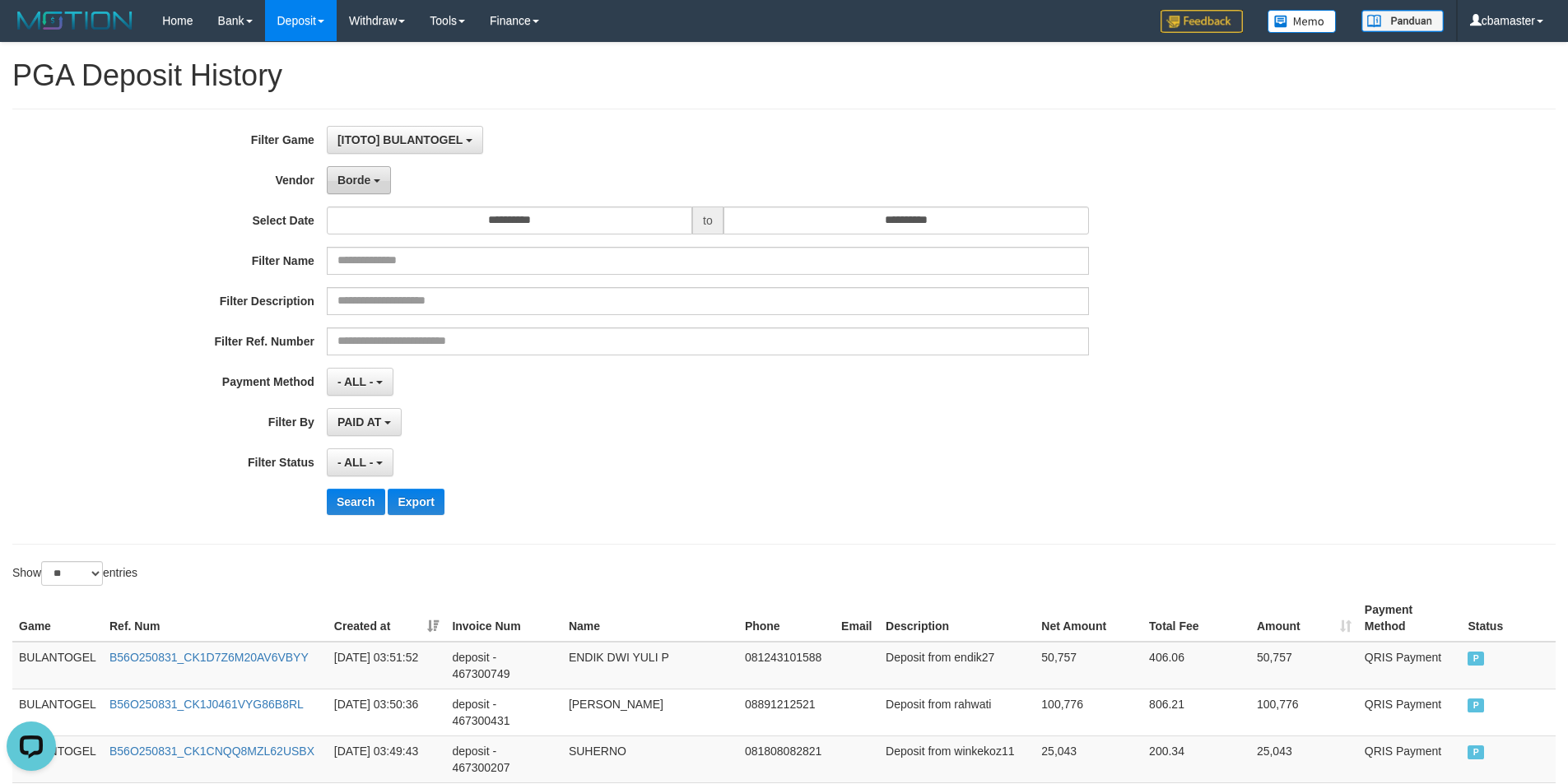
click at [361, 171] on button "Borde" at bounding box center [359, 180] width 64 height 28
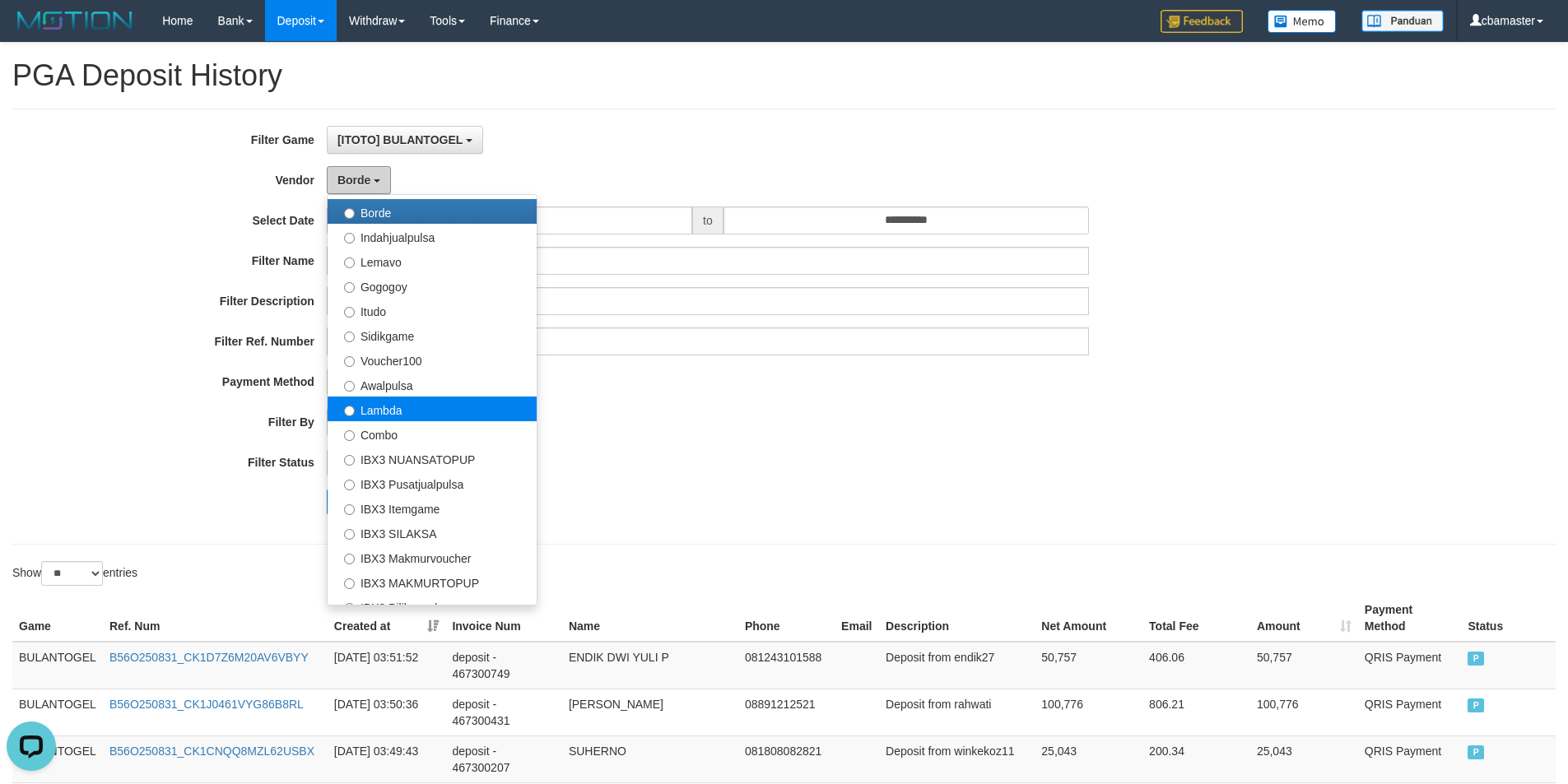
scroll to position [539, 0]
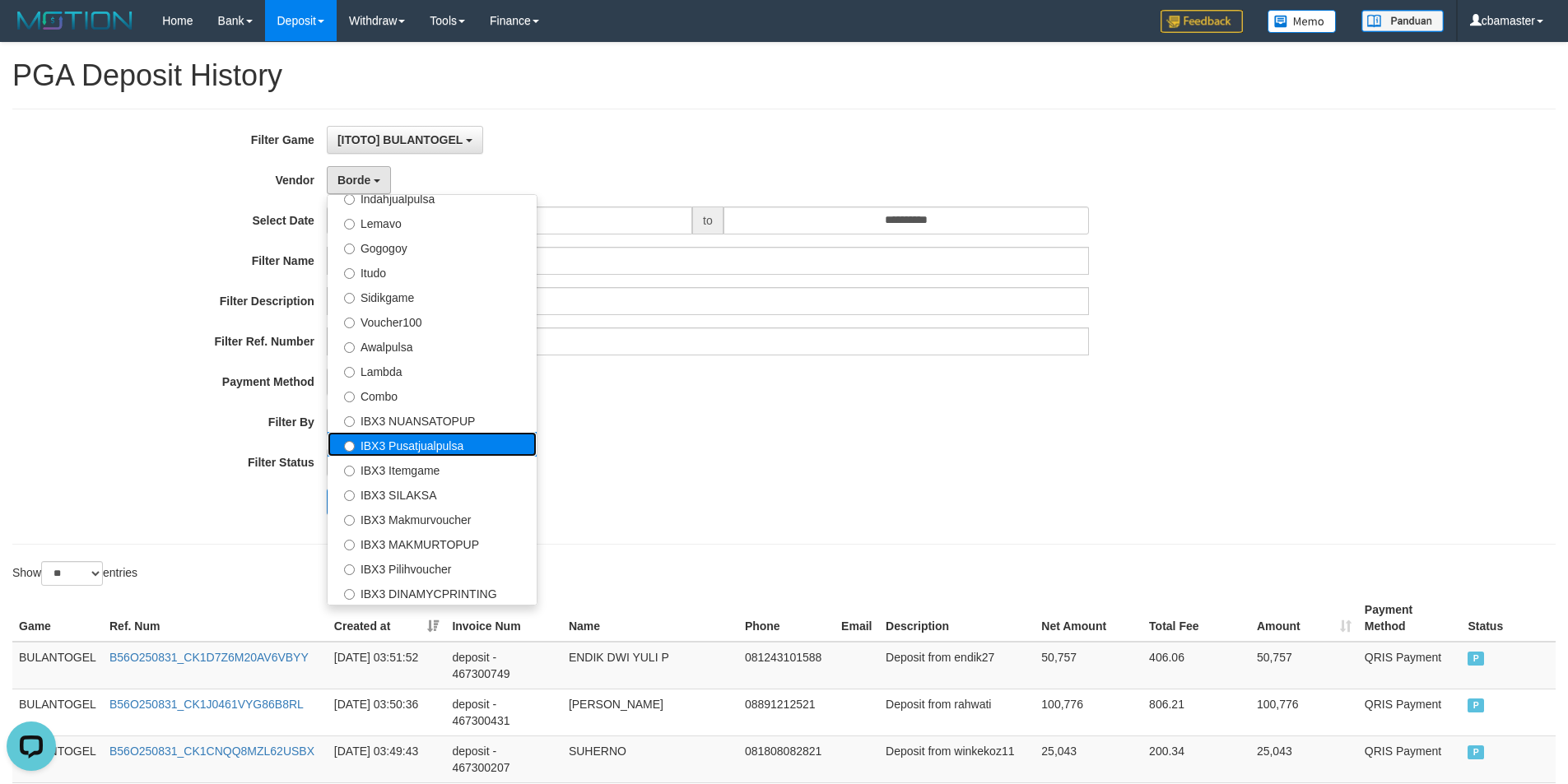
click at [432, 440] on label "IBX3 Pusatjualpulsa" at bounding box center [431, 444] width 209 height 25
select select "**********"
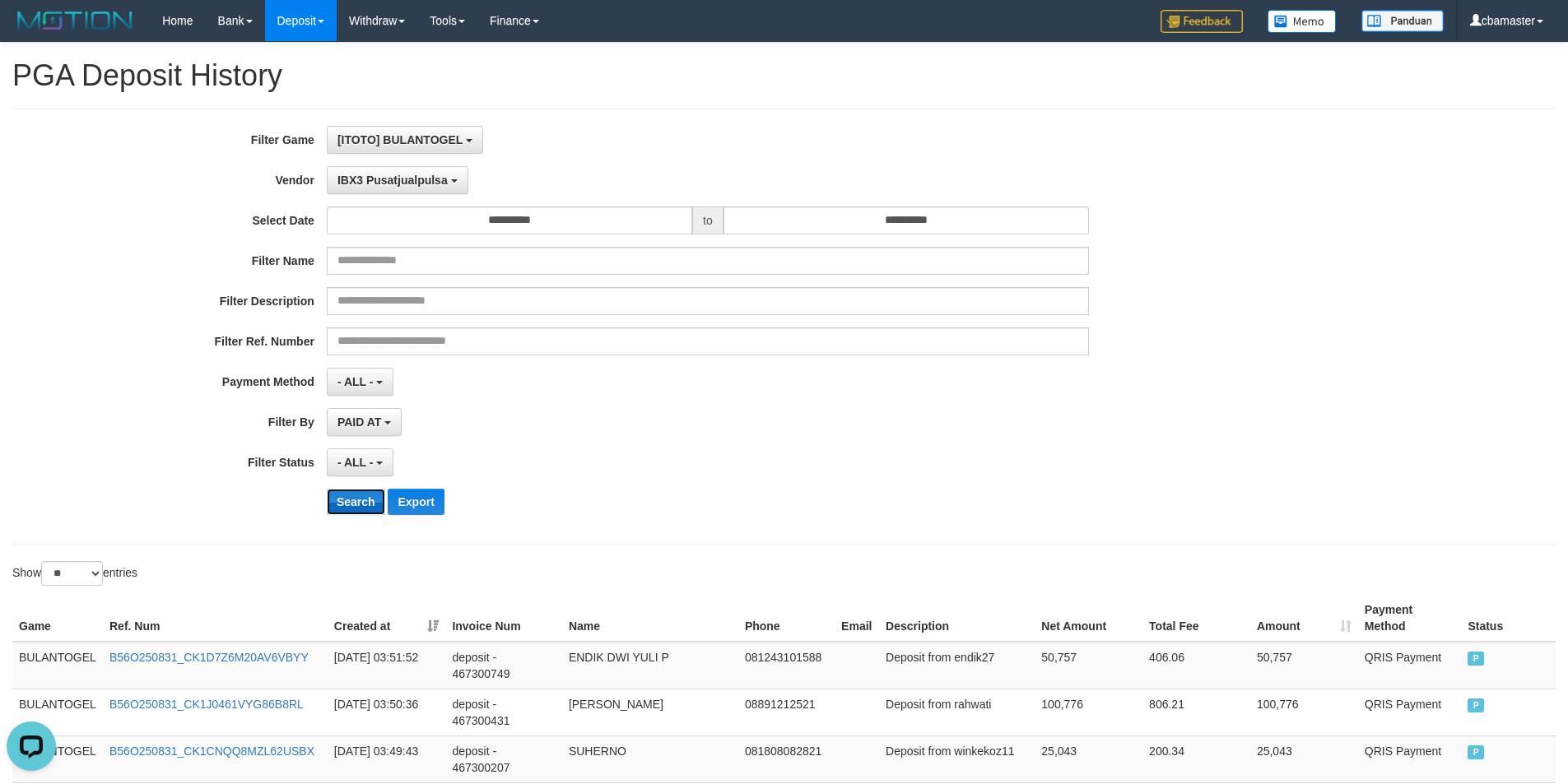
click at [370, 494] on button "Search" at bounding box center [355, 502] width 59 height 26
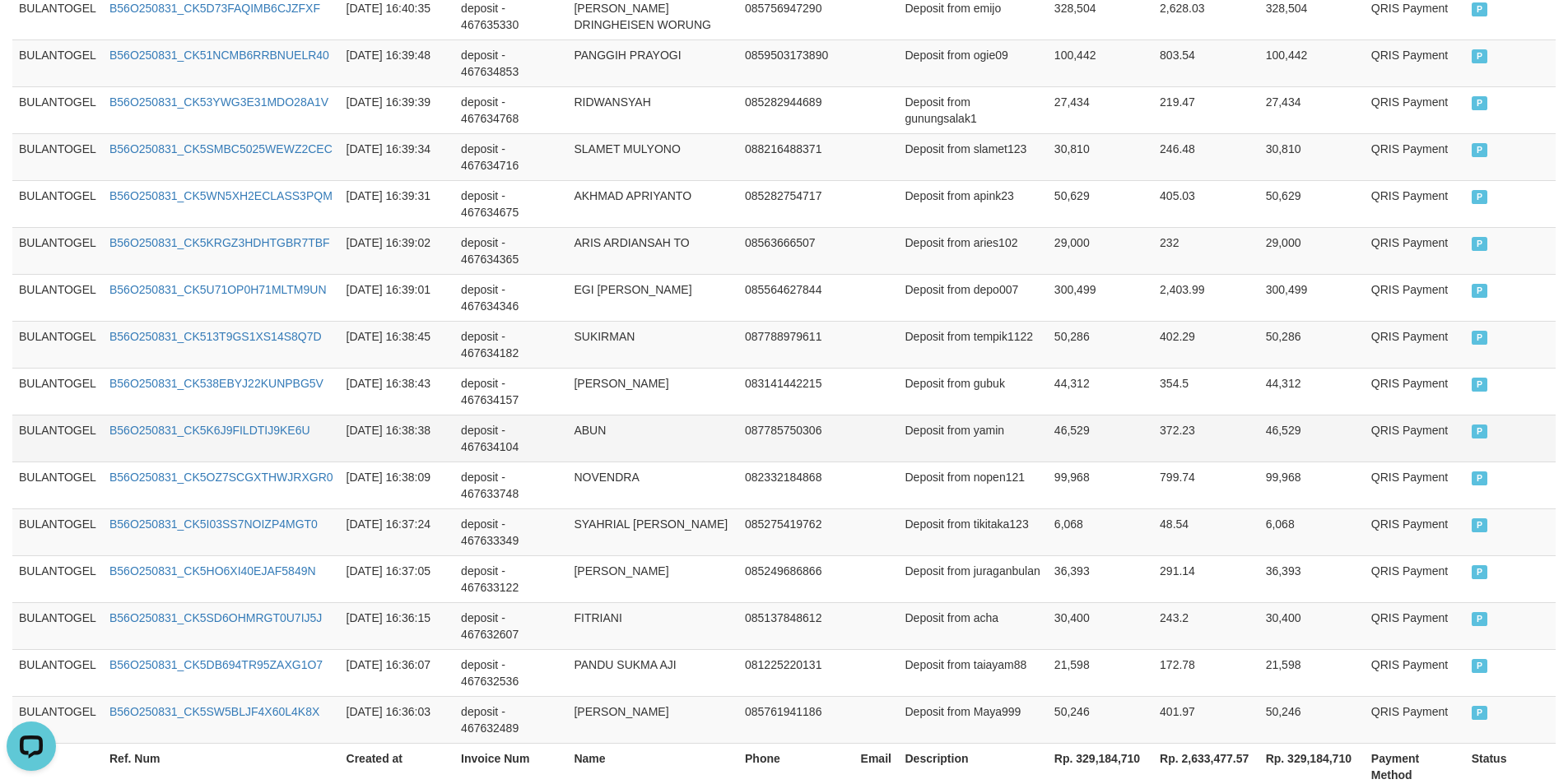
scroll to position [1209, 0]
